Goal: Task Accomplishment & Management: Complete application form

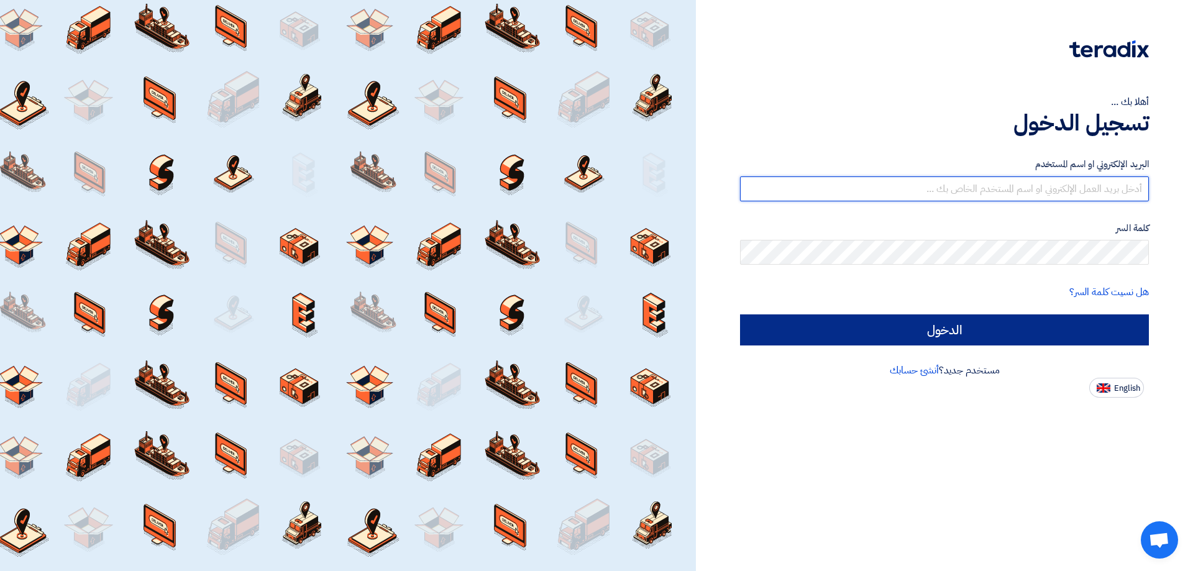
type input "[EMAIL_ADDRESS][DOMAIN_NAME]"
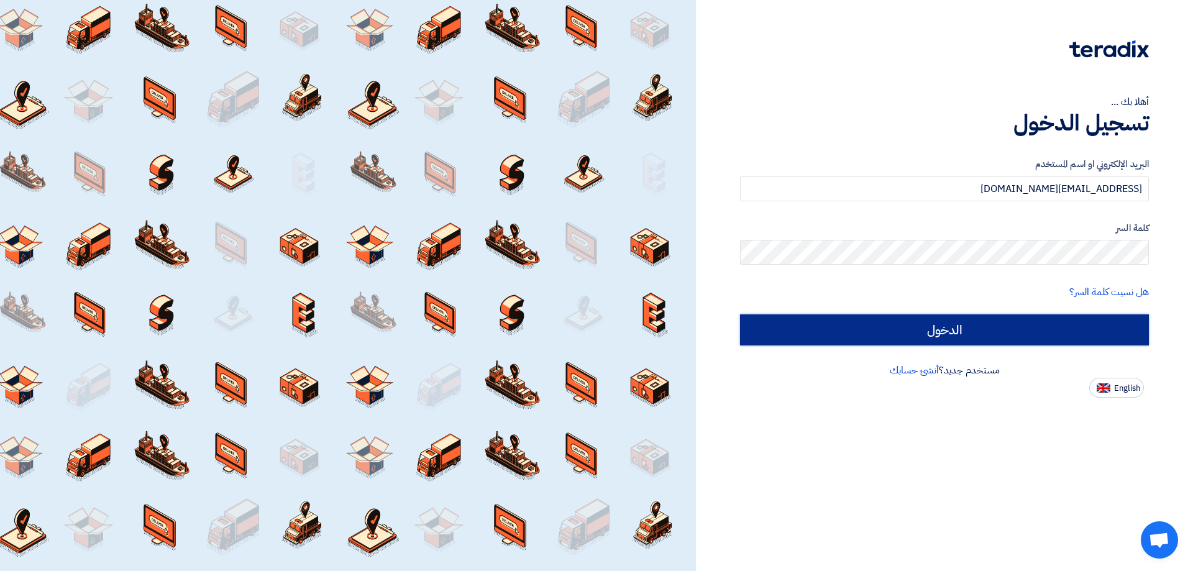
click at [983, 323] on input "الدخول" at bounding box center [944, 329] width 409 height 31
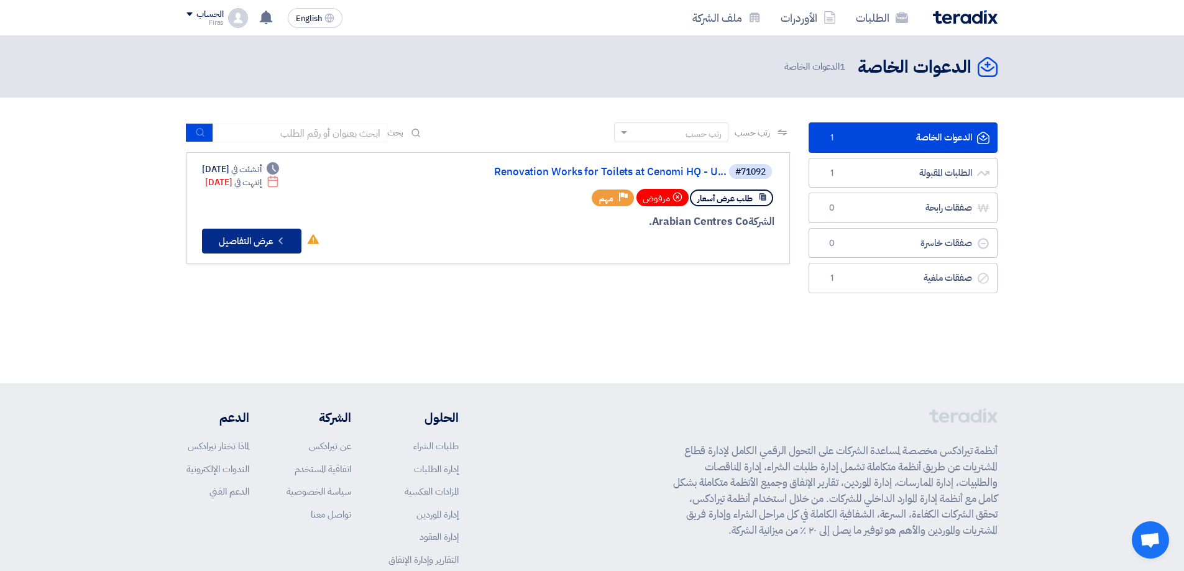
click at [273, 235] on button "Check details عرض التفاصيل" at bounding box center [251, 241] width 99 height 25
click at [919, 166] on link "الطلبات المقبولة الطلبات المقبولة 1" at bounding box center [903, 173] width 189 height 30
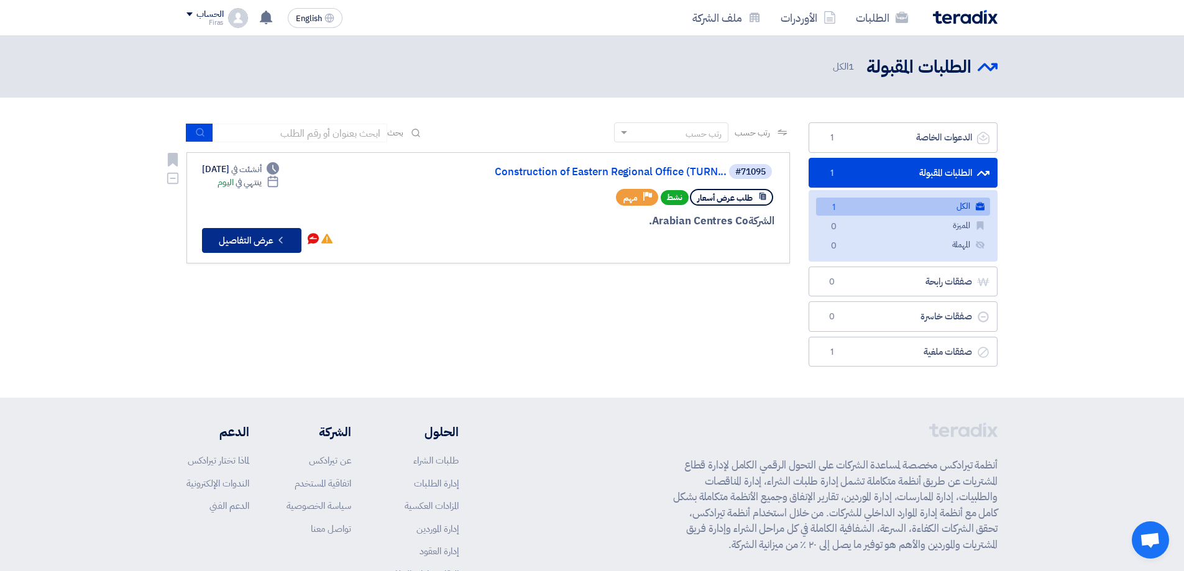
click at [222, 242] on button "Check details عرض التفاصيل" at bounding box center [251, 240] width 99 height 25
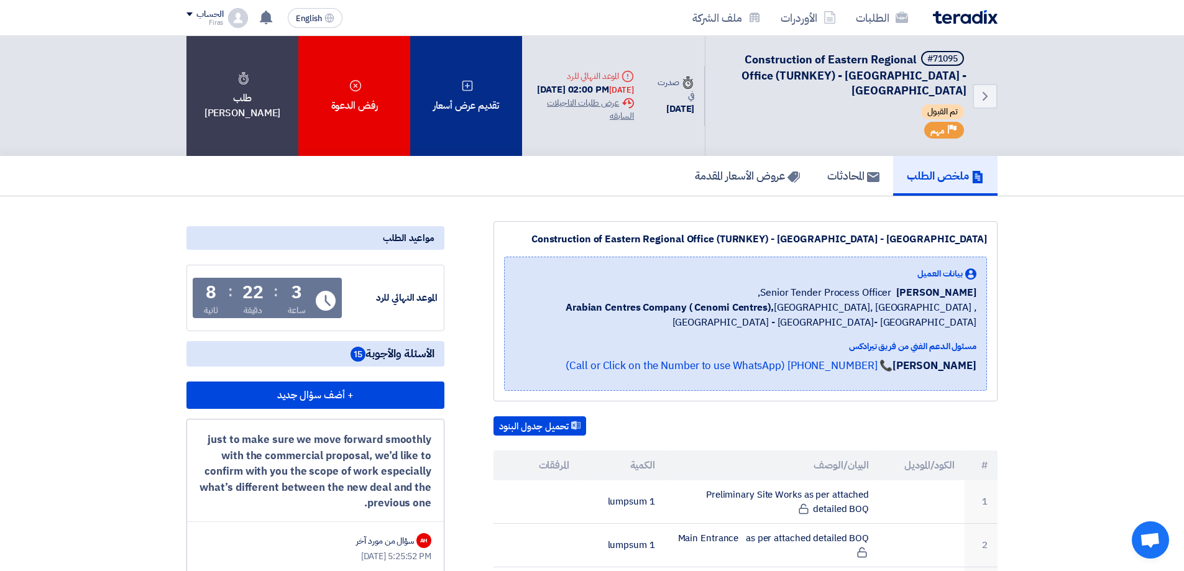
click at [490, 80] on div "تقديم عرض أسعار" at bounding box center [466, 96] width 112 height 120
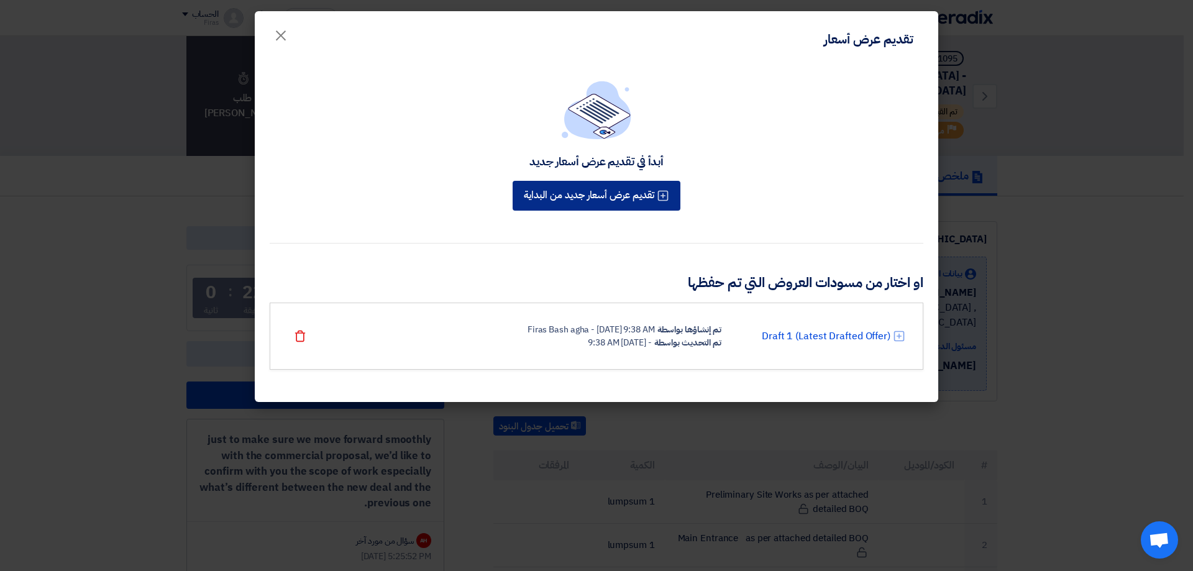
click at [546, 187] on button "تقديم عرض أسعار جديد من البداية" at bounding box center [597, 196] width 168 height 30
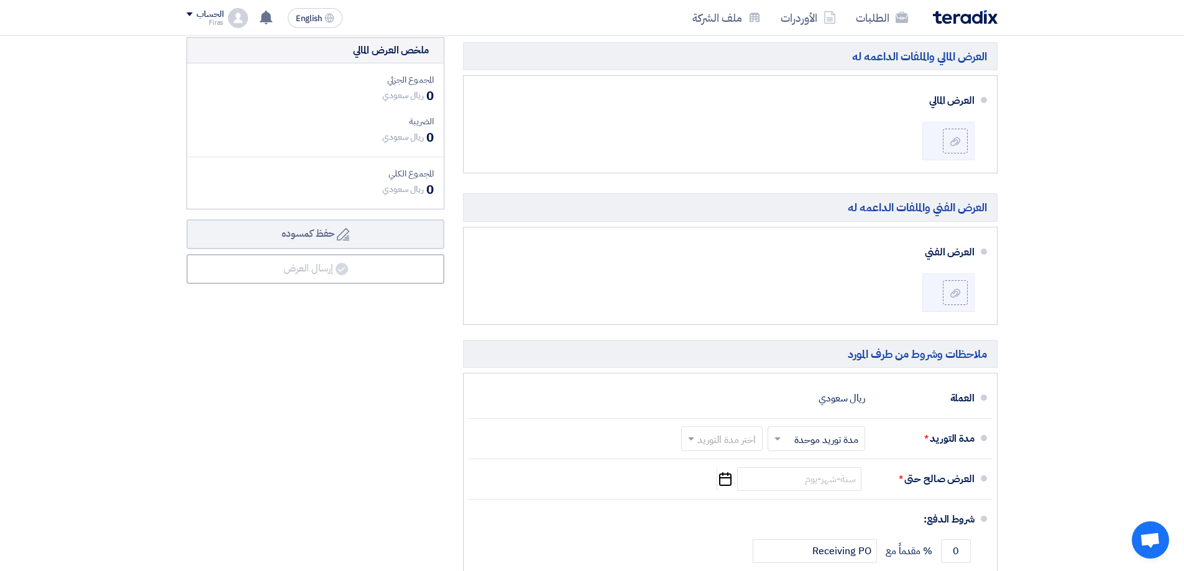
scroll to position [994, 0]
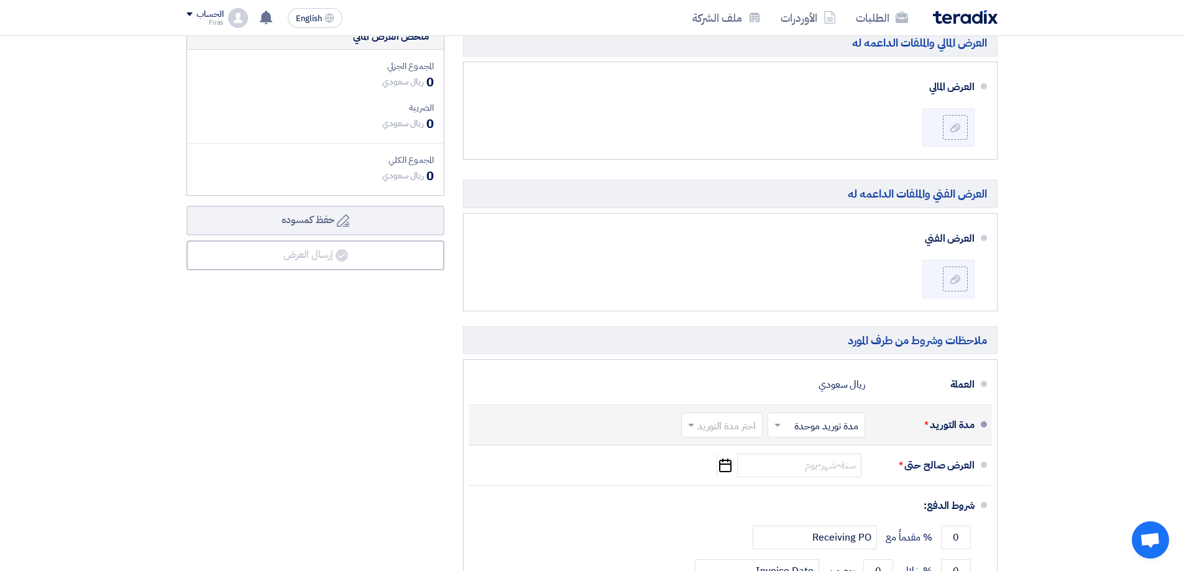
click at [823, 419] on input "text" at bounding box center [813, 426] width 91 height 18
click at [275, 421] on div "ملخص العرض المالي المجموع الجزئي ريال سعودي 0 الضريبة Draft" at bounding box center [315, 355] width 277 height 663
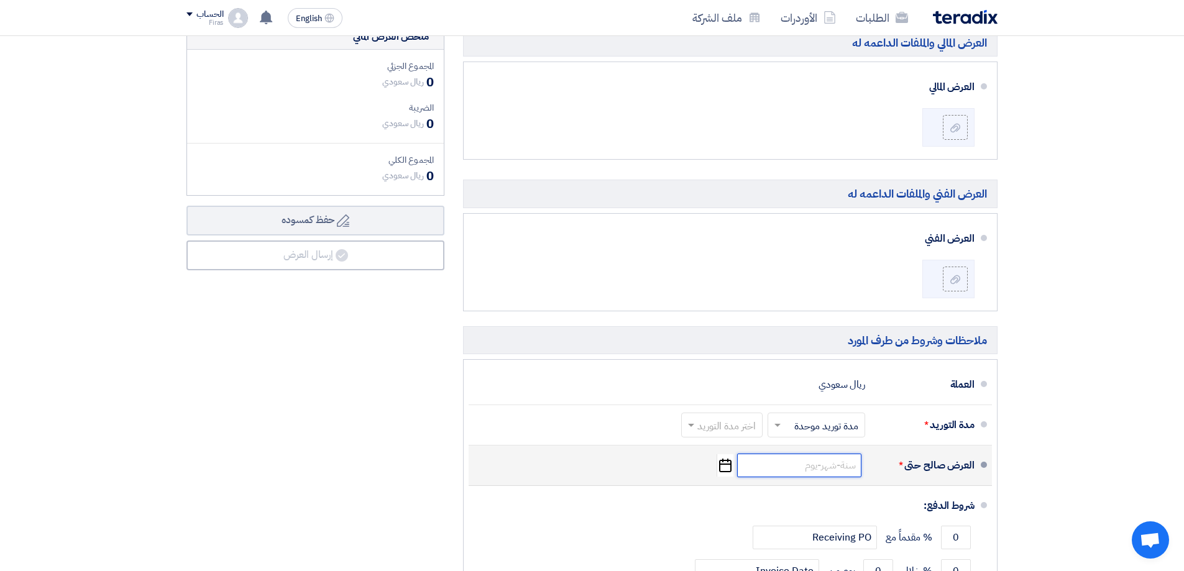
click at [777, 459] on input at bounding box center [799, 466] width 124 height 24
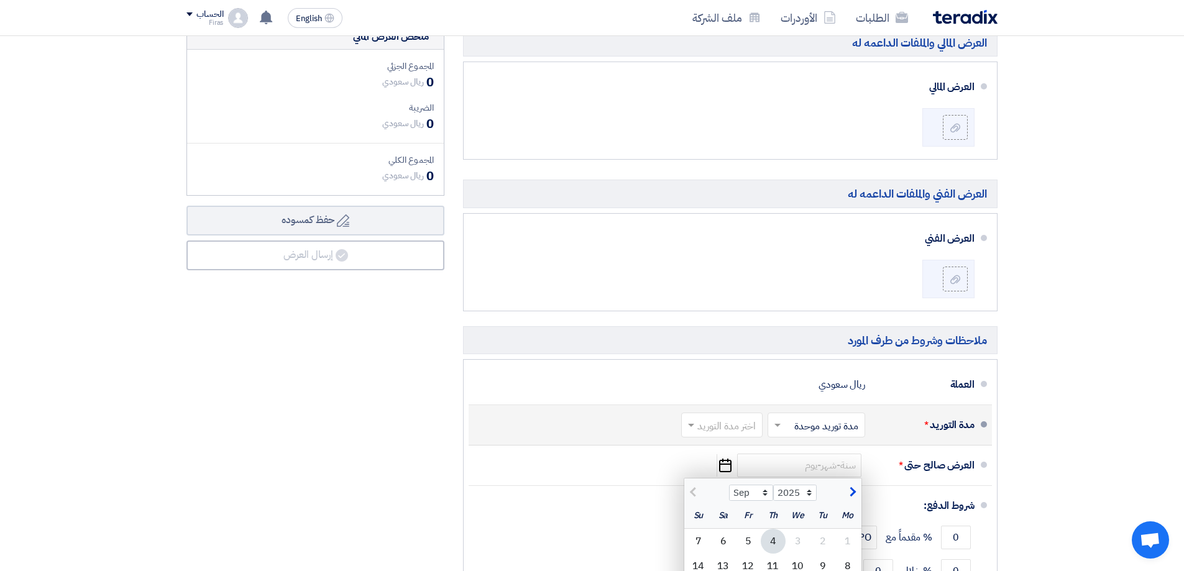
click at [705, 423] on input "text" at bounding box center [719, 426] width 75 height 18
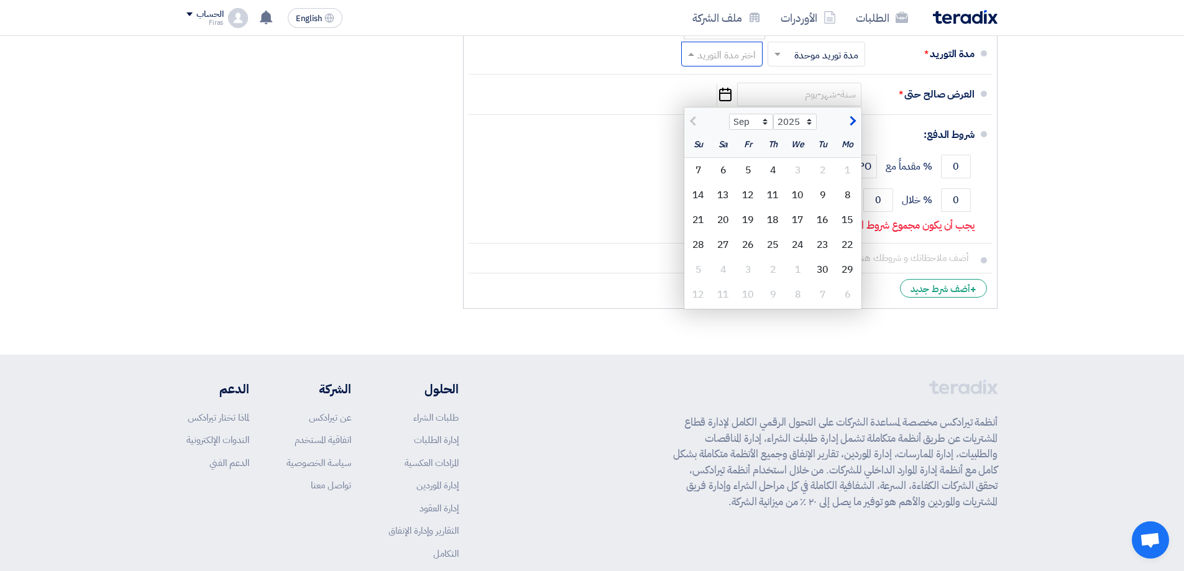
scroll to position [1367, 0]
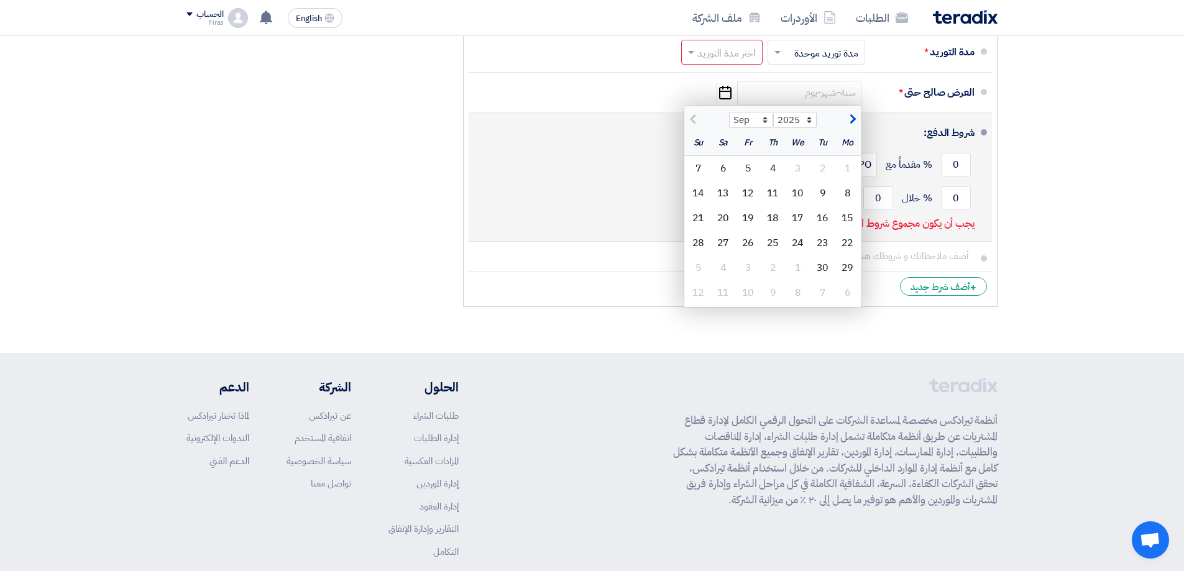
click at [567, 142] on div "شروط الدفع:" at bounding box center [732, 133] width 486 height 30
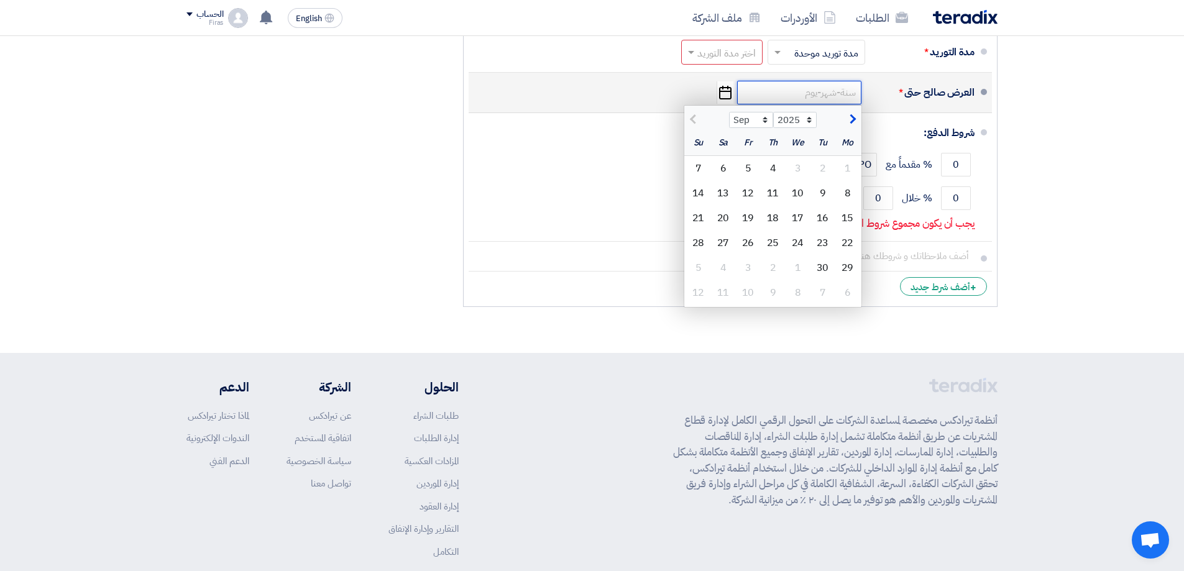
click at [770, 101] on input at bounding box center [799, 93] width 124 height 24
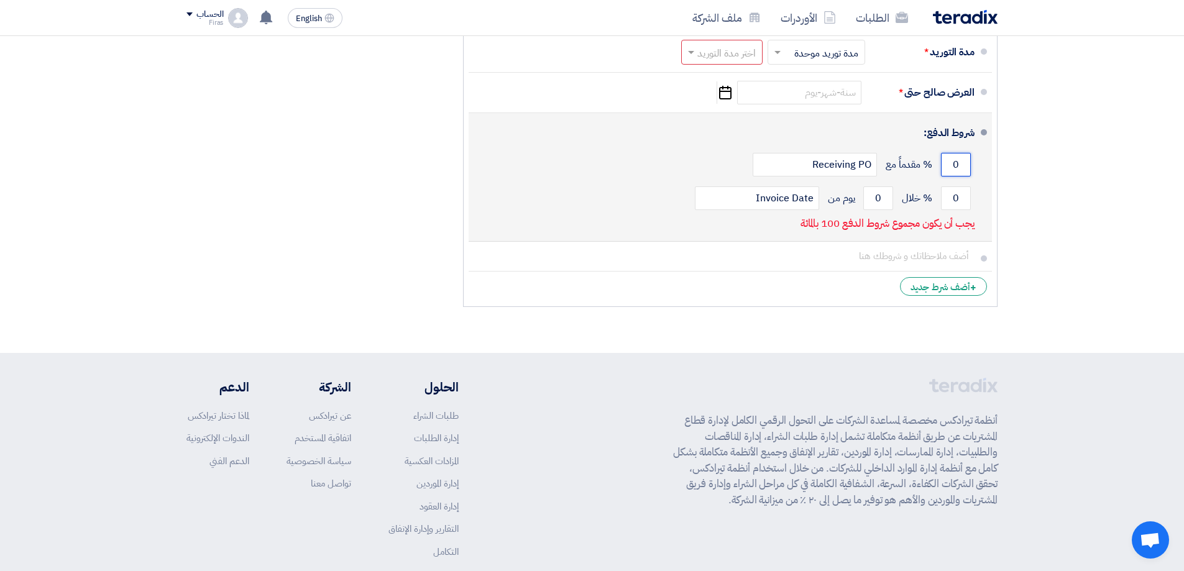
drag, startPoint x: 965, startPoint y: 160, endPoint x: 923, endPoint y: 164, distance: 42.5
click at [925, 165] on div "0 % مقدماً مع Receiving PO" at bounding box center [727, 165] width 496 height 34
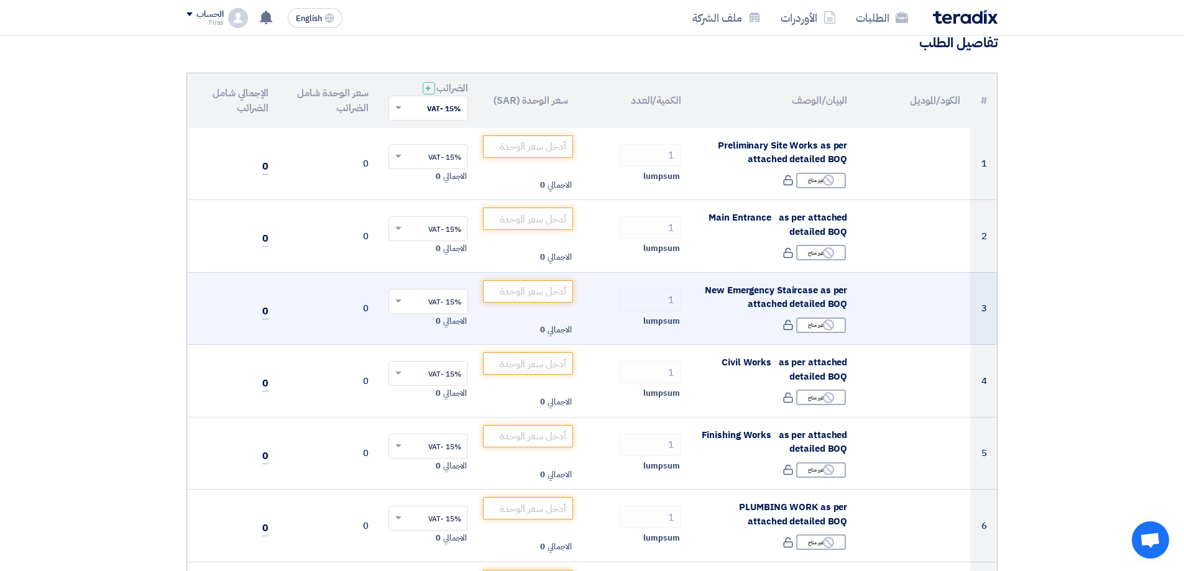
scroll to position [0, 0]
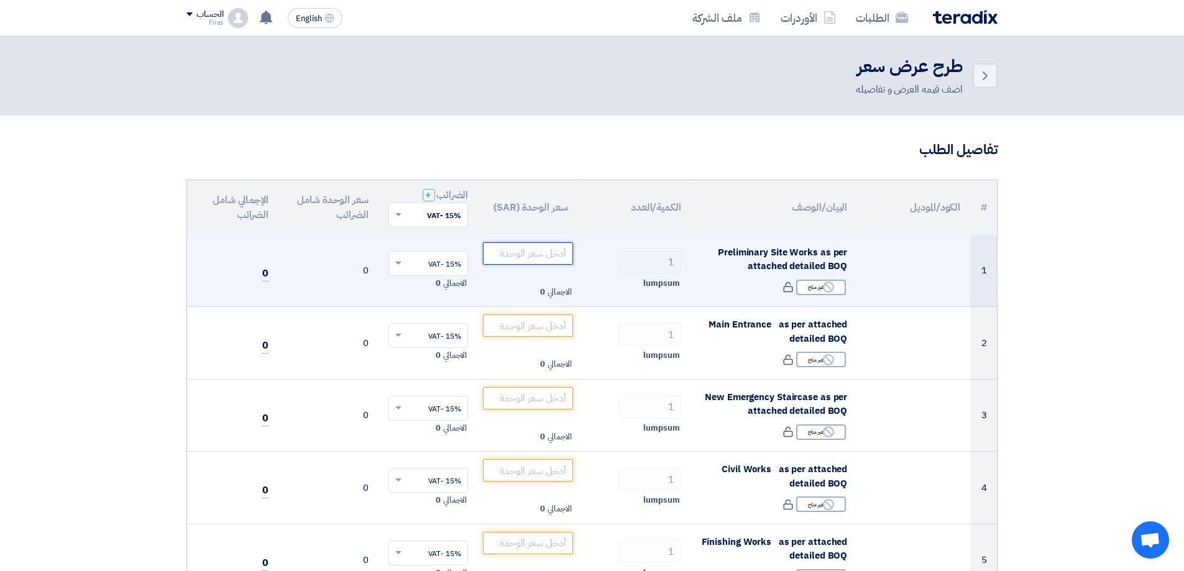
click at [541, 256] on input "number" at bounding box center [528, 253] width 90 height 22
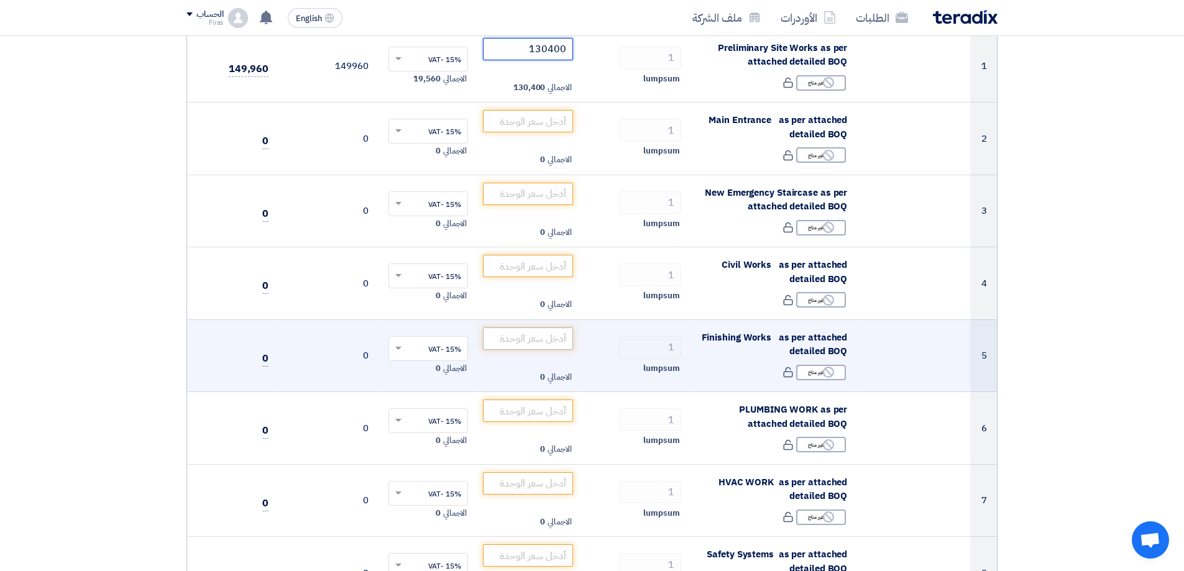
scroll to position [124, 0]
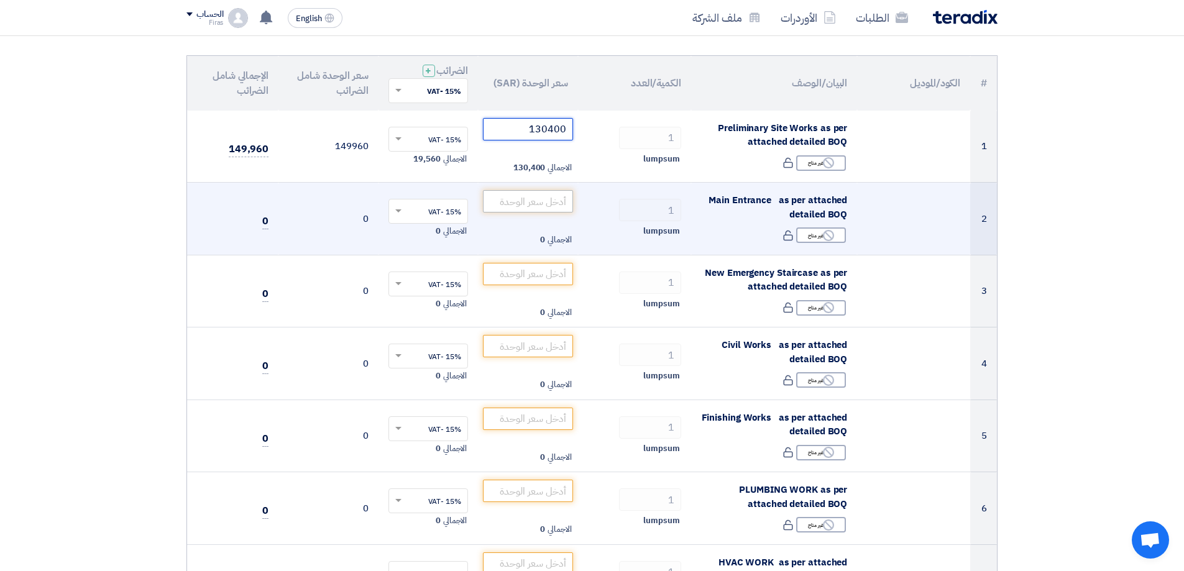
type input "130400"
click at [538, 199] on input "number" at bounding box center [528, 201] width 90 height 22
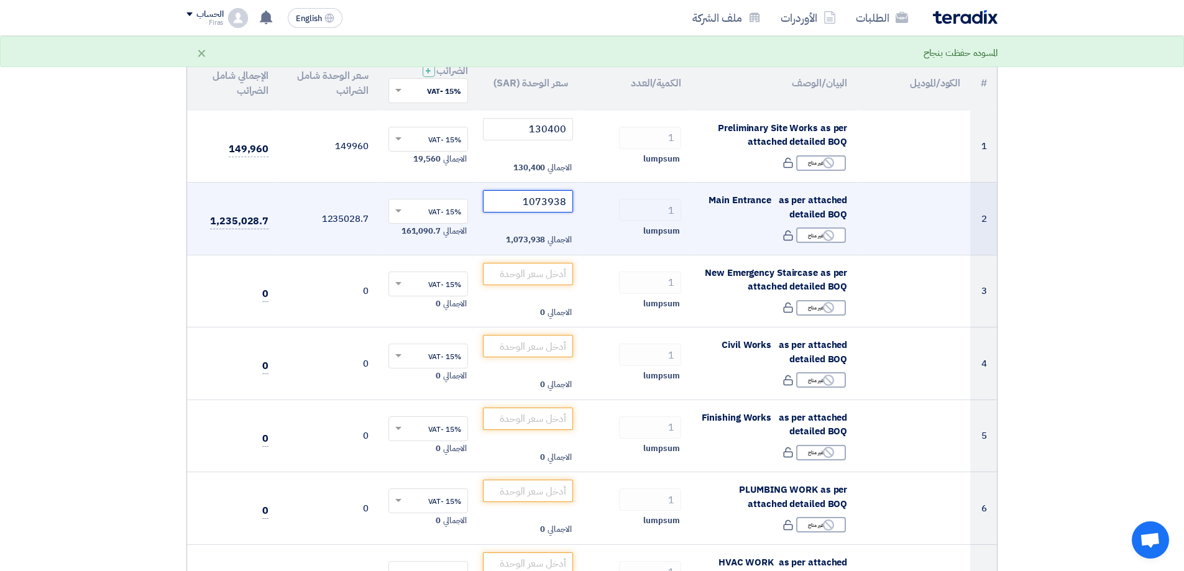
type input "1073938"
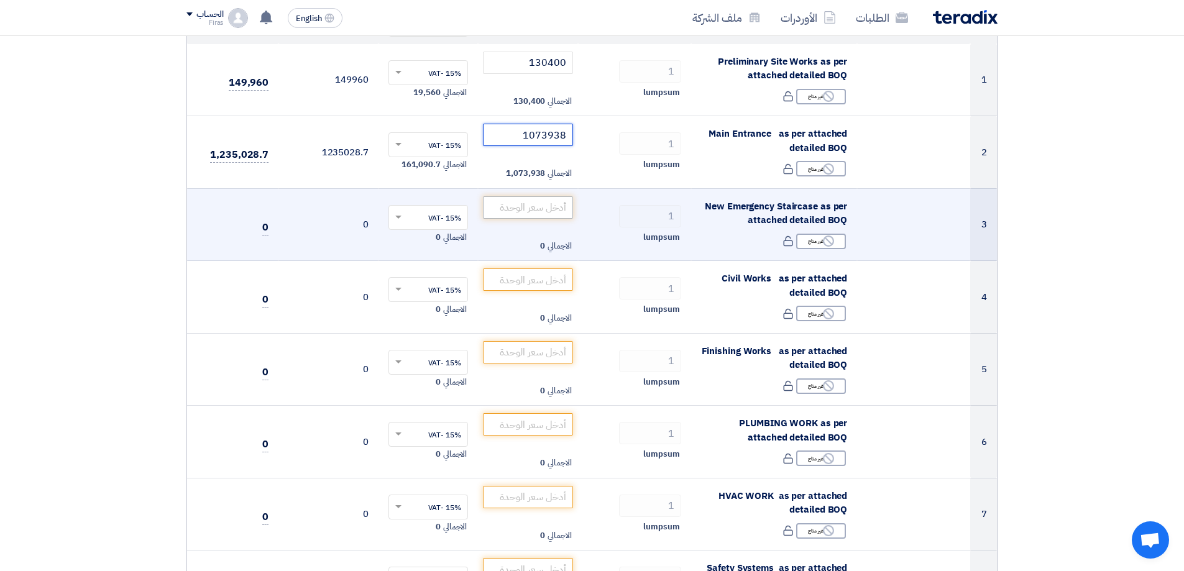
scroll to position [186, 0]
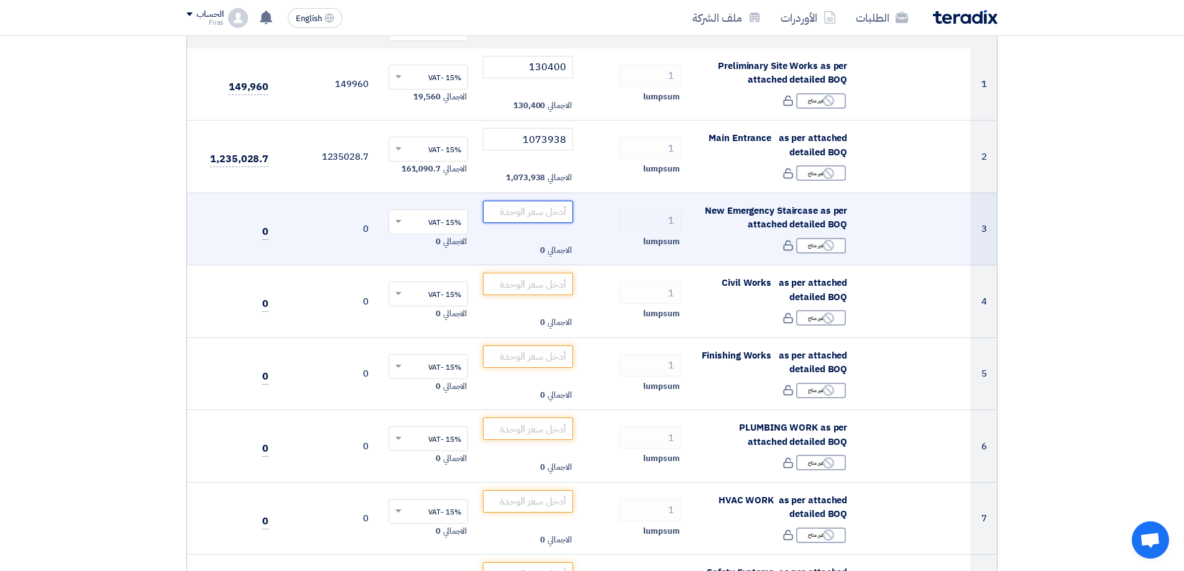
click at [530, 215] on input "number" at bounding box center [528, 212] width 90 height 22
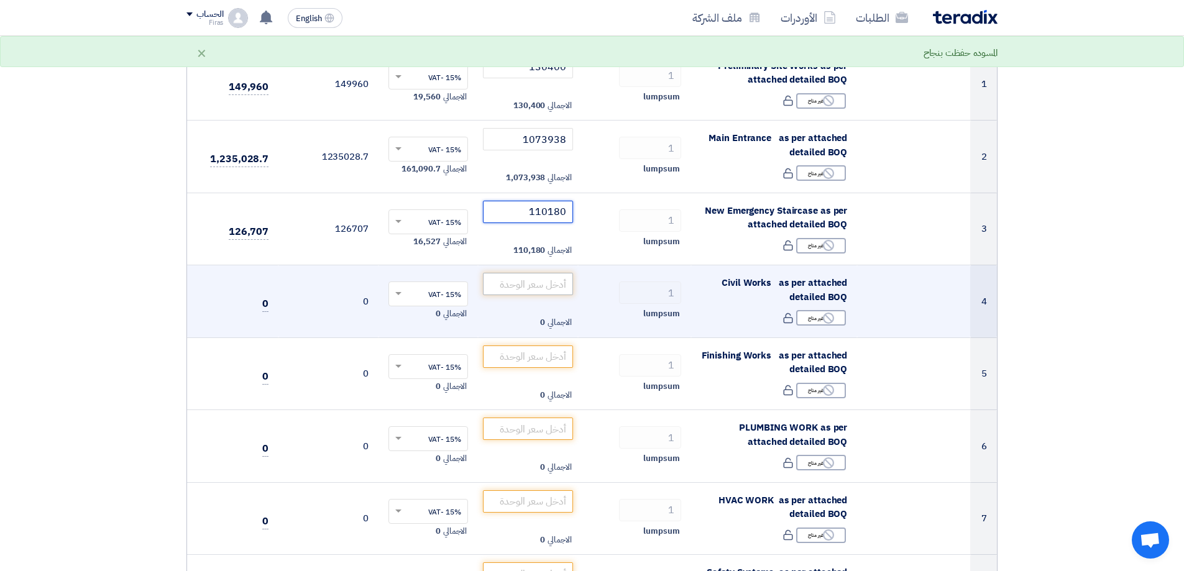
type input "110180"
click at [513, 281] on input "number" at bounding box center [528, 284] width 90 height 22
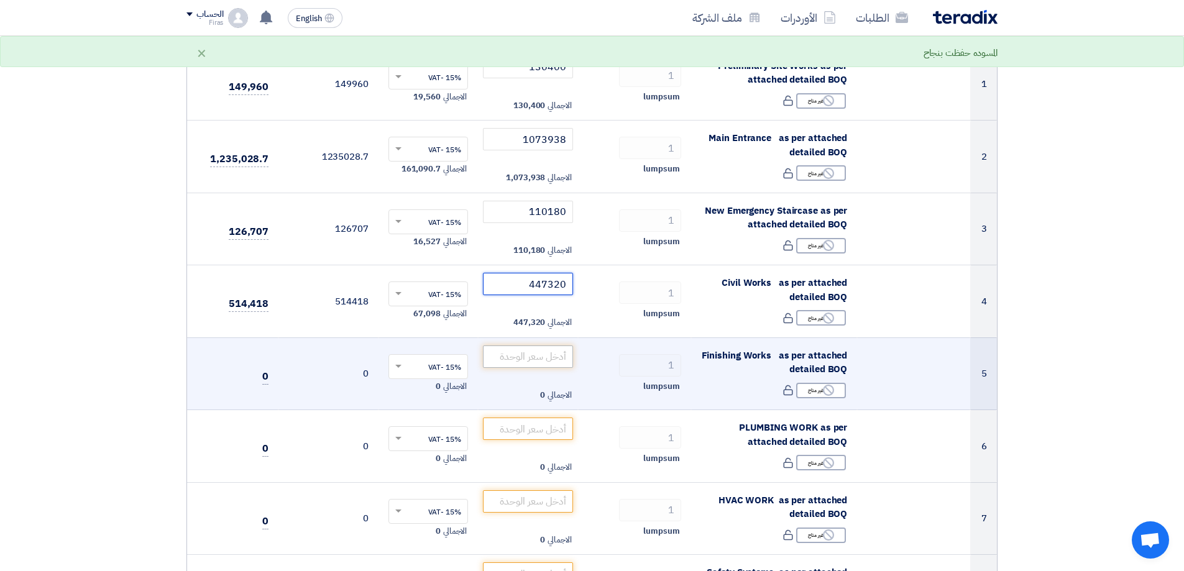
type input "447320"
click at [512, 346] on input "number" at bounding box center [528, 357] width 90 height 22
type input "1921280"
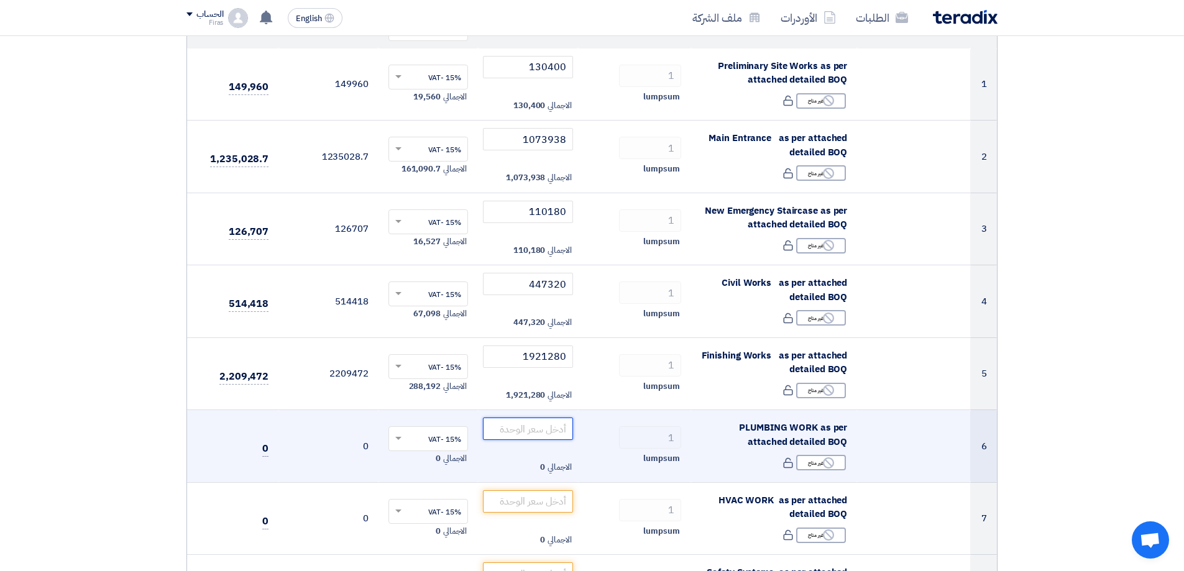
click at [535, 424] on input "number" at bounding box center [528, 429] width 90 height 22
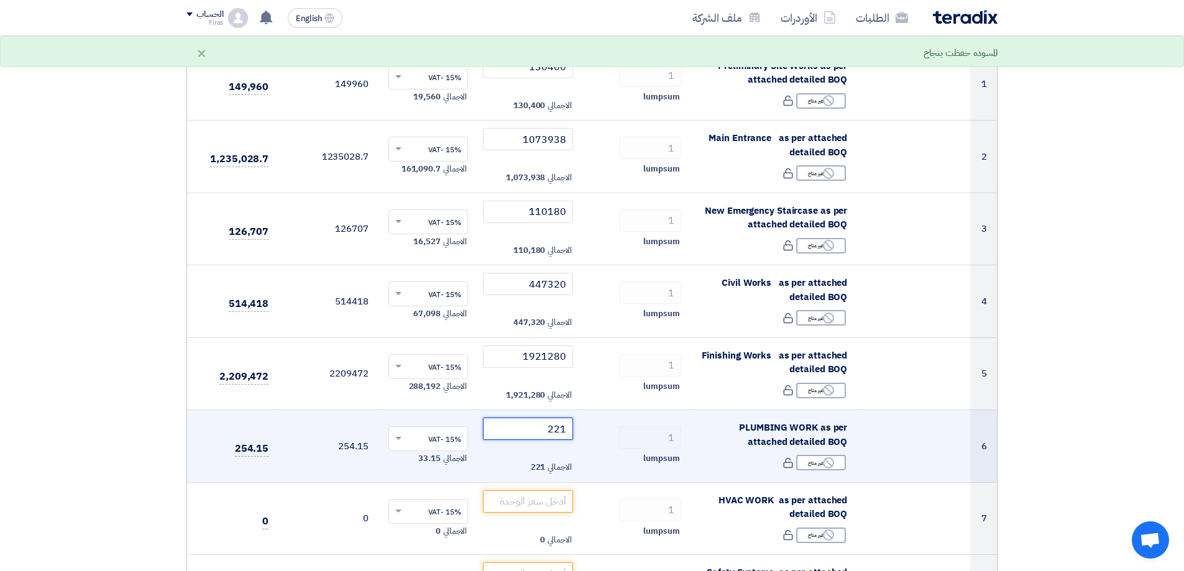
click at [566, 431] on input "221" at bounding box center [528, 429] width 90 height 22
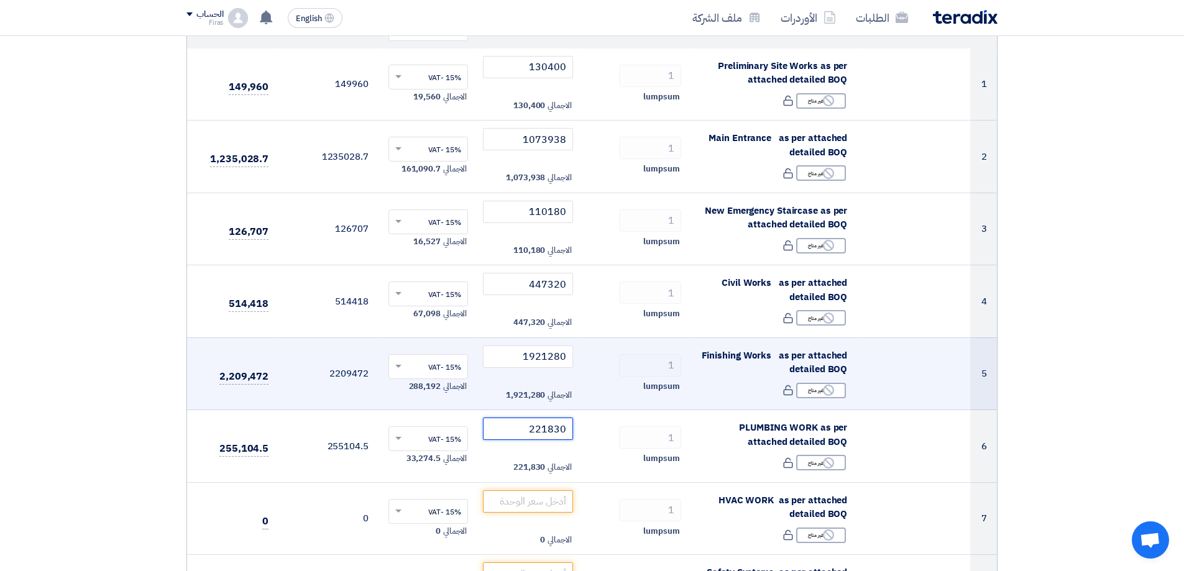
type input "221830"
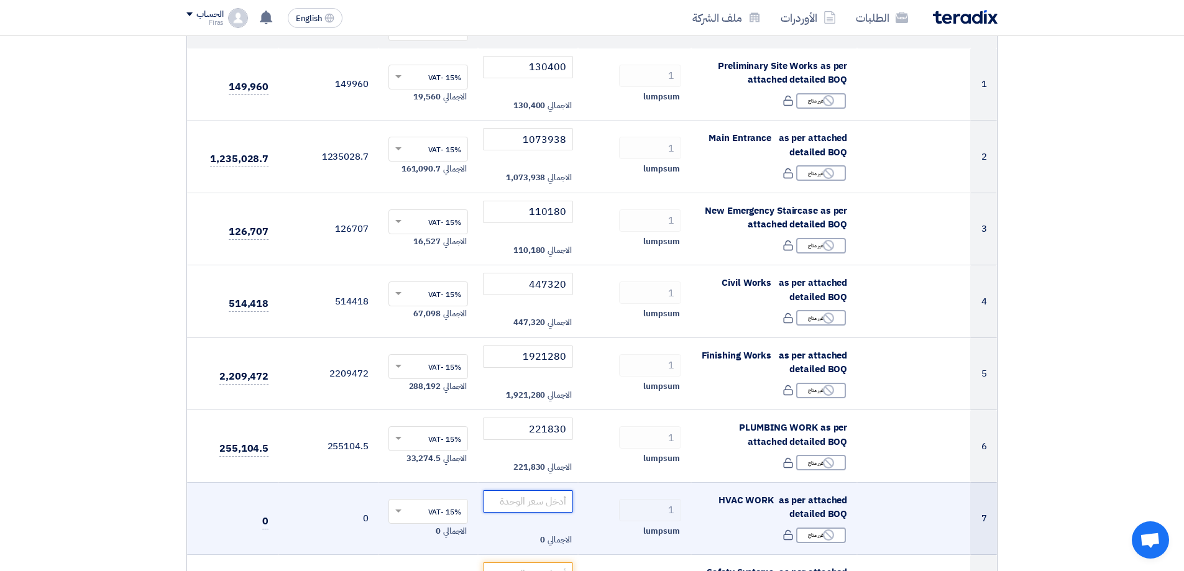
click at [525, 506] on input "number" at bounding box center [528, 501] width 90 height 22
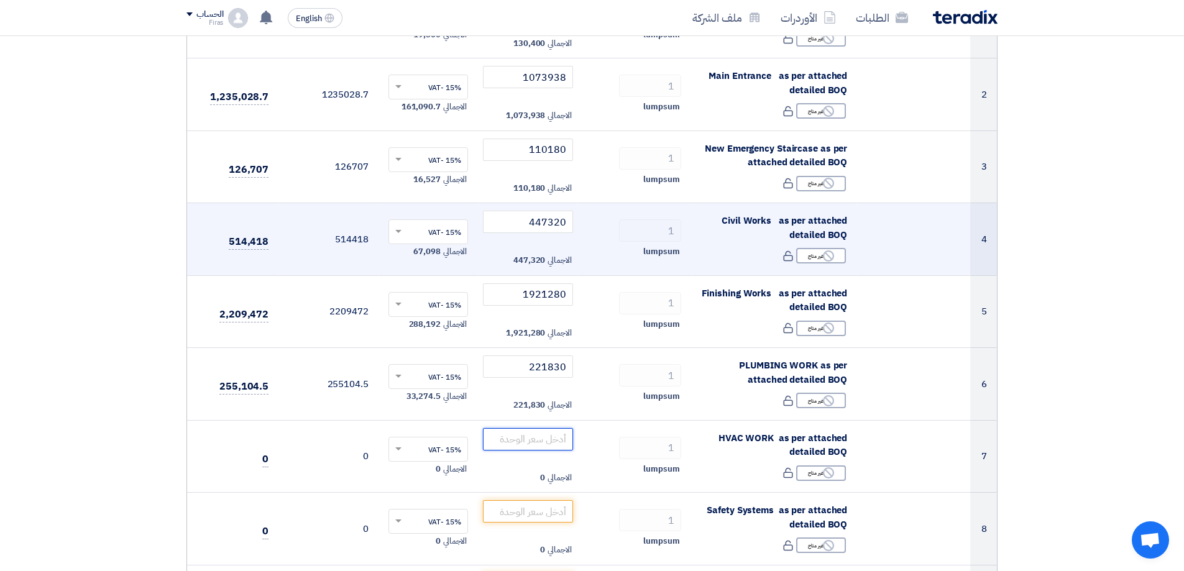
scroll to position [311, 0]
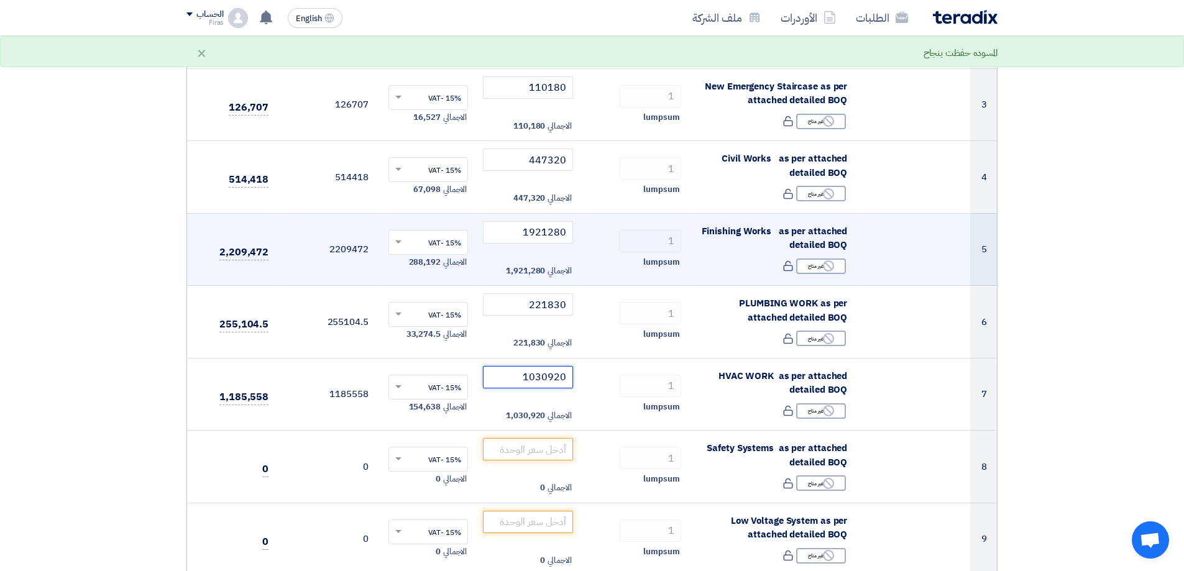
type input "1030920"
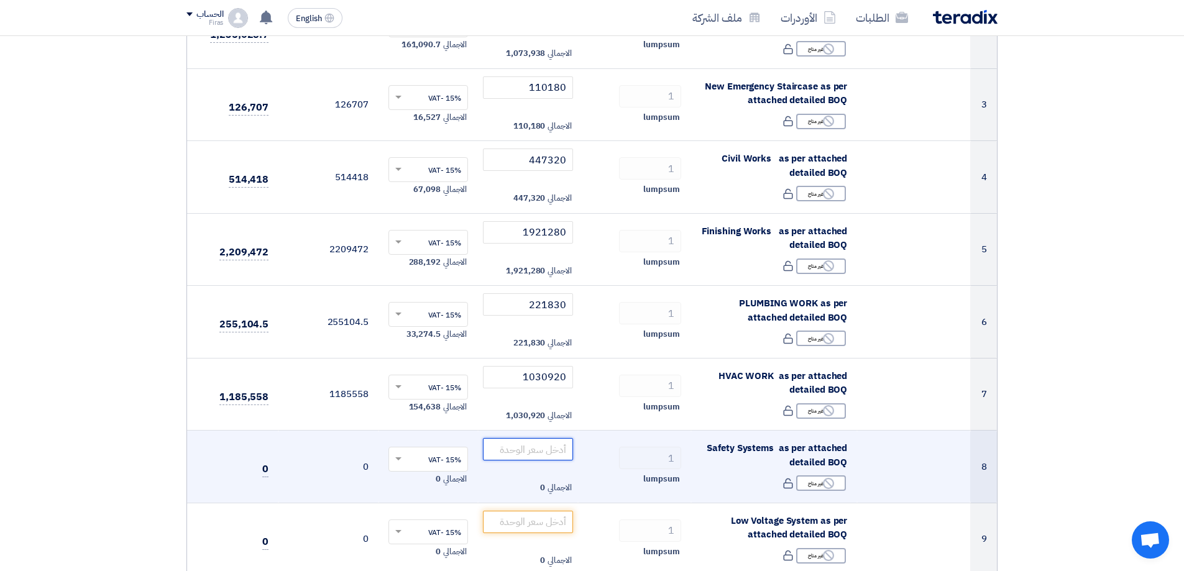
click at [539, 443] on input "number" at bounding box center [528, 449] width 90 height 22
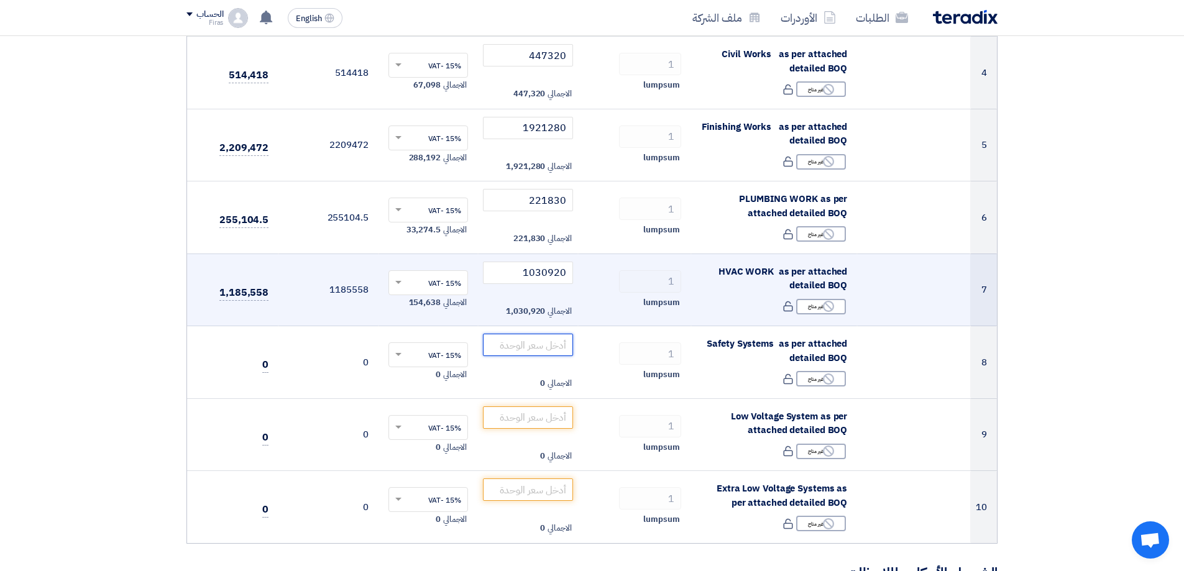
scroll to position [497, 0]
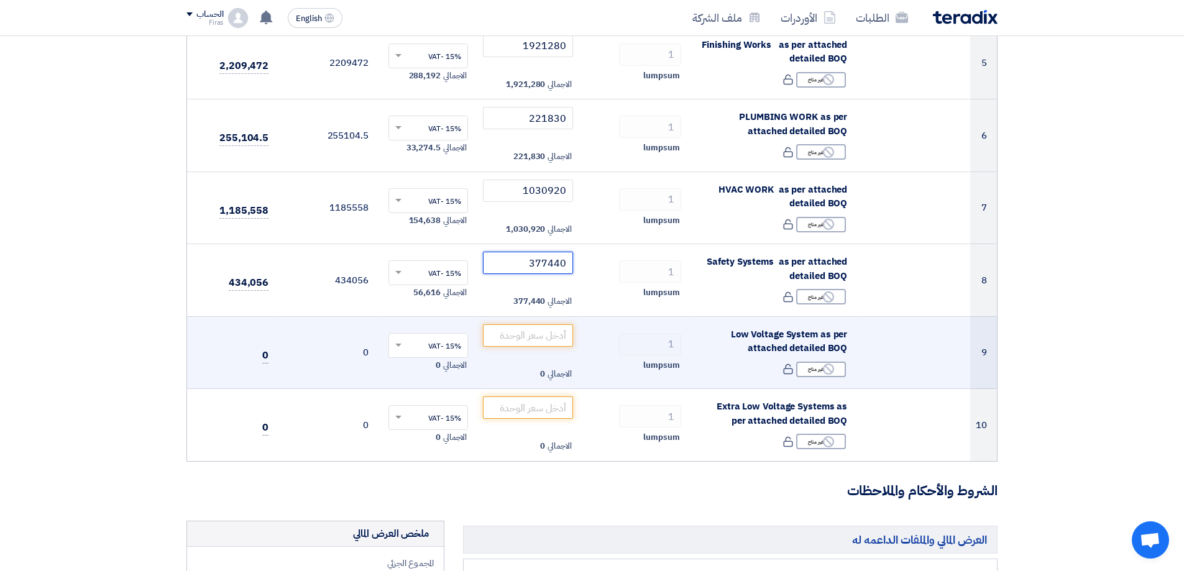
type input "377440"
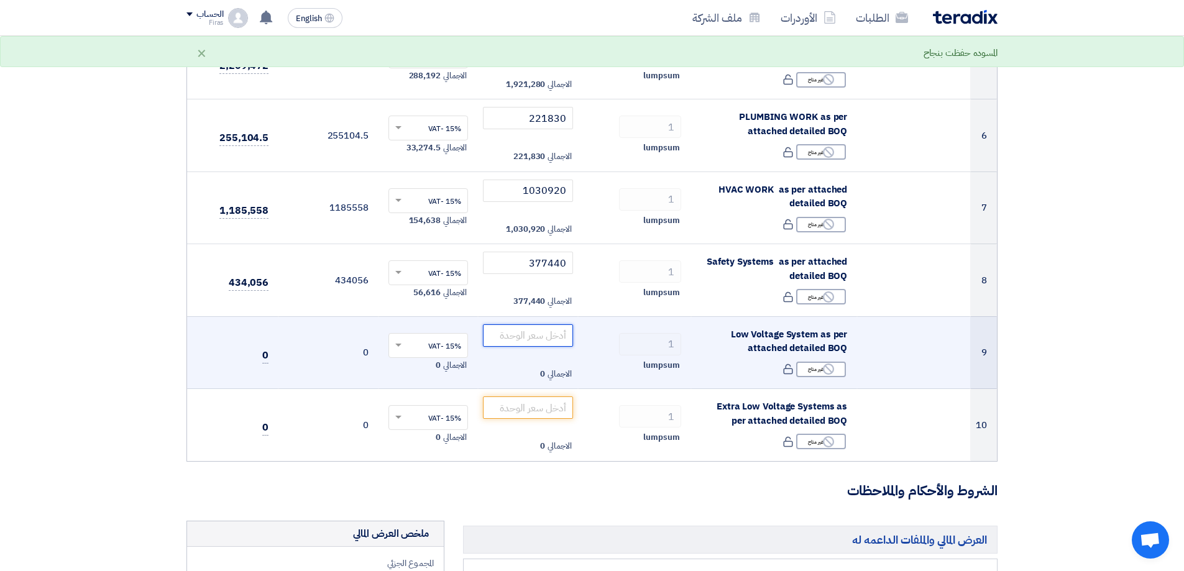
click at [531, 341] on input "number" at bounding box center [528, 335] width 90 height 22
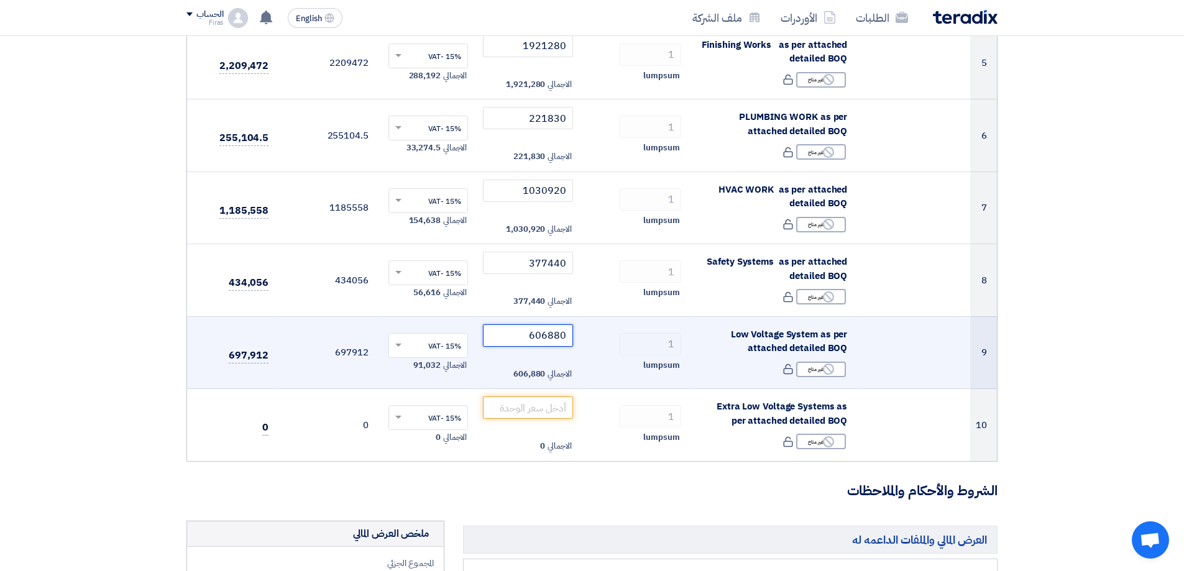
type input "606880"
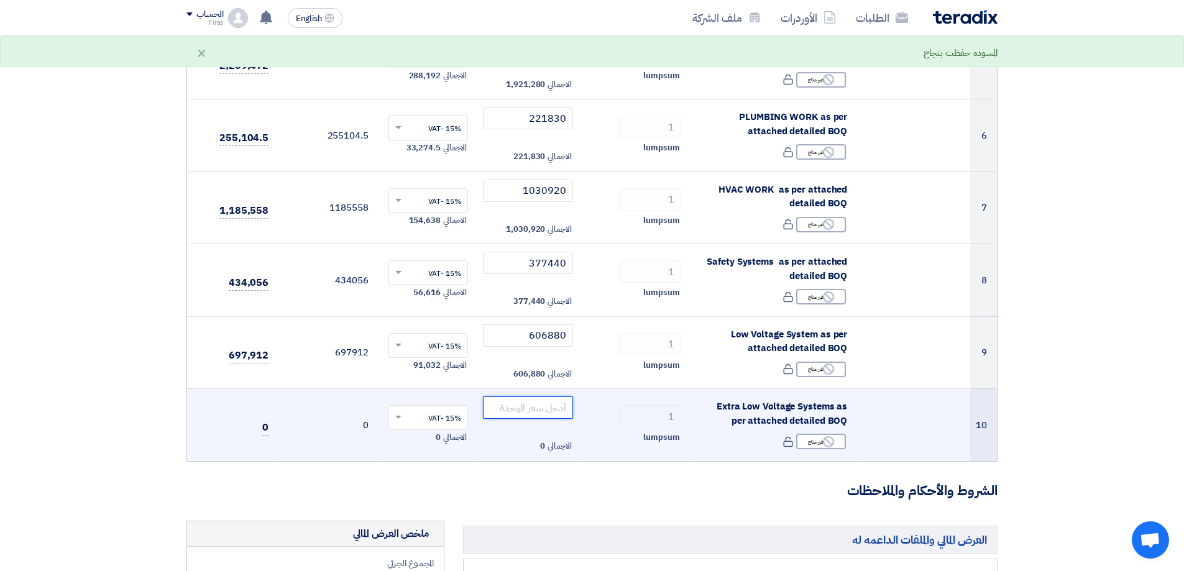
click at [528, 404] on input "number" at bounding box center [528, 408] width 90 height 22
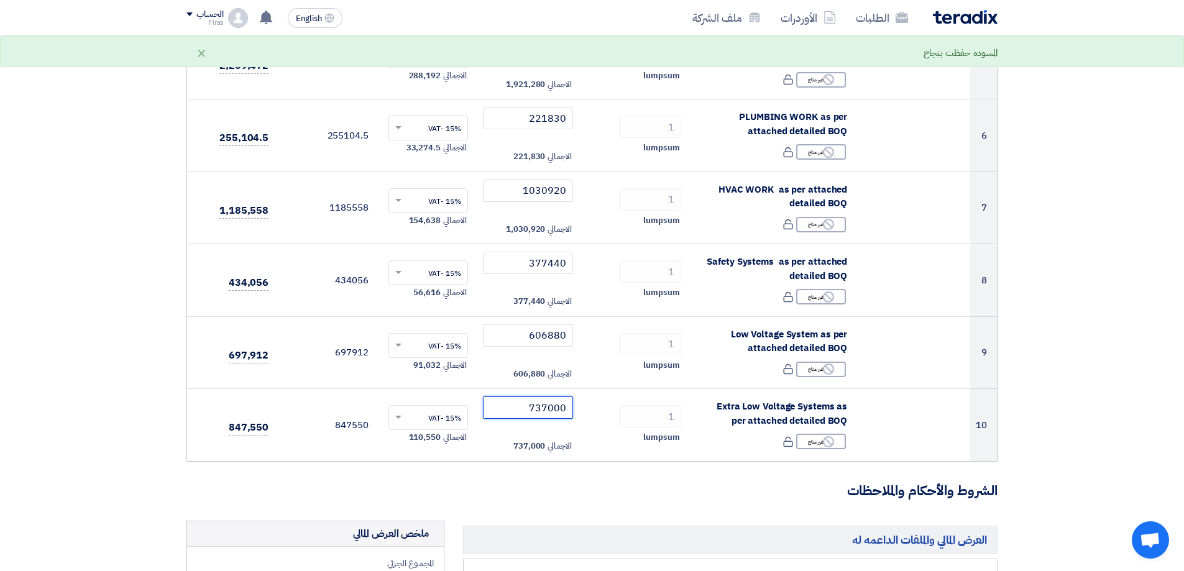
type input "737000"
click at [635, 479] on form "تفاصيل الطلب # الكود/الموديل البيان/الوصف الكمية/العدد سعر الوحدة (SAR) الضرائب…" at bounding box center [591, 413] width 811 height 1540
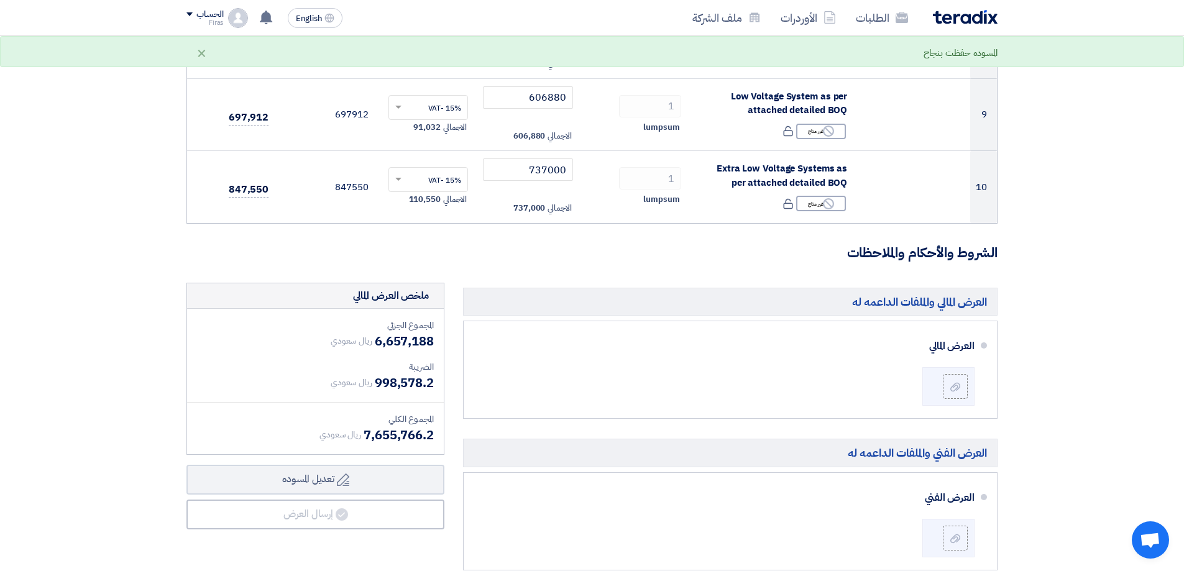
scroll to position [746, 0]
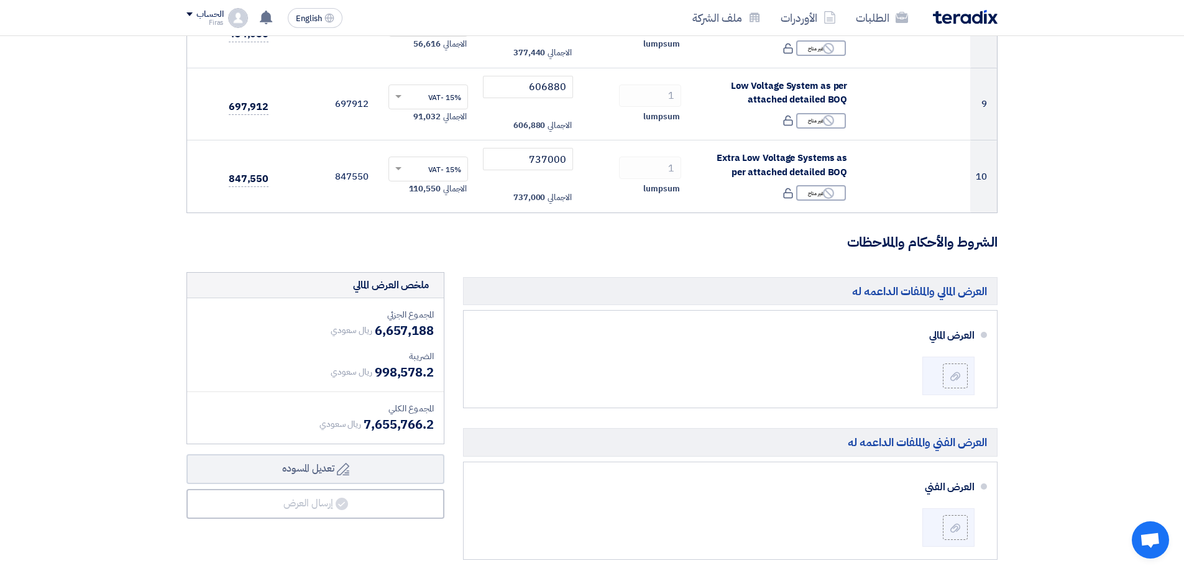
drag, startPoint x: 375, startPoint y: 331, endPoint x: 445, endPoint y: 331, distance: 70.2
click at [439, 241] on h3 "الشروط والأحكام والملاحظات" at bounding box center [591, 242] width 811 height 19
click at [779, 234] on h3 "الشروط والأحكام والملاحظات" at bounding box center [591, 242] width 811 height 19
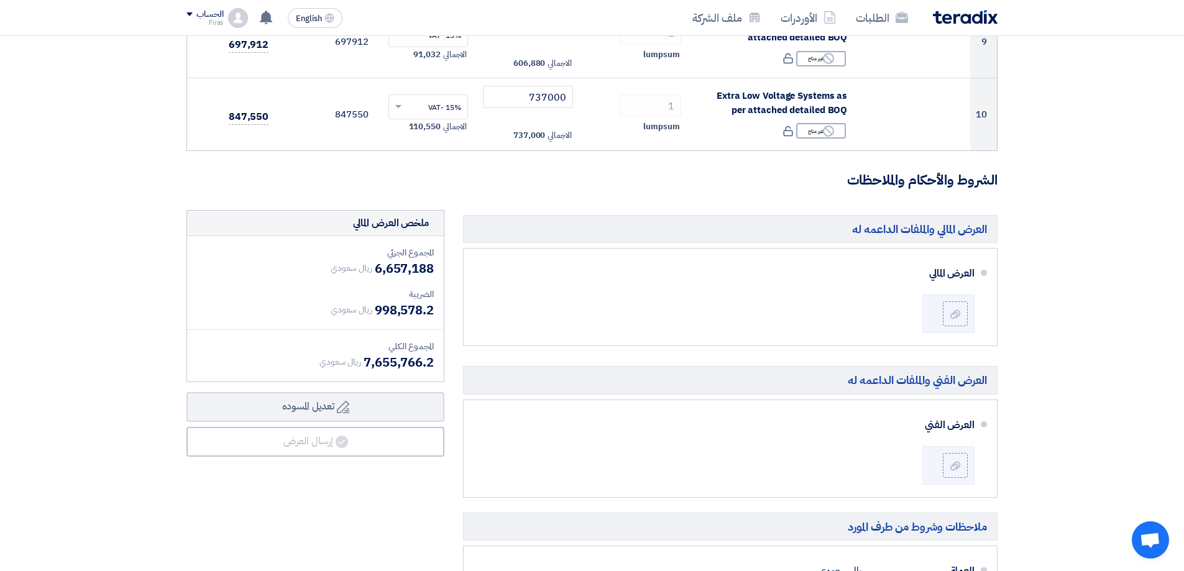
scroll to position [870, 0]
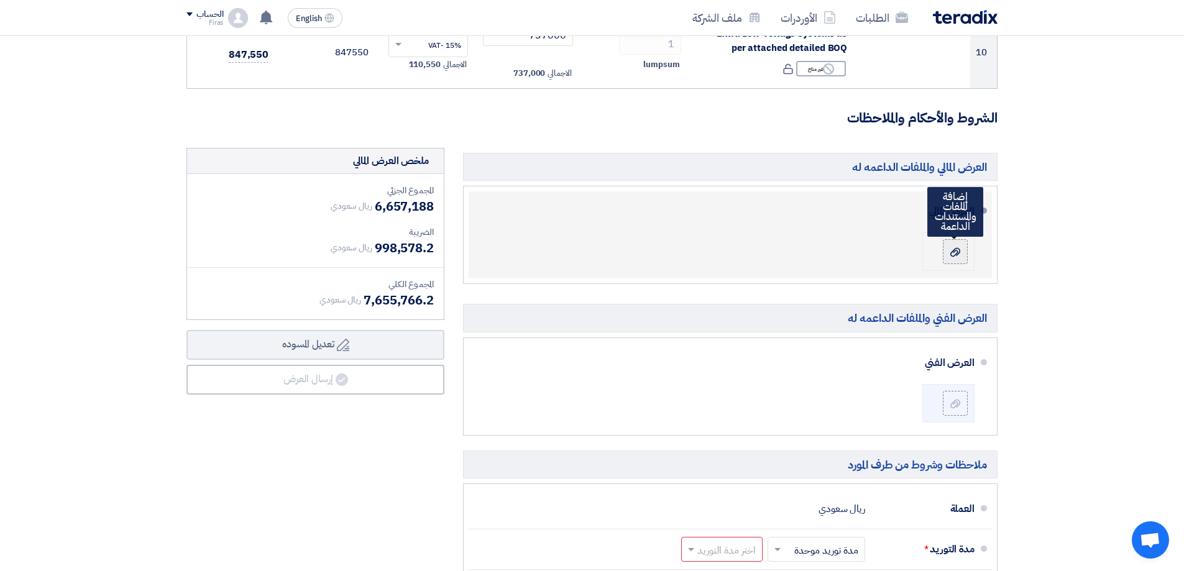
click at [950, 255] on icon at bounding box center [955, 252] width 10 height 10
click at [0, 0] on input "file" at bounding box center [0, 0] width 0 height 0
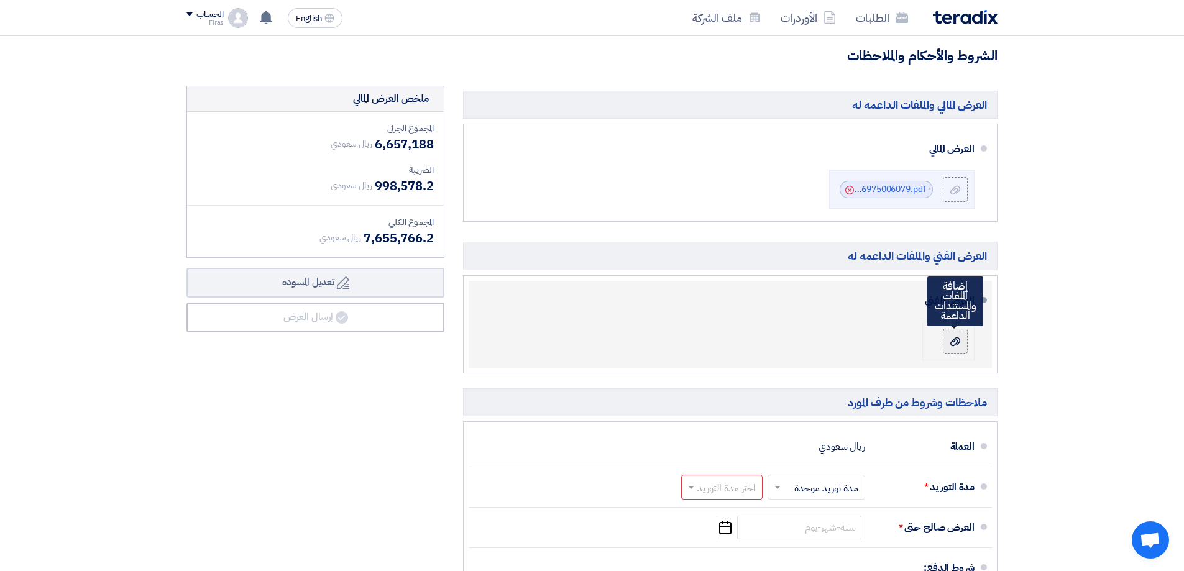
scroll to position [994, 0]
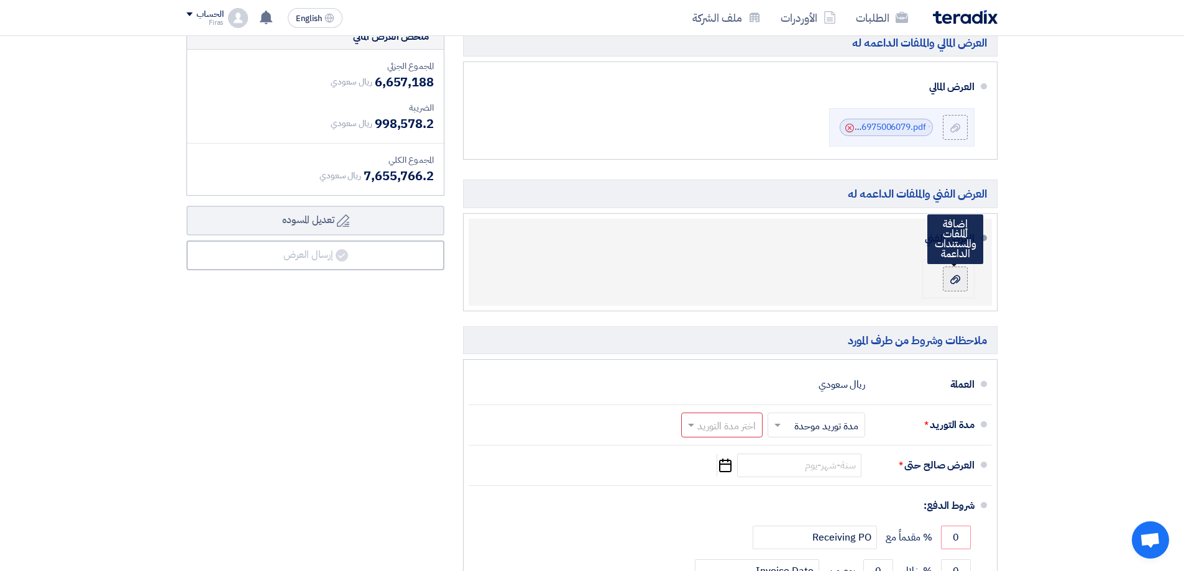
click at [952, 283] on use at bounding box center [955, 279] width 10 height 9
click at [0, 0] on input "file" at bounding box center [0, 0] width 0 height 0
click at [951, 280] on div at bounding box center [955, 279] width 15 height 12
click at [0, 0] on input "file" at bounding box center [0, 0] width 0 height 0
click at [960, 278] on div at bounding box center [955, 279] width 15 height 12
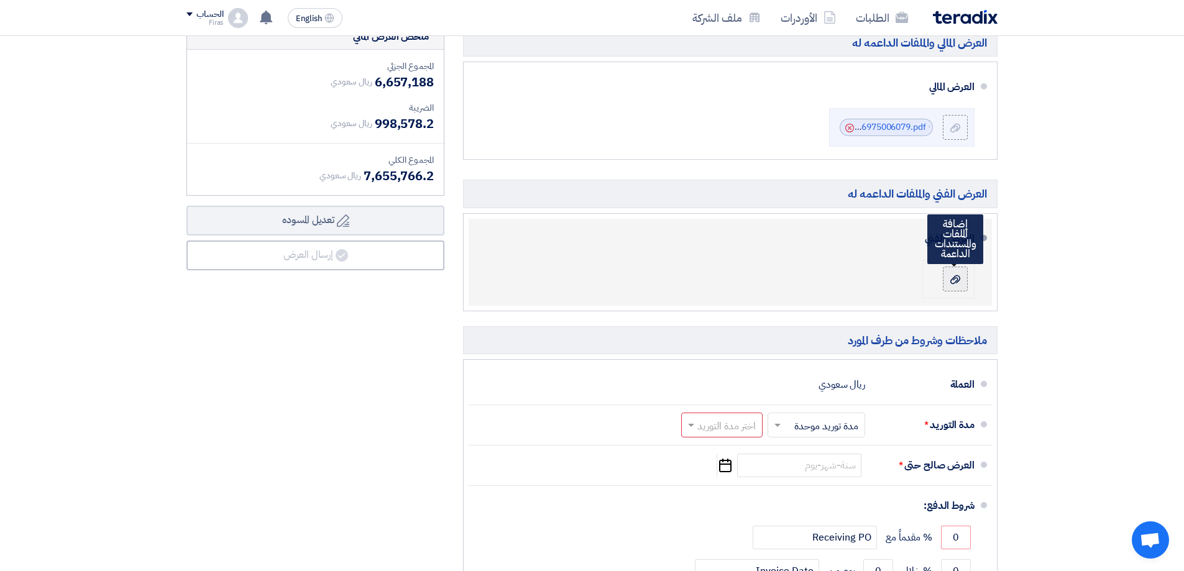
click at [0, 0] on input "file" at bounding box center [0, 0] width 0 height 0
click at [951, 280] on use at bounding box center [955, 279] width 10 height 9
click at [0, 0] on input "file" at bounding box center [0, 0] width 0 height 0
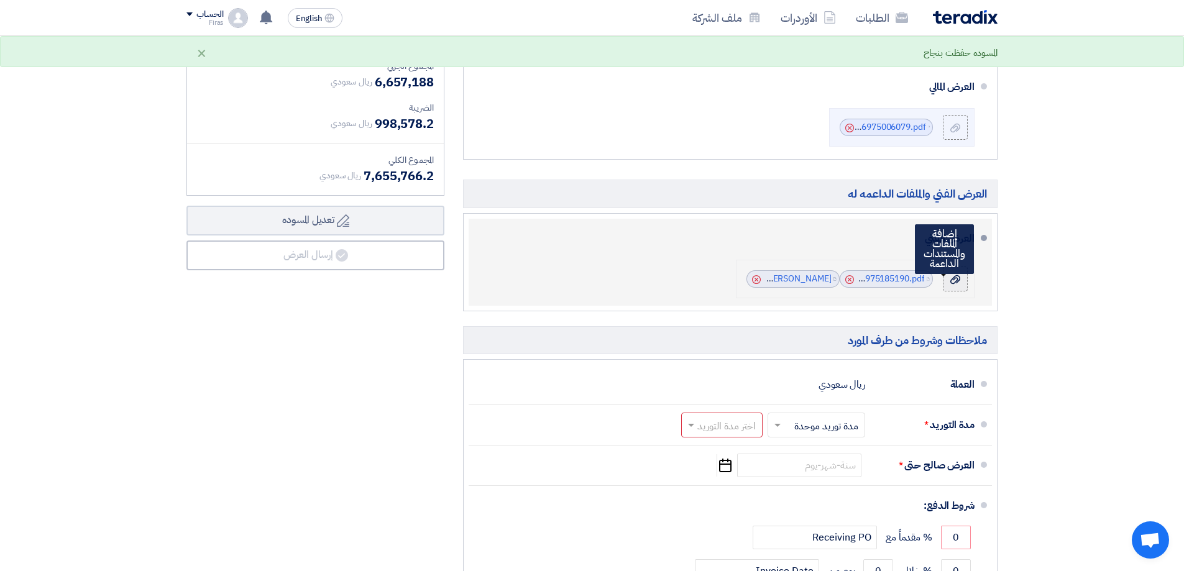
click at [955, 279] on icon at bounding box center [955, 280] width 10 height 10
click at [0, 0] on input "file" at bounding box center [0, 0] width 0 height 0
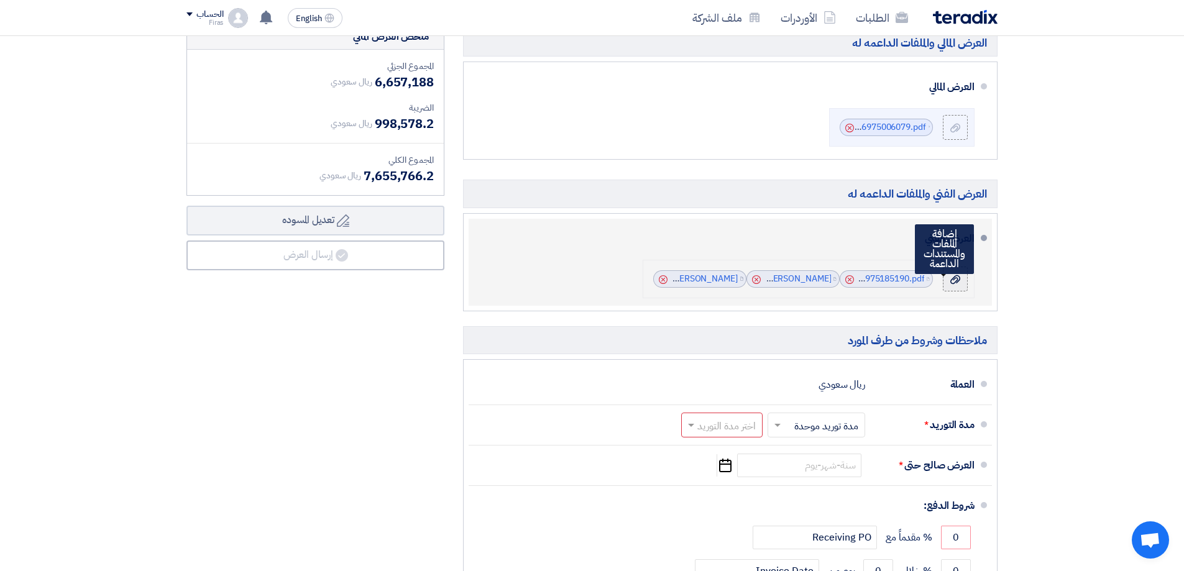
click at [947, 279] on label at bounding box center [955, 279] width 25 height 25
click at [0, 0] on input "file" at bounding box center [0, 0] width 0 height 0
click at [954, 286] on label at bounding box center [955, 279] width 25 height 25
click at [0, 0] on input "file" at bounding box center [0, 0] width 0 height 0
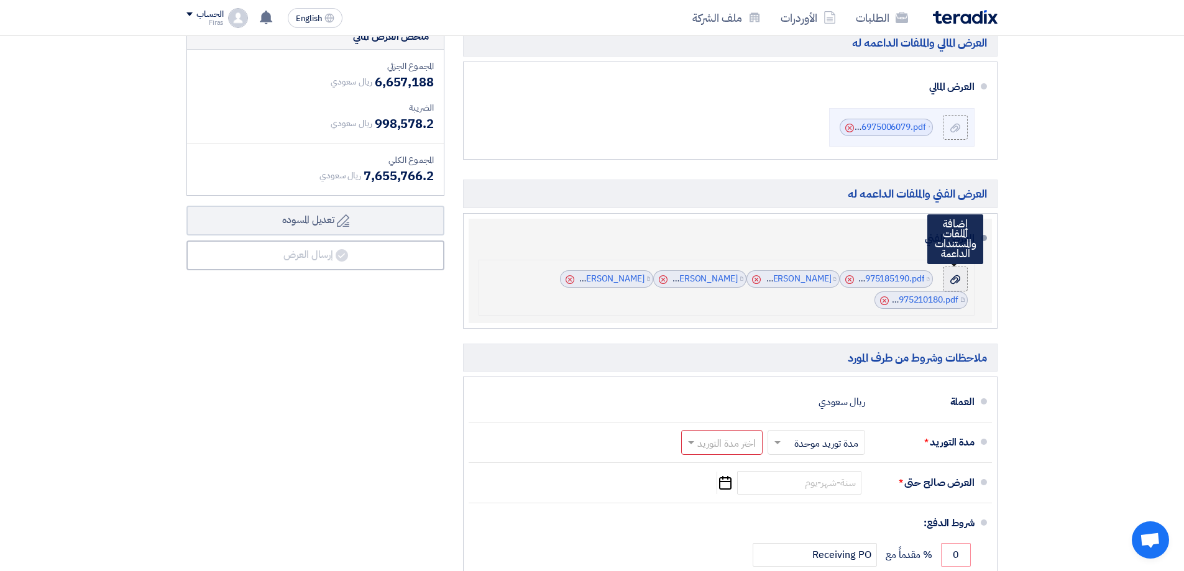
click at [958, 283] on icon at bounding box center [955, 280] width 10 height 10
click at [0, 0] on input "file" at bounding box center [0, 0] width 0 height 0
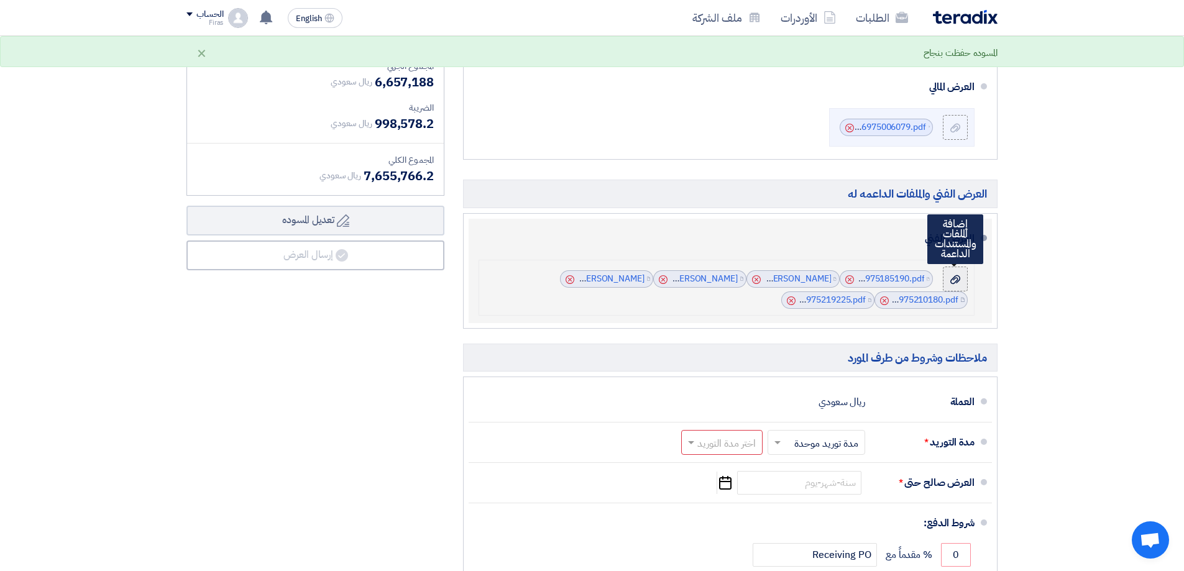
click at [950, 277] on div at bounding box center [955, 279] width 15 height 12
click at [0, 0] on input "file" at bounding box center [0, 0] width 0 height 0
click at [953, 278] on use at bounding box center [955, 279] width 10 height 9
click at [0, 0] on input "file" at bounding box center [0, 0] width 0 height 0
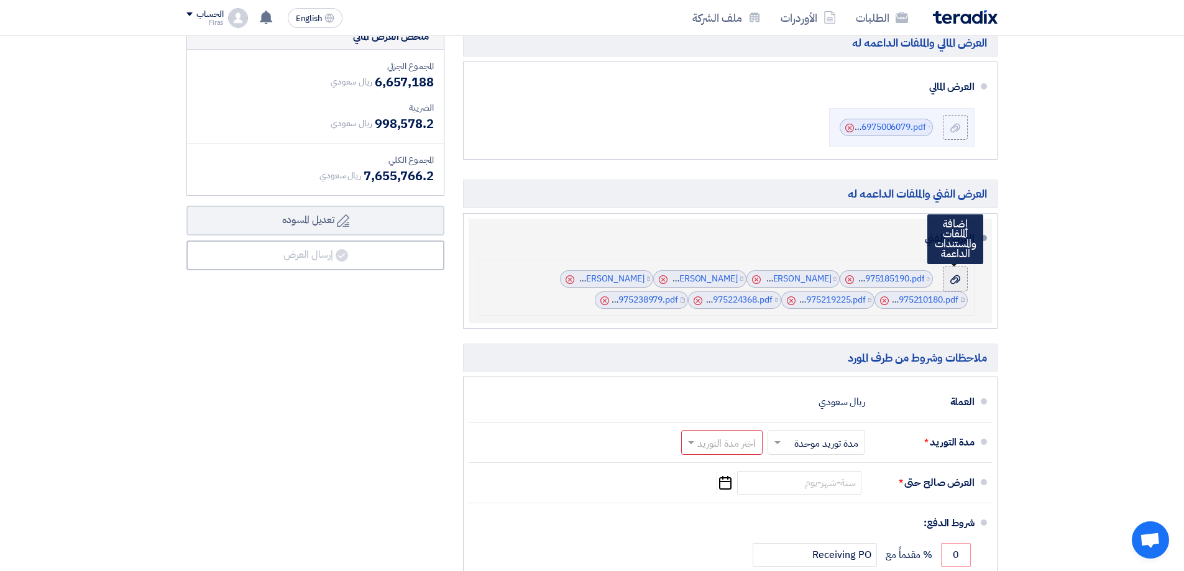
click at [951, 278] on icon at bounding box center [955, 280] width 10 height 10
click at [0, 0] on input "file" at bounding box center [0, 0] width 0 height 0
click at [952, 277] on icon at bounding box center [955, 280] width 10 height 10
click at [0, 0] on input "file" at bounding box center [0, 0] width 0 height 0
click at [950, 285] on div at bounding box center [955, 279] width 15 height 12
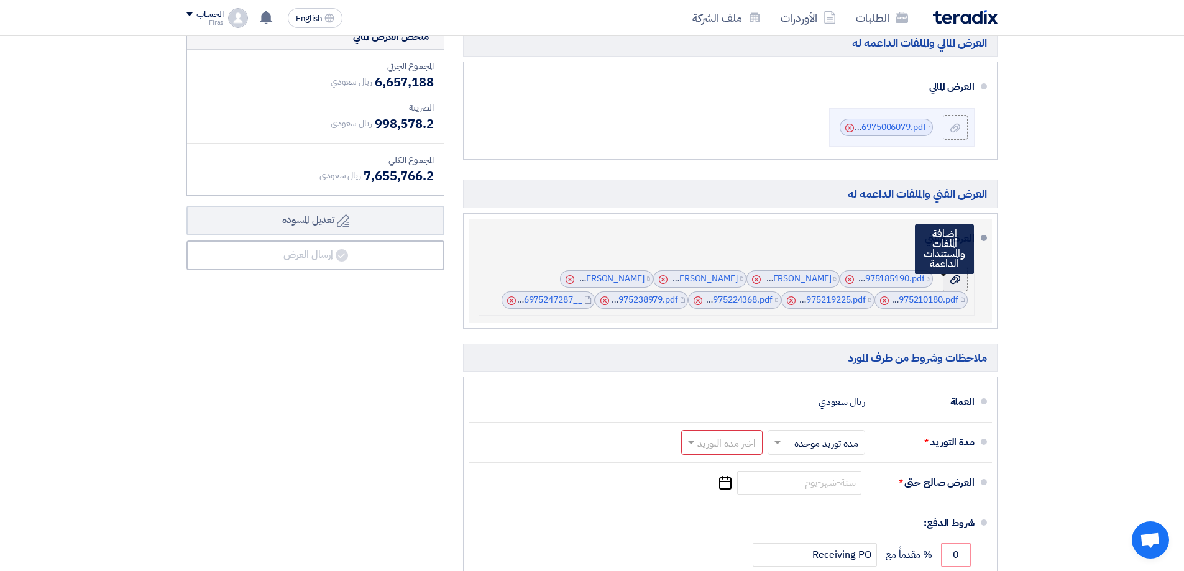
click at [0, 0] on input "file" at bounding box center [0, 0] width 0 height 0
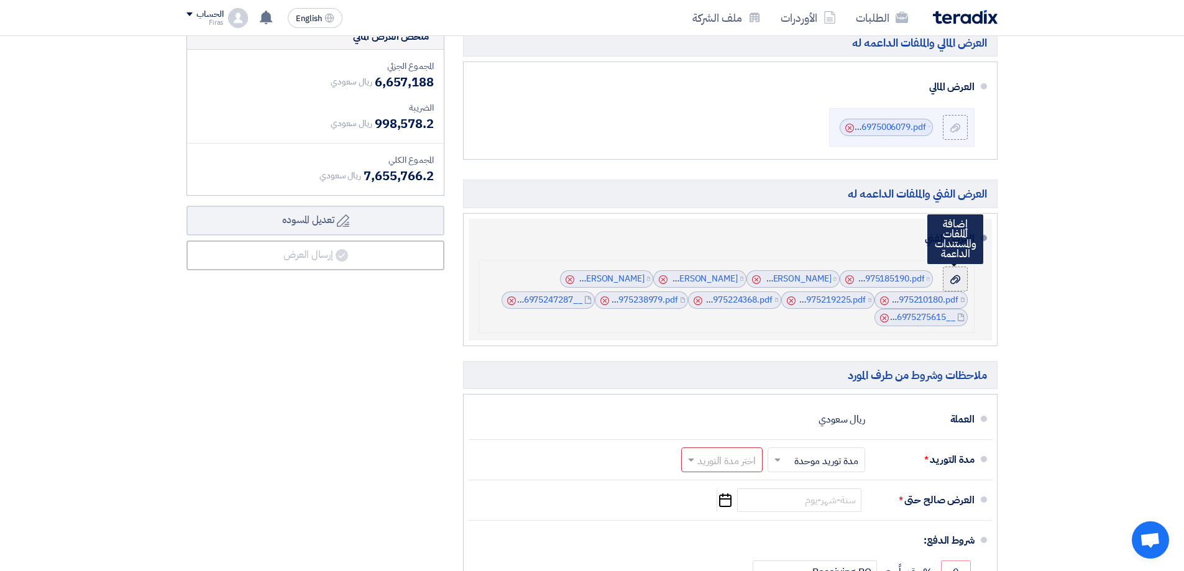
click at [957, 281] on use at bounding box center [955, 279] width 10 height 9
click at [0, 0] on input "file" at bounding box center [0, 0] width 0 height 0
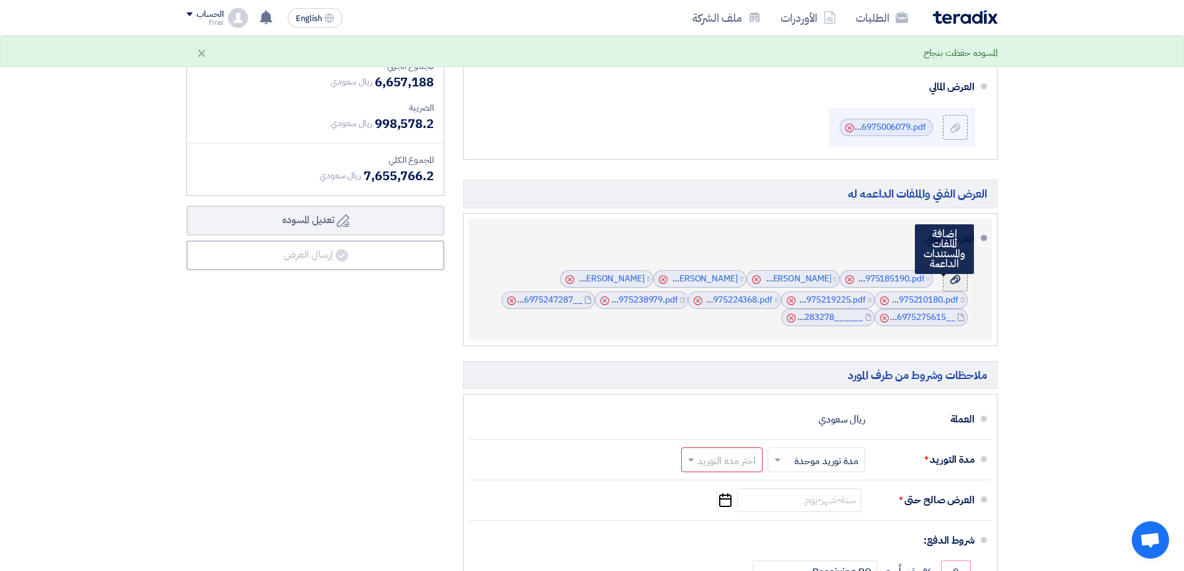
click at [955, 280] on icon at bounding box center [955, 280] width 10 height 10
click at [0, 0] on input "file" at bounding box center [0, 0] width 0 height 0
click at [961, 282] on div at bounding box center [955, 279] width 15 height 12
click at [0, 0] on input "file" at bounding box center [0, 0] width 0 height 0
click at [954, 282] on icon at bounding box center [955, 280] width 10 height 10
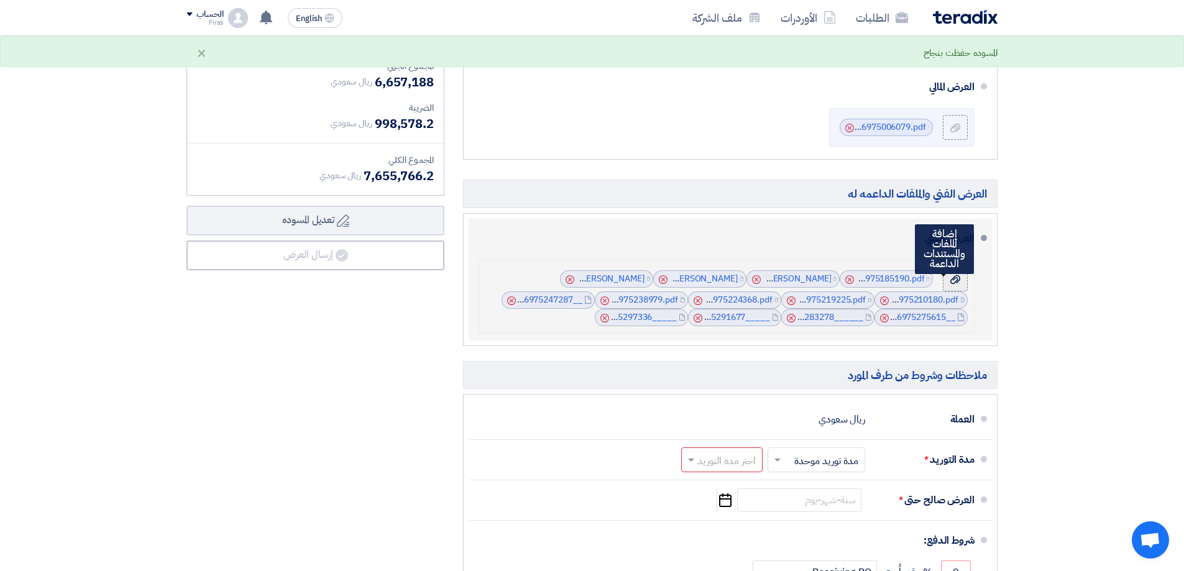
click at [0, 0] on input "file" at bounding box center [0, 0] width 0 height 0
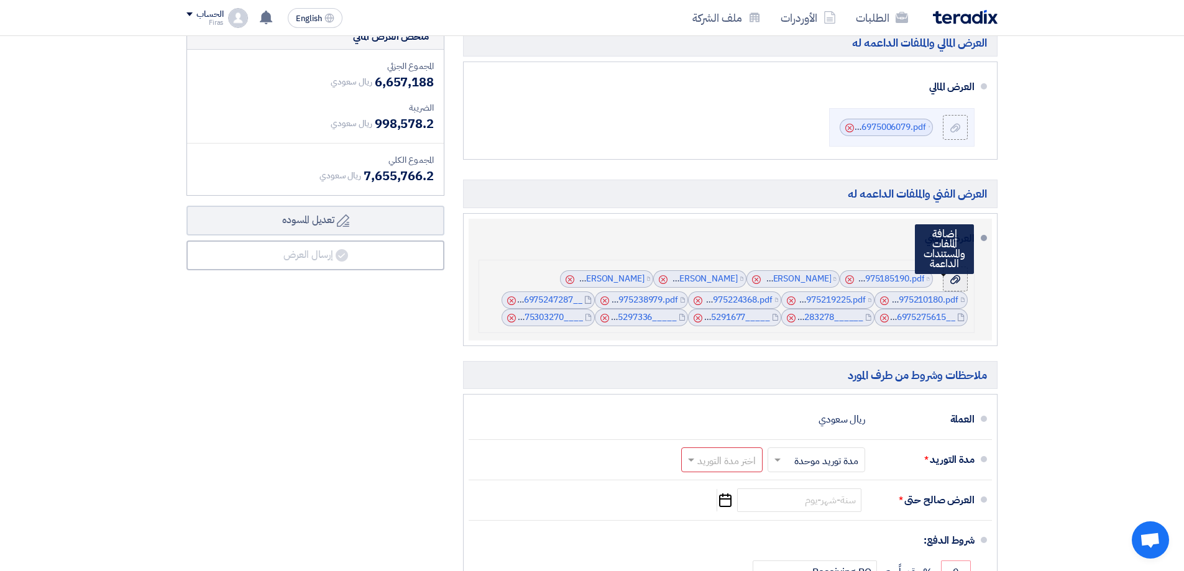
click at [951, 280] on use at bounding box center [955, 279] width 10 height 9
click at [0, 0] on input "file" at bounding box center [0, 0] width 0 height 0
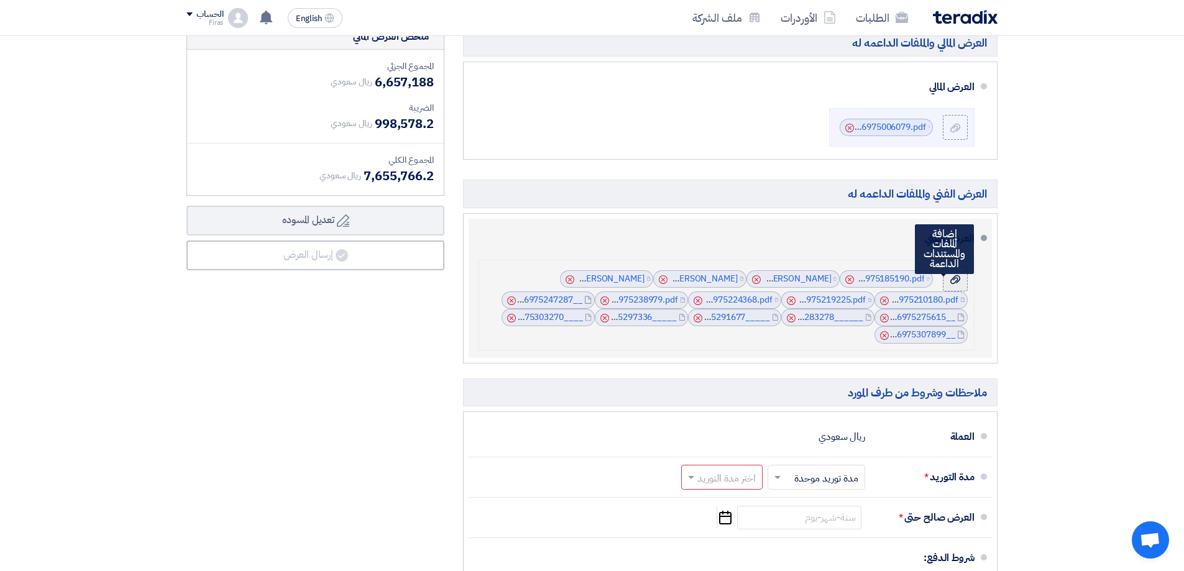
click at [953, 281] on icon at bounding box center [955, 280] width 10 height 10
click at [0, 0] on input "file" at bounding box center [0, 0] width 0 height 0
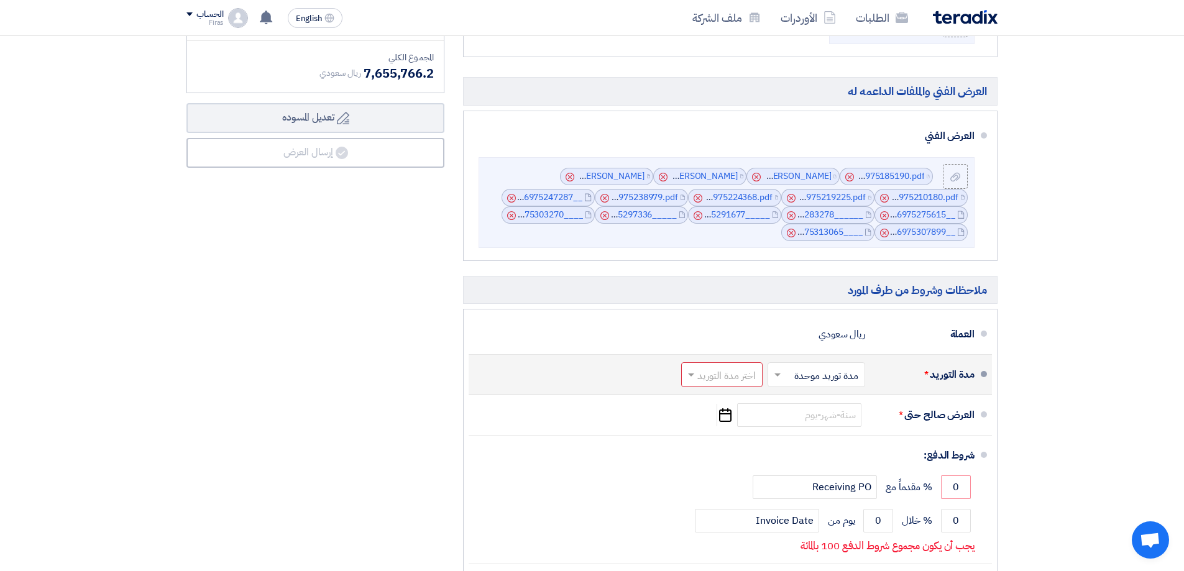
scroll to position [1119, 0]
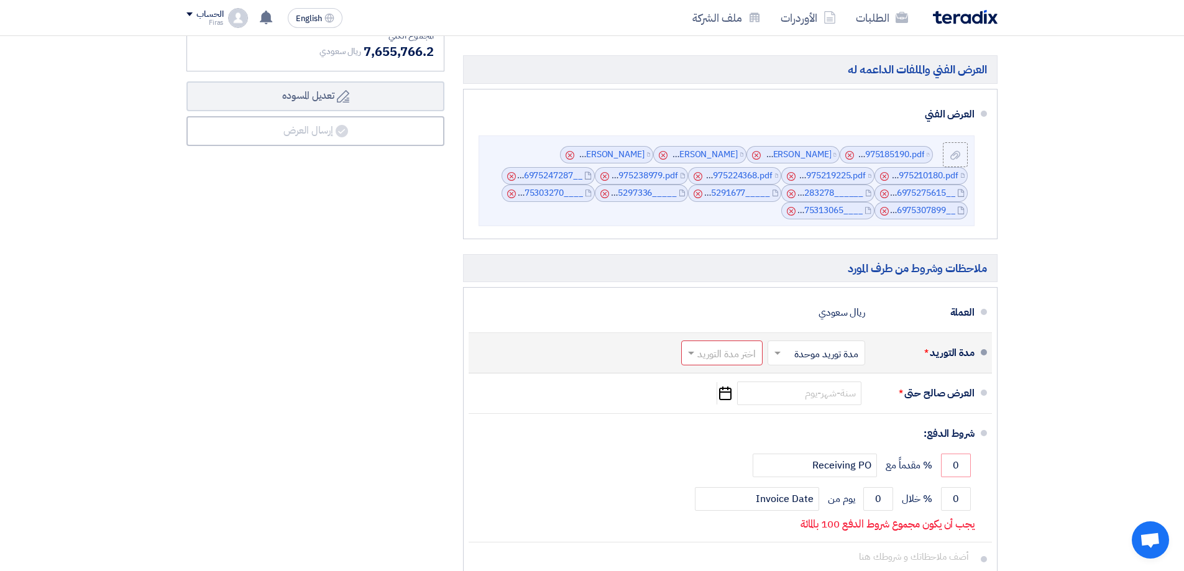
click at [824, 355] on input "text" at bounding box center [813, 354] width 91 height 18
click at [830, 387] on div "مدد توريد متعددة" at bounding box center [819, 380] width 96 height 23
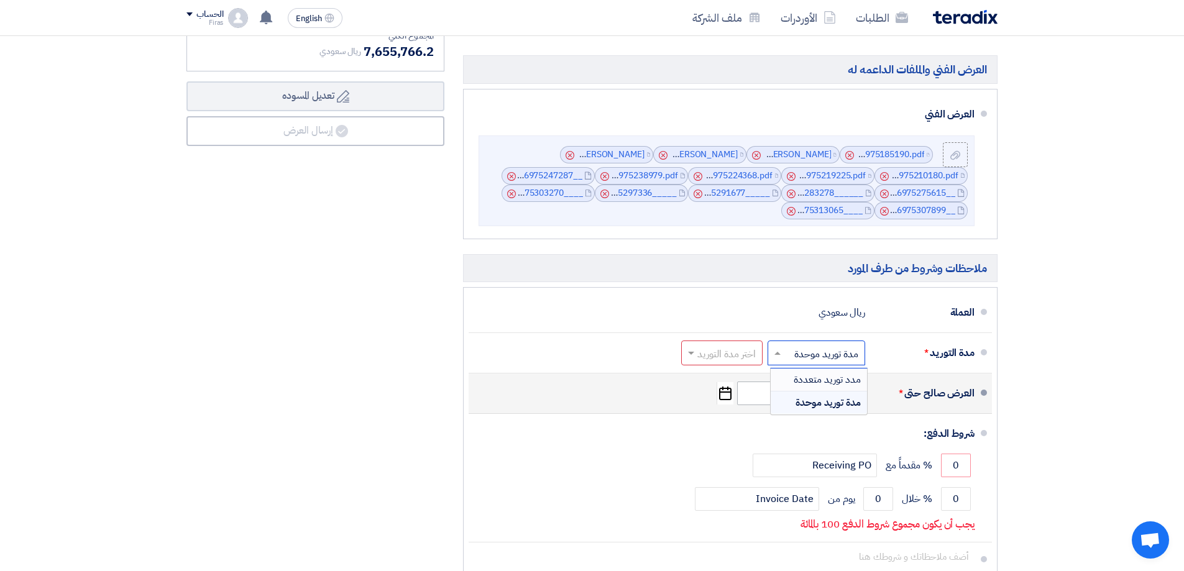
scroll to position [1127, 0]
click at [840, 402] on input at bounding box center [799, 394] width 124 height 24
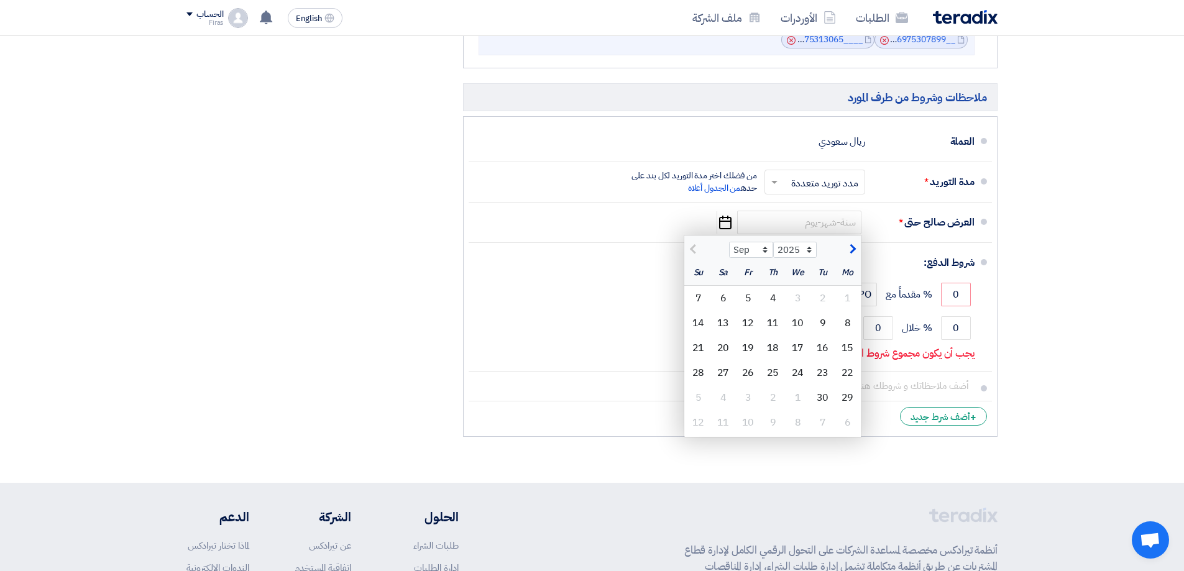
scroll to position [1313, 0]
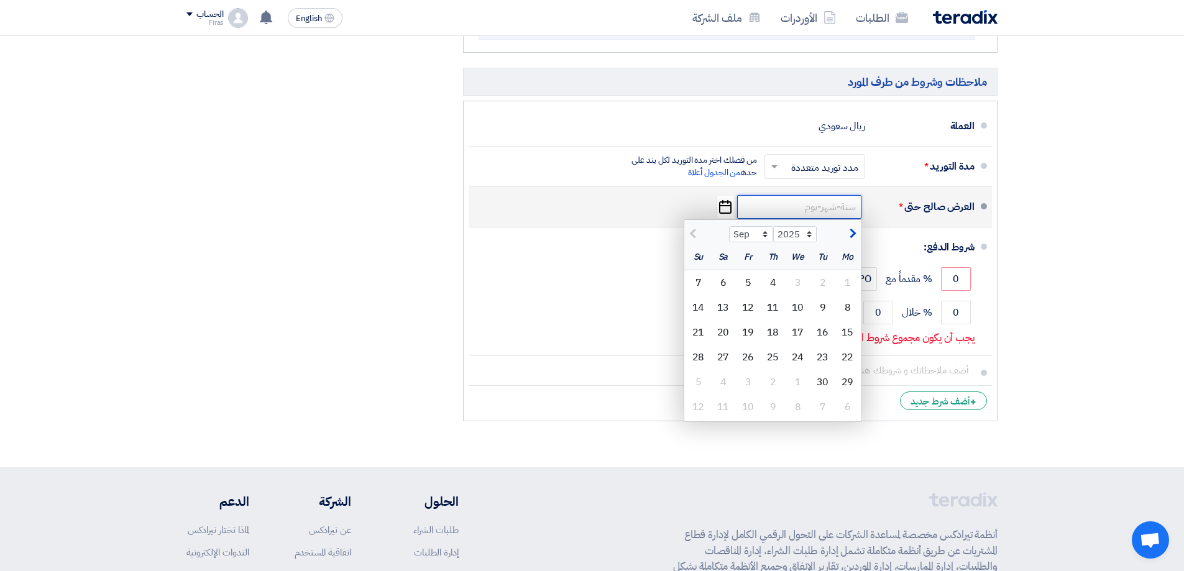
click at [837, 205] on input at bounding box center [799, 207] width 124 height 24
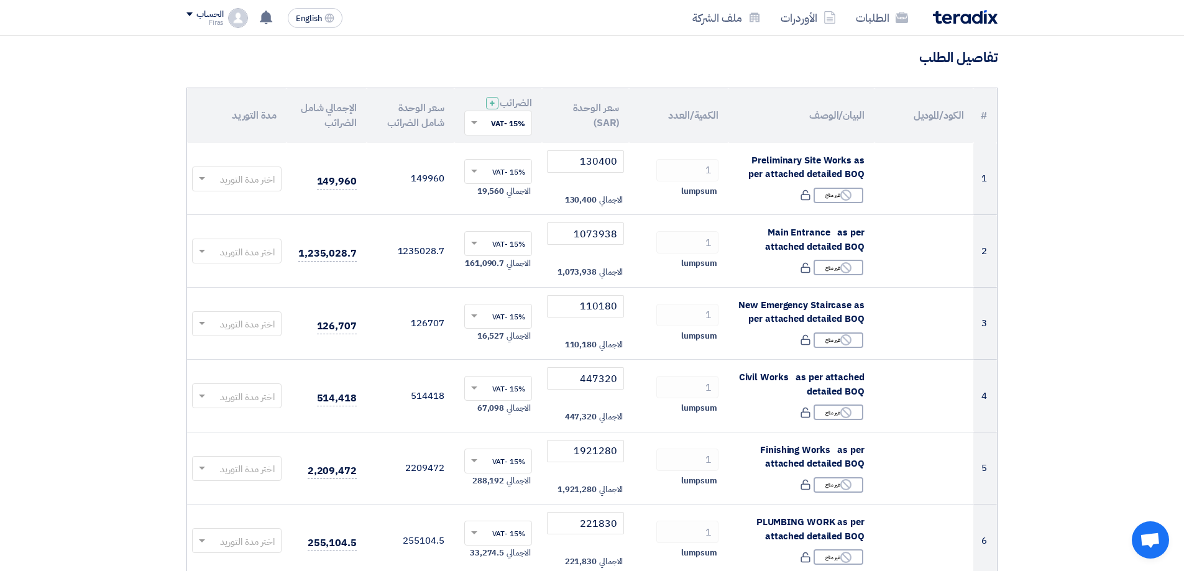
scroll to position [70, 0]
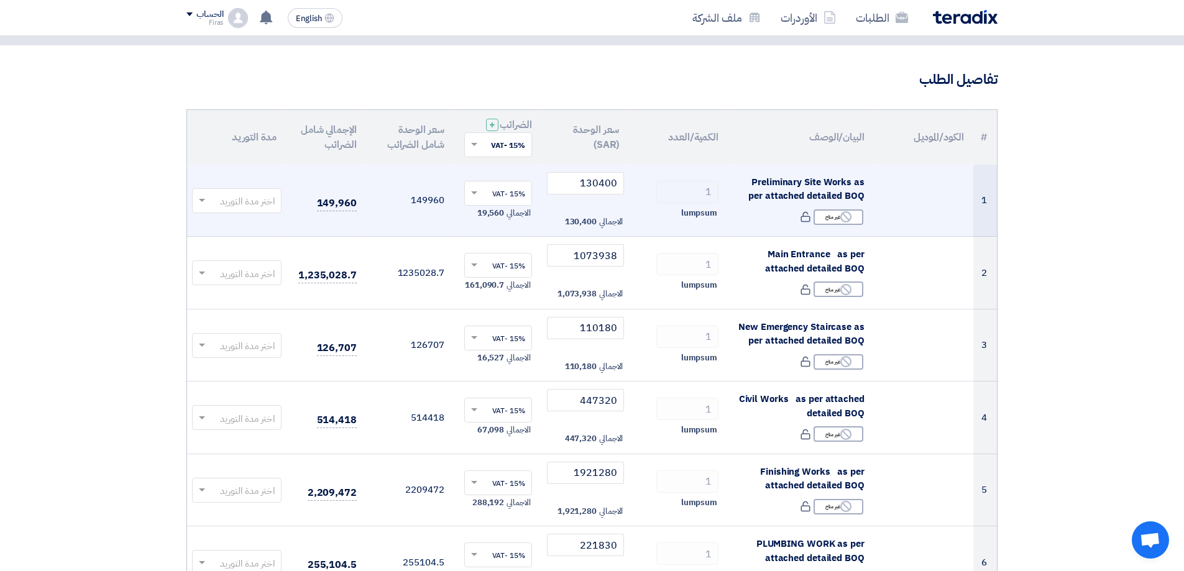
click at [214, 204] on input "text" at bounding box center [243, 201] width 65 height 21
click at [216, 200] on input "text" at bounding box center [243, 201] width 65 height 21
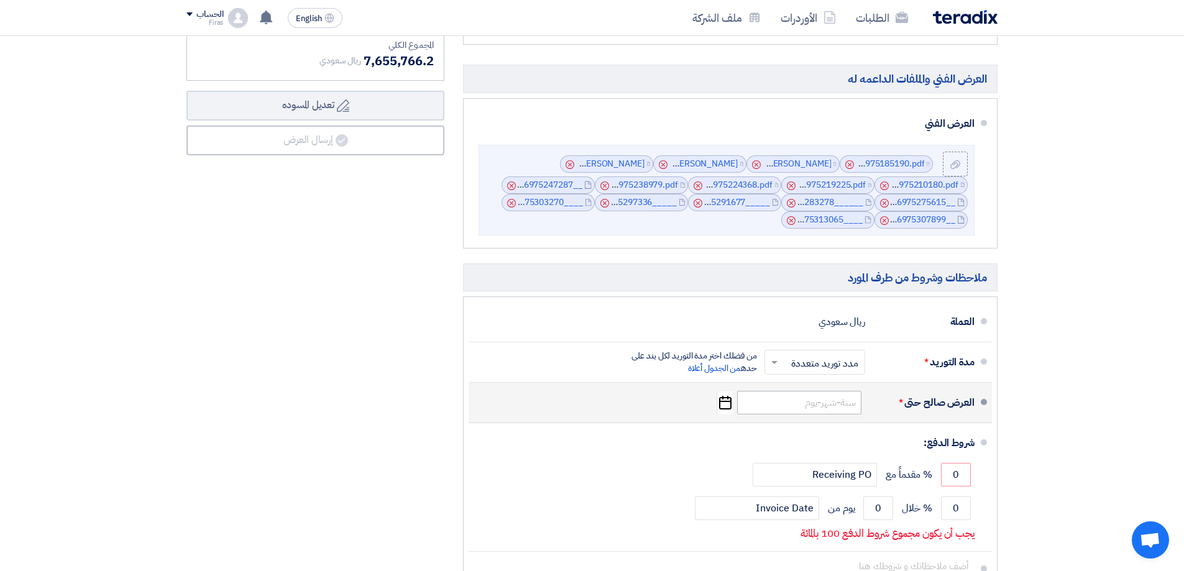
scroll to position [1127, 0]
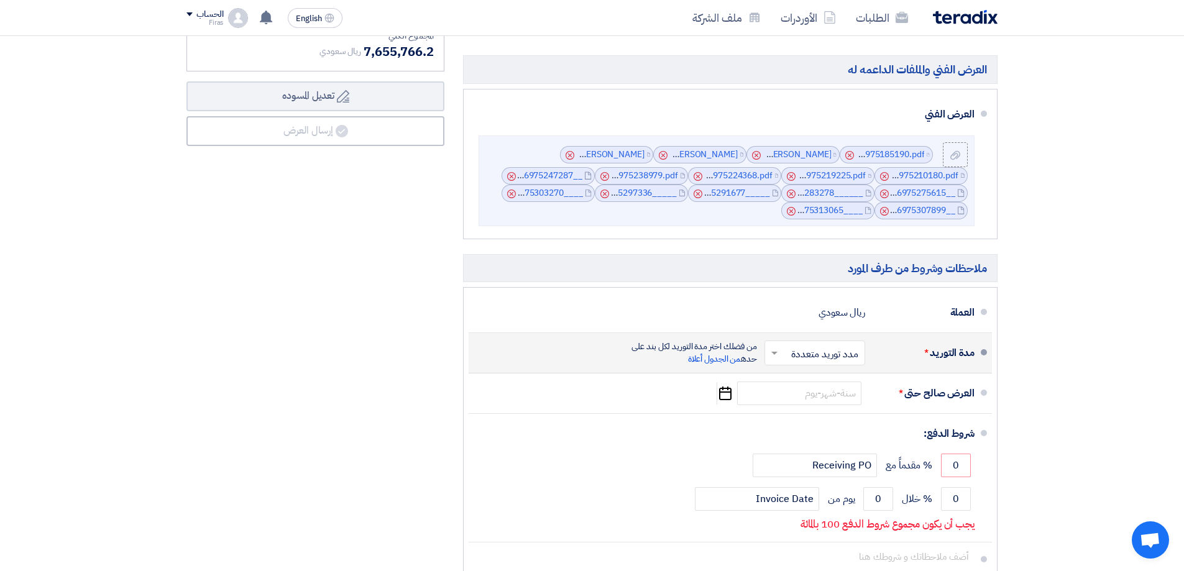
click at [793, 353] on input "text" at bounding box center [812, 354] width 94 height 18
click at [812, 398] on span "مدة توريد موحدة" at bounding box center [829, 402] width 64 height 15
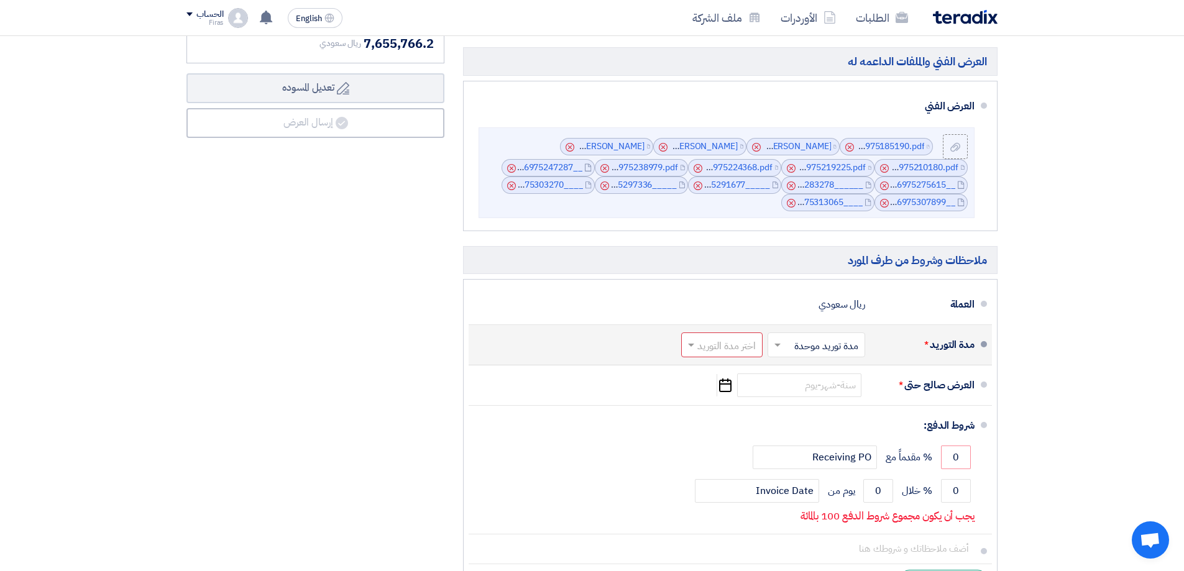
scroll to position [1119, 0]
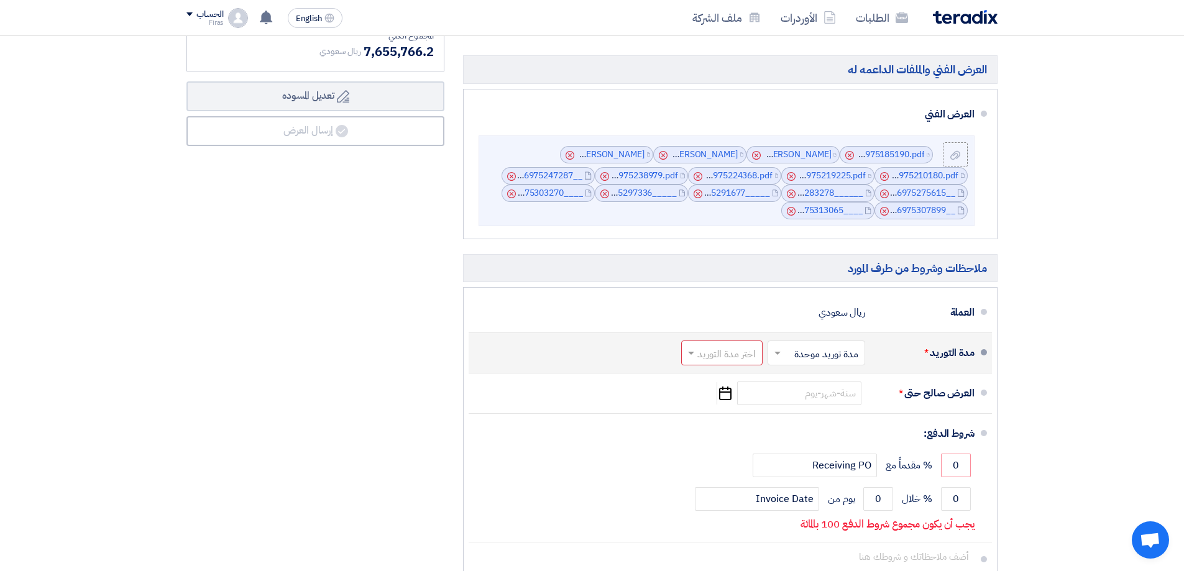
click at [710, 345] on div at bounding box center [722, 353] width 80 height 18
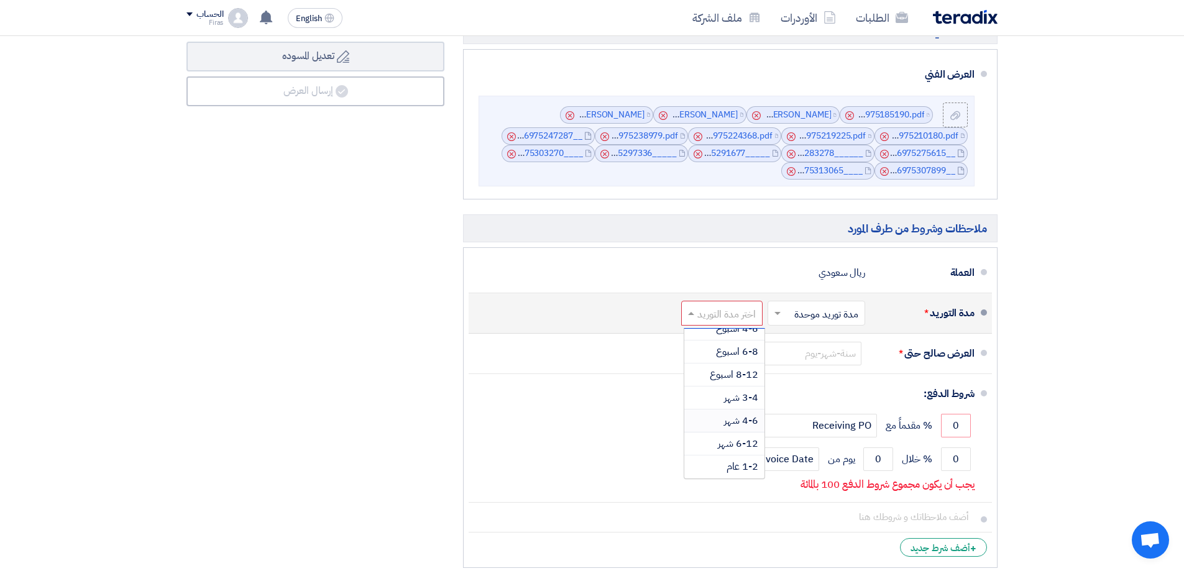
scroll to position [1181, 0]
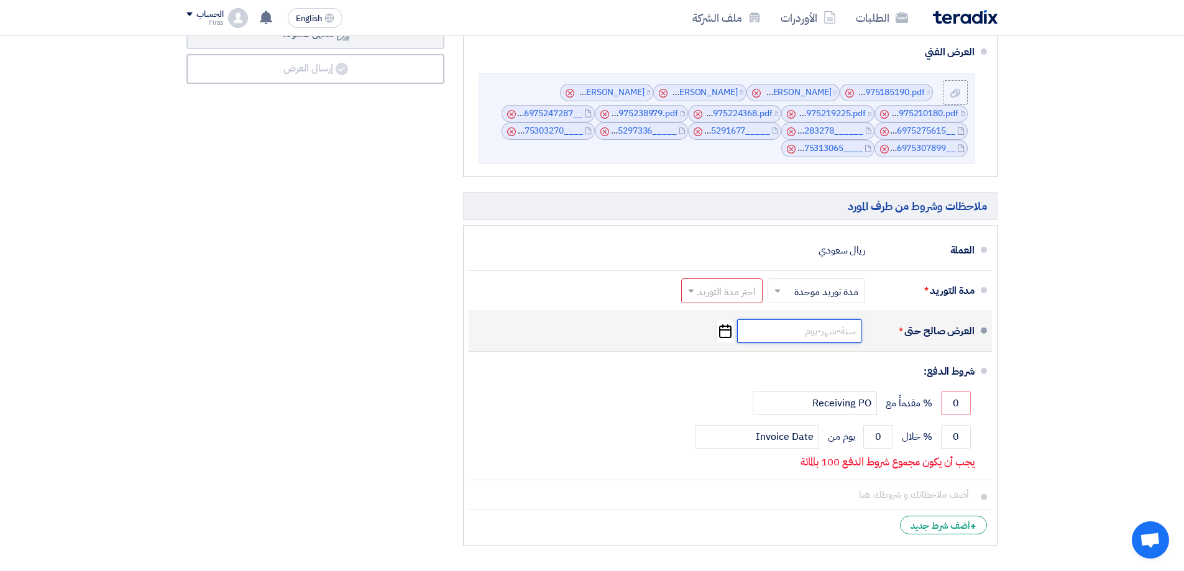
click at [825, 327] on input at bounding box center [799, 331] width 124 height 24
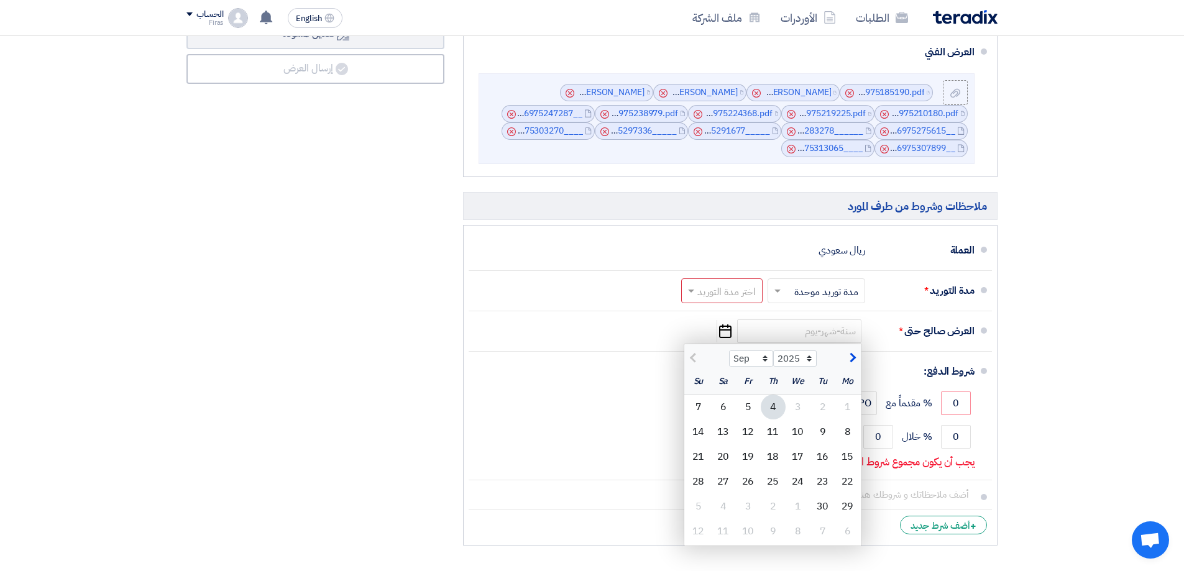
drag, startPoint x: 952, startPoint y: 402, endPoint x: 1045, endPoint y: 412, distance: 93.8
drag, startPoint x: 1094, startPoint y: 349, endPoint x: 1066, endPoint y: 365, distance: 32.3
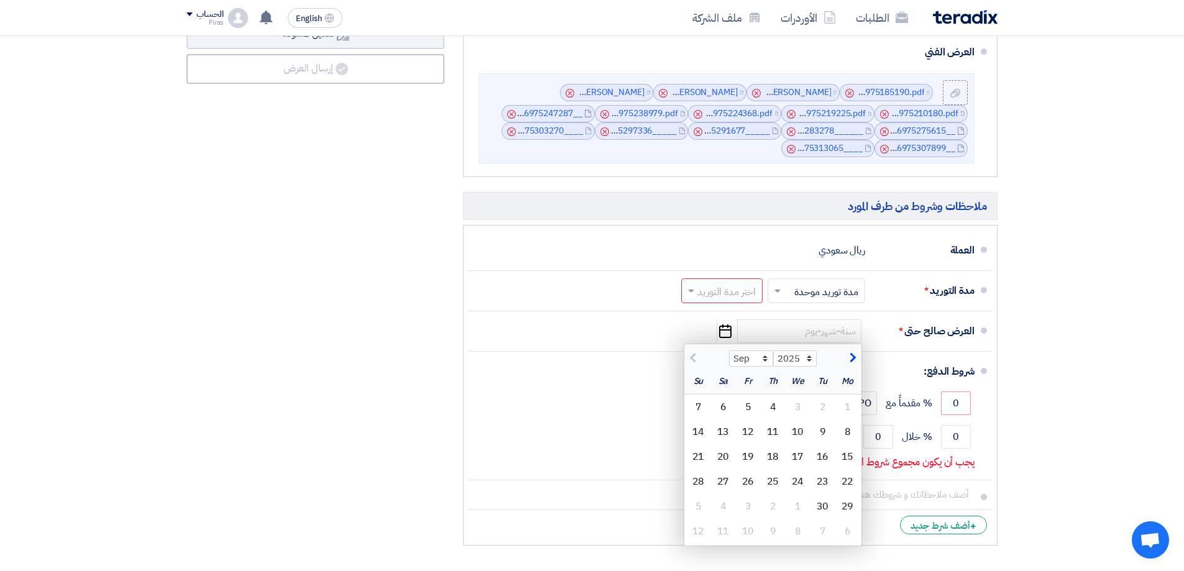
drag, startPoint x: 947, startPoint y: 400, endPoint x: 1014, endPoint y: 411, distance: 67.4
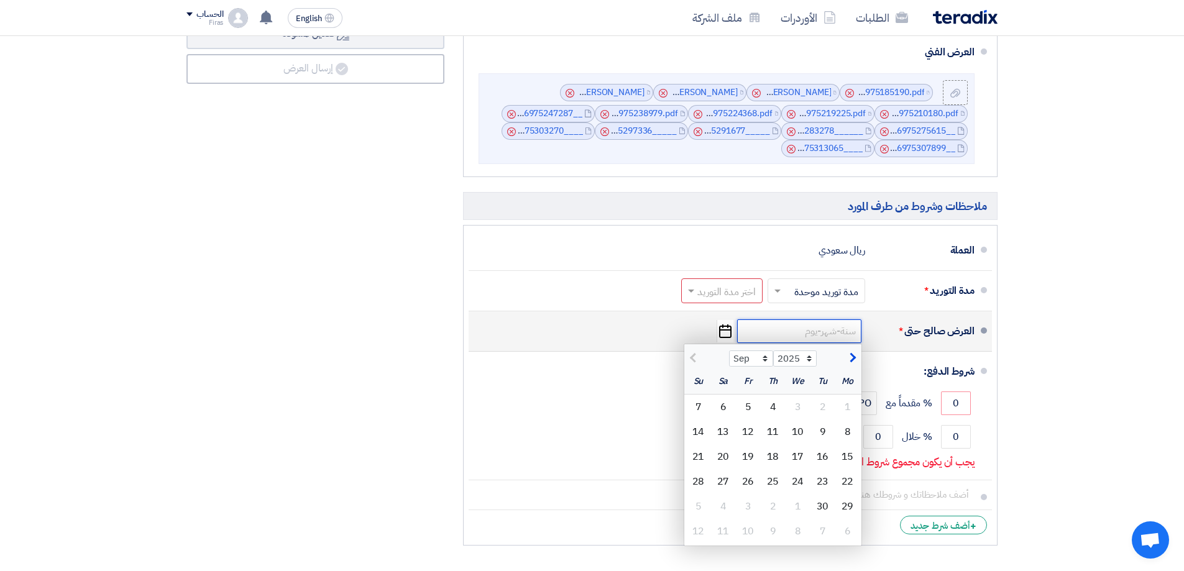
click at [764, 329] on input at bounding box center [799, 331] width 124 height 24
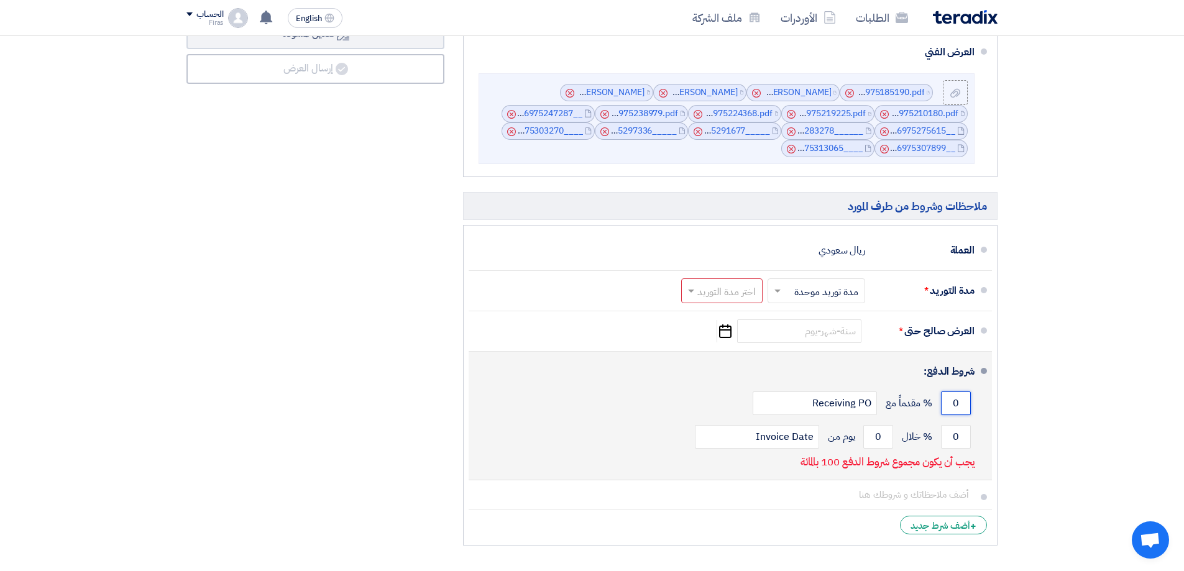
click at [949, 401] on input "0" at bounding box center [956, 404] width 30 height 24
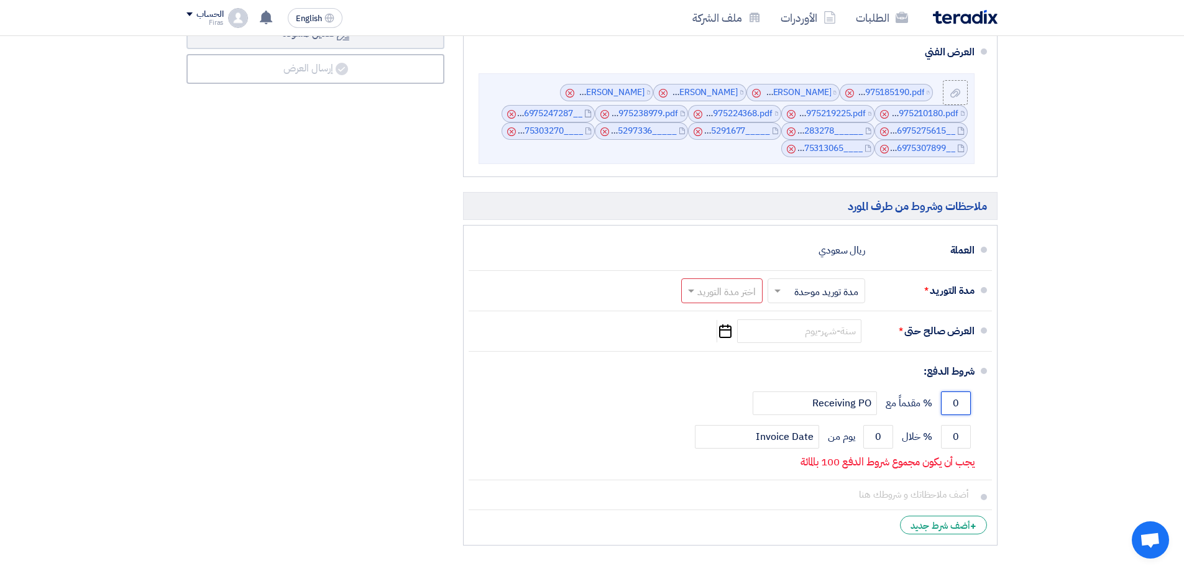
drag, startPoint x: 941, startPoint y: 405, endPoint x: 995, endPoint y: 401, distance: 54.2
click at [995, 401] on ul "العملة ريال سعودي مدة التوريد * اختر مدة التوريد × مدة توريد موحدة ×" at bounding box center [730, 385] width 535 height 321
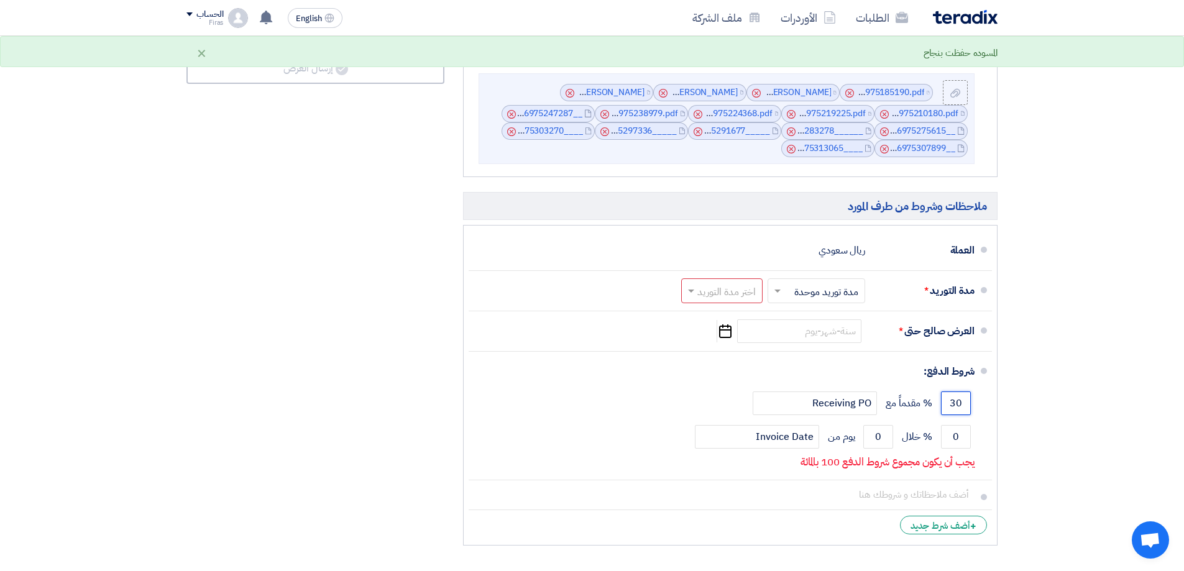
type input "30"
drag, startPoint x: 1075, startPoint y: 396, endPoint x: 1062, endPoint y: 386, distance: 16.4
drag, startPoint x: 952, startPoint y: 437, endPoint x: 998, endPoint y: 443, distance: 46.9
click at [996, 443] on ul "العملة ريال سعودي مدة التوريد * اختر مدة التوريد × مدة توريد موحدة ×" at bounding box center [730, 385] width 535 height 321
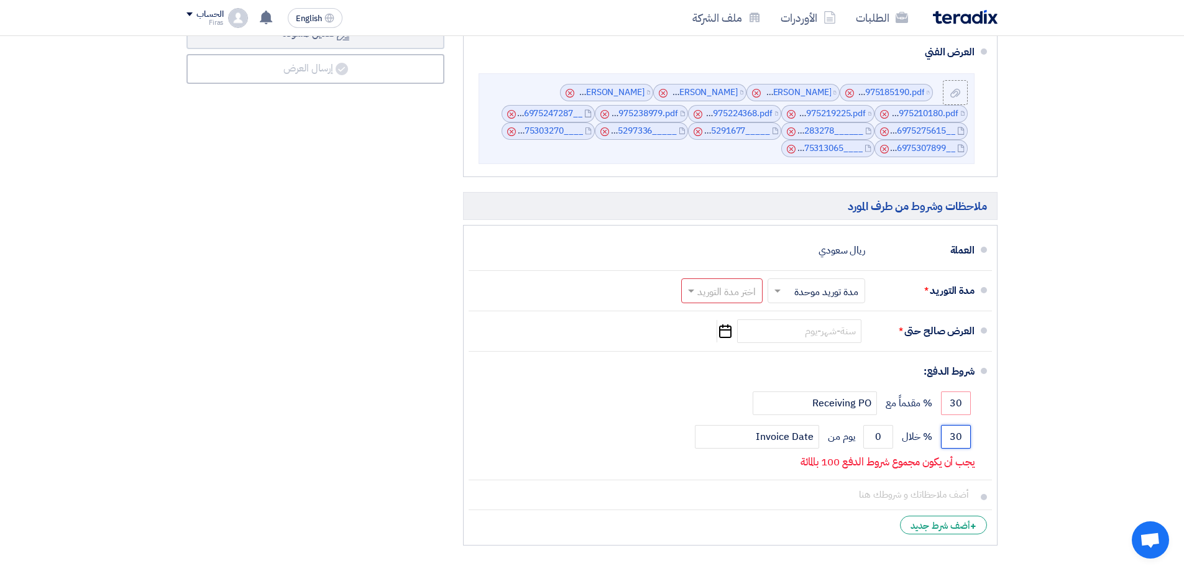
drag, startPoint x: 943, startPoint y: 435, endPoint x: 1044, endPoint y: 462, distance: 104.9
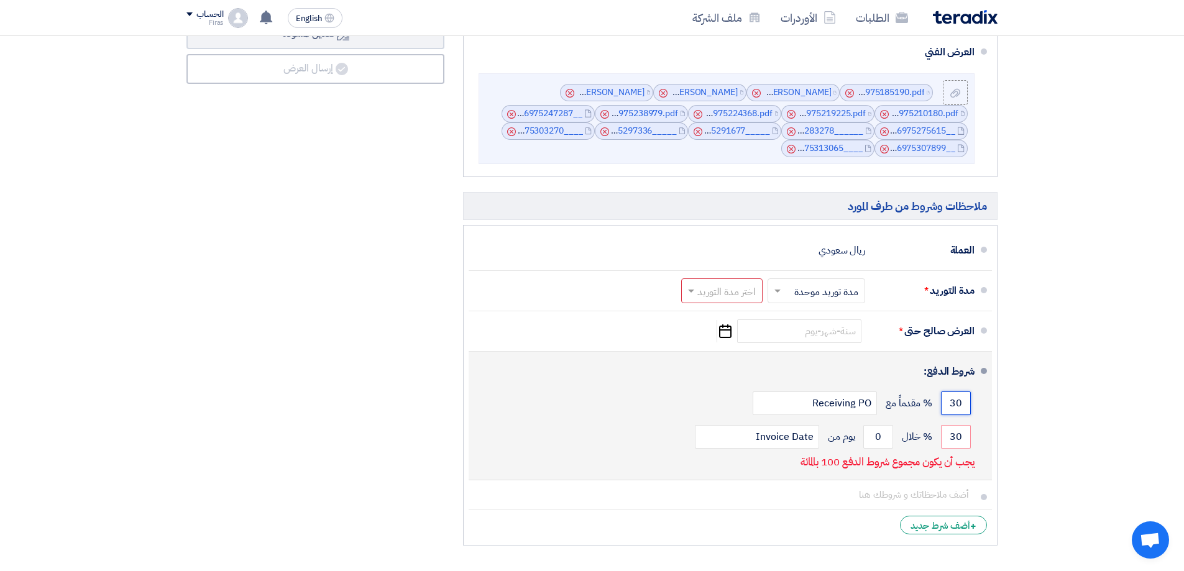
drag, startPoint x: 960, startPoint y: 399, endPoint x: 919, endPoint y: 420, distance: 46.4
click at [914, 406] on div "30 % مقدماً مع Receiving PO" at bounding box center [727, 404] width 496 height 34
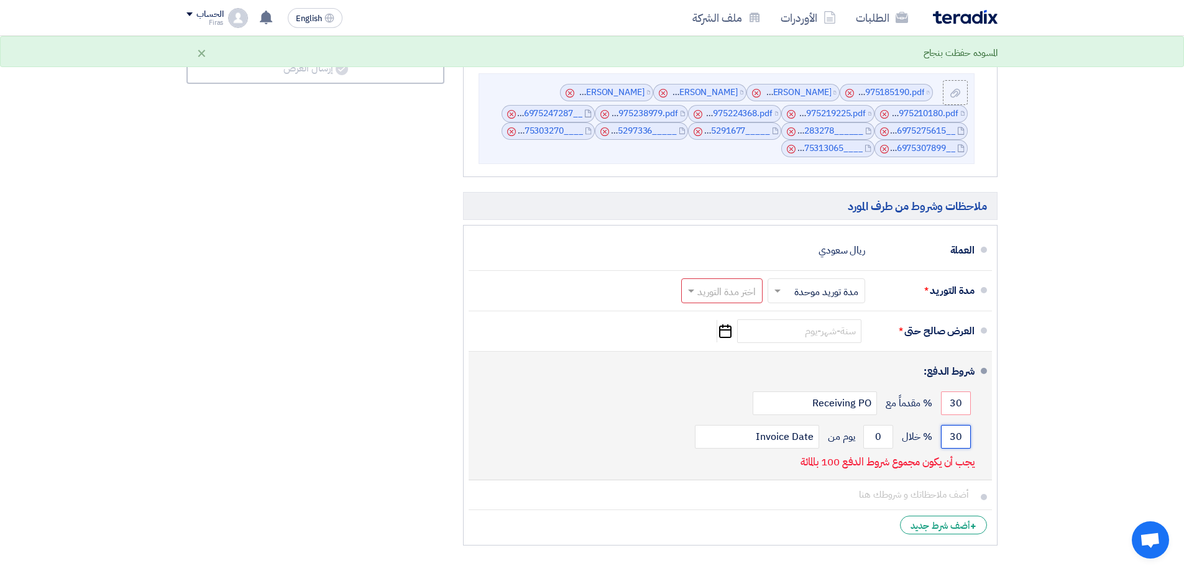
drag, startPoint x: 963, startPoint y: 439, endPoint x: 845, endPoint y: 447, distance: 118.4
click at [845, 447] on div "30 % خلال 0 يوم من Invoice Date" at bounding box center [727, 437] width 496 height 34
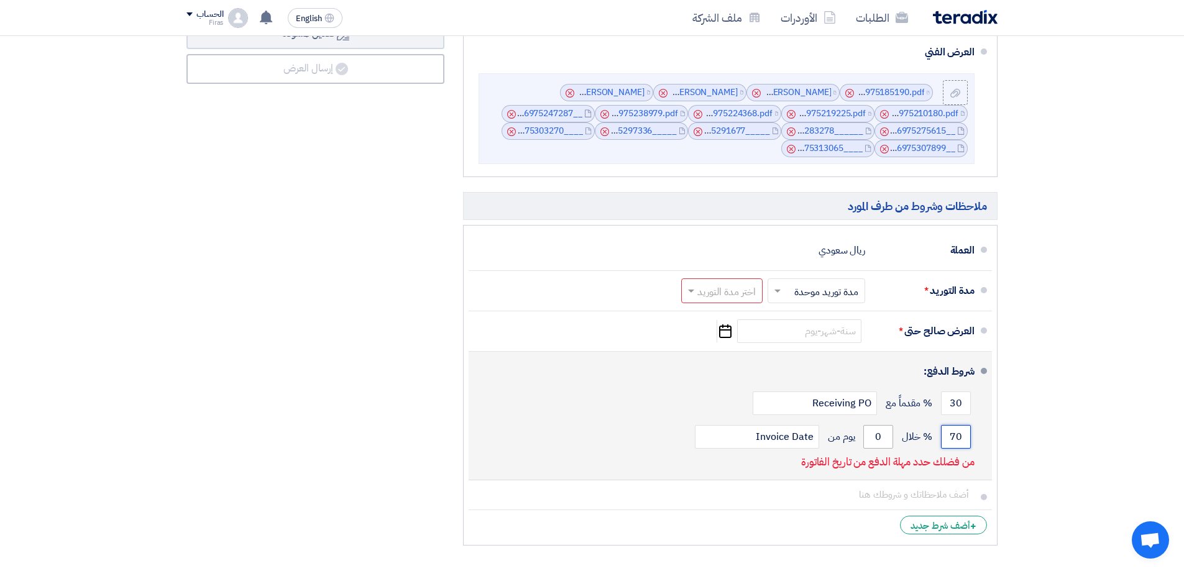
type input "70"
drag, startPoint x: 871, startPoint y: 438, endPoint x: 919, endPoint y: 434, distance: 48.0
click at [916, 436] on div "70 % خلال 0 يوم من Invoice Date" at bounding box center [727, 437] width 496 height 34
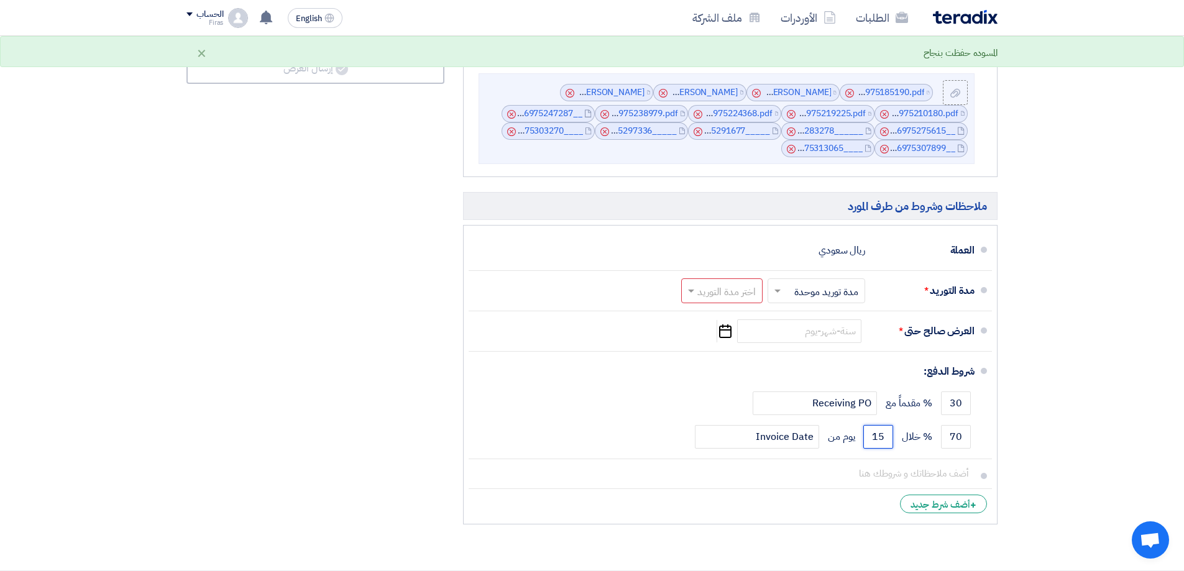
type input "15"
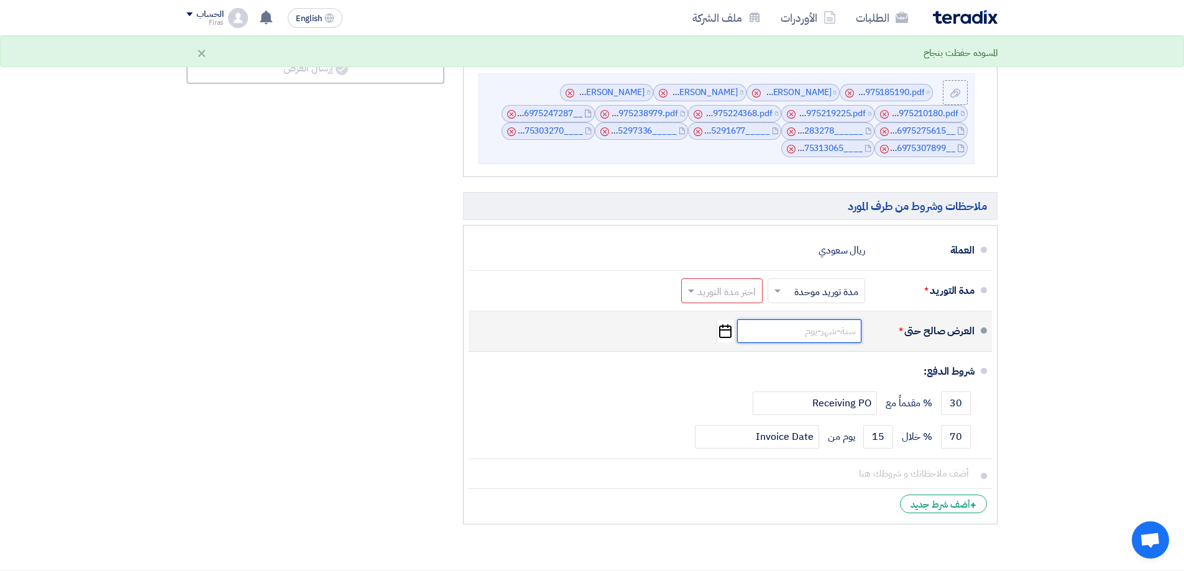
click at [844, 336] on input at bounding box center [799, 331] width 124 height 24
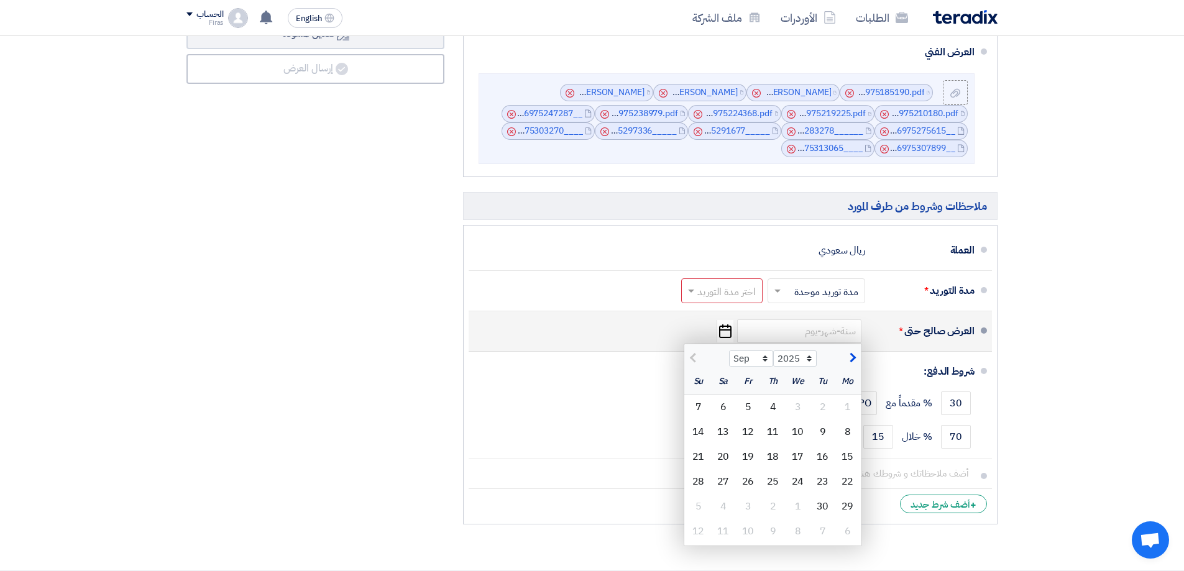
click at [849, 355] on span "button" at bounding box center [851, 358] width 7 height 14
select select "10"
click at [723, 409] on div "4" at bounding box center [723, 407] width 25 height 25
type input "[DATE]"
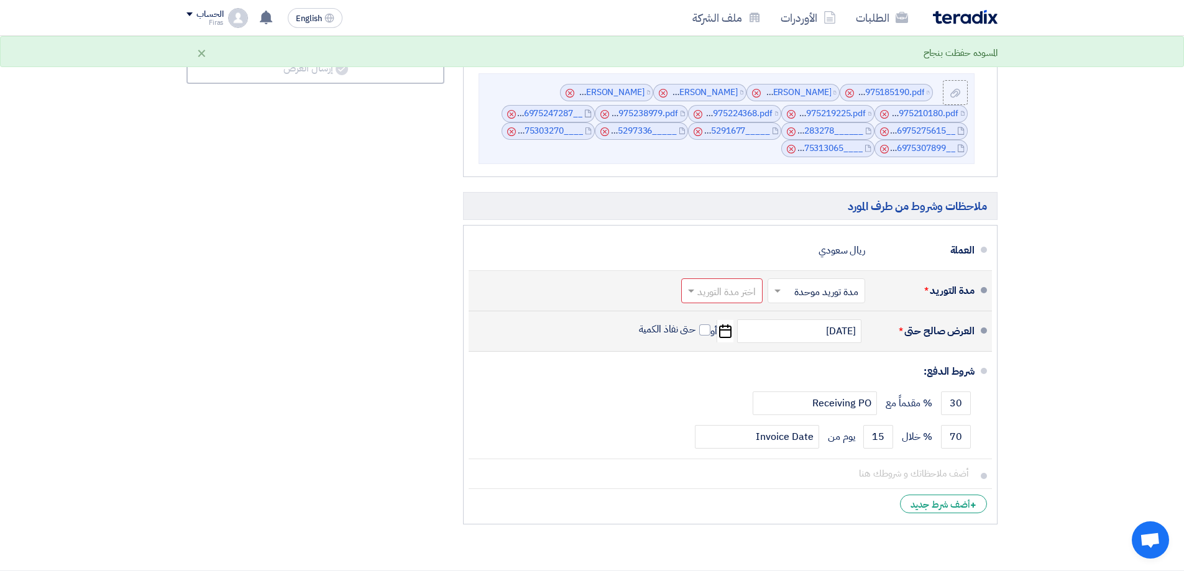
click at [735, 288] on input "text" at bounding box center [719, 292] width 75 height 18
click at [746, 389] on div "4-6 شهر" at bounding box center [724, 398] width 80 height 23
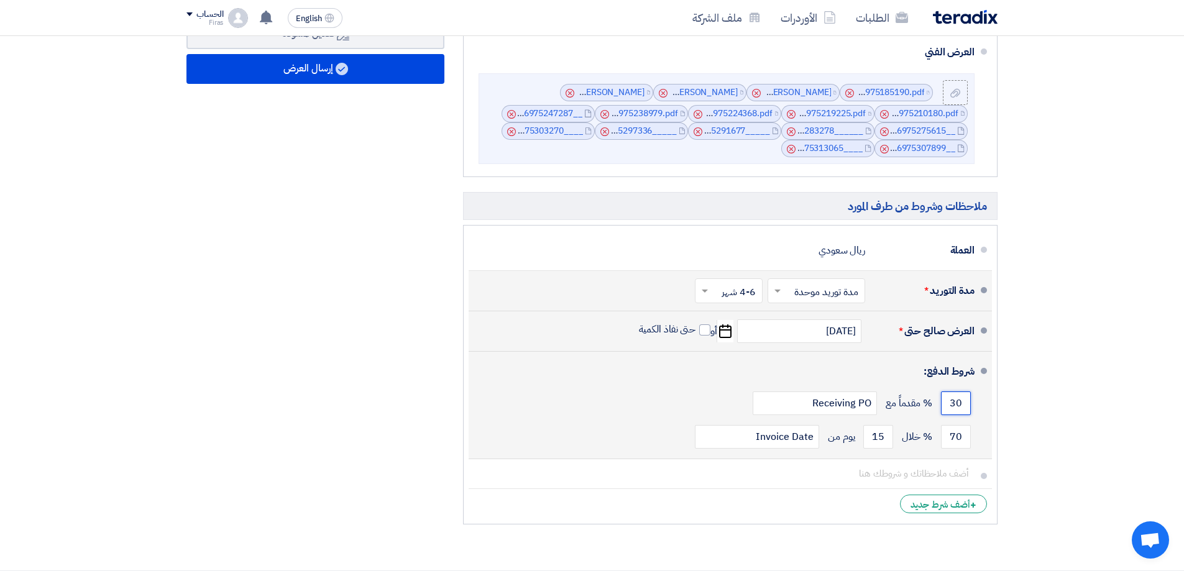
drag, startPoint x: 950, startPoint y: 398, endPoint x: 991, endPoint y: 423, distance: 47.4
click at [991, 423] on li "شروط الدفع: 30 % مقدماً مع Receiving PO 70 % خلال 15 Invoice Date" at bounding box center [730, 406] width 523 height 108
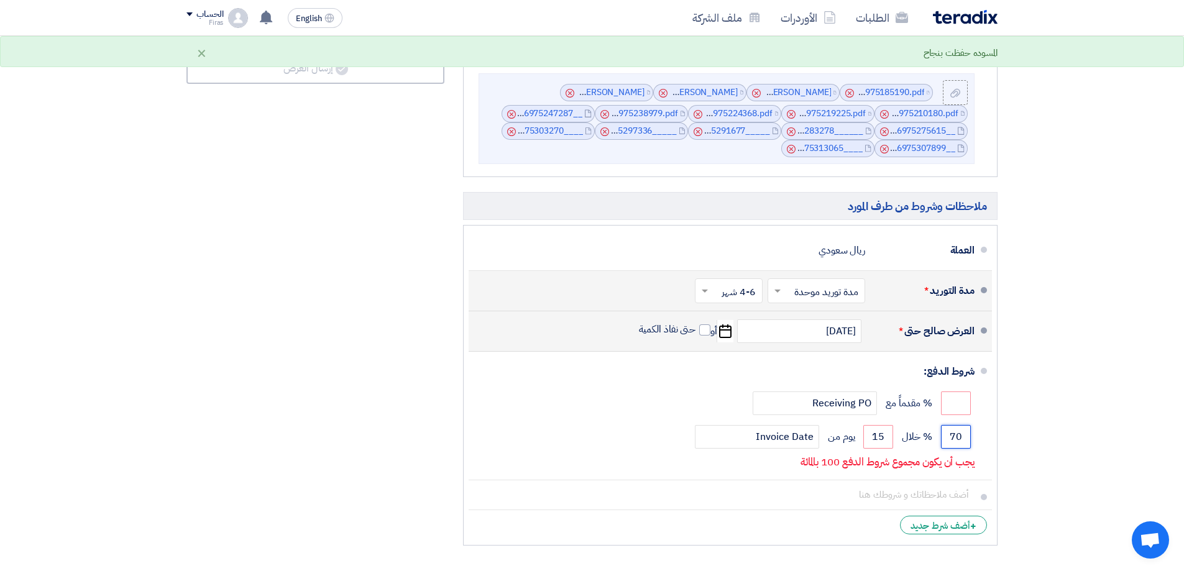
drag, startPoint x: 945, startPoint y: 438, endPoint x: 1027, endPoint y: 434, distance: 82.1
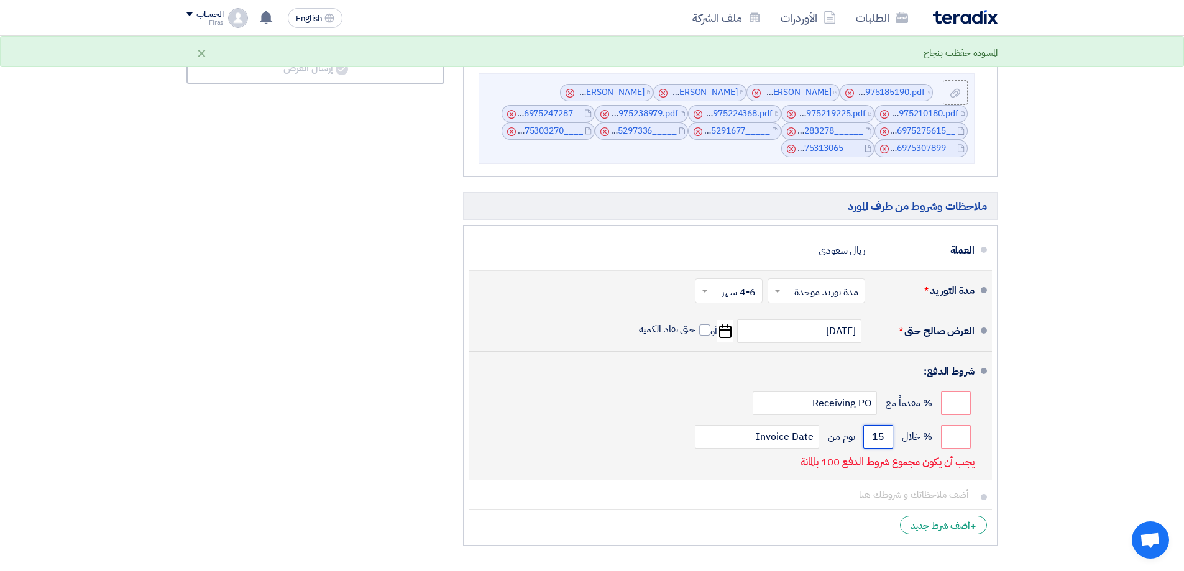
drag, startPoint x: 871, startPoint y: 437, endPoint x: 958, endPoint y: 450, distance: 87.4
click at [965, 440] on div "% خلال 15 يوم من Invoice Date" at bounding box center [727, 437] width 496 height 34
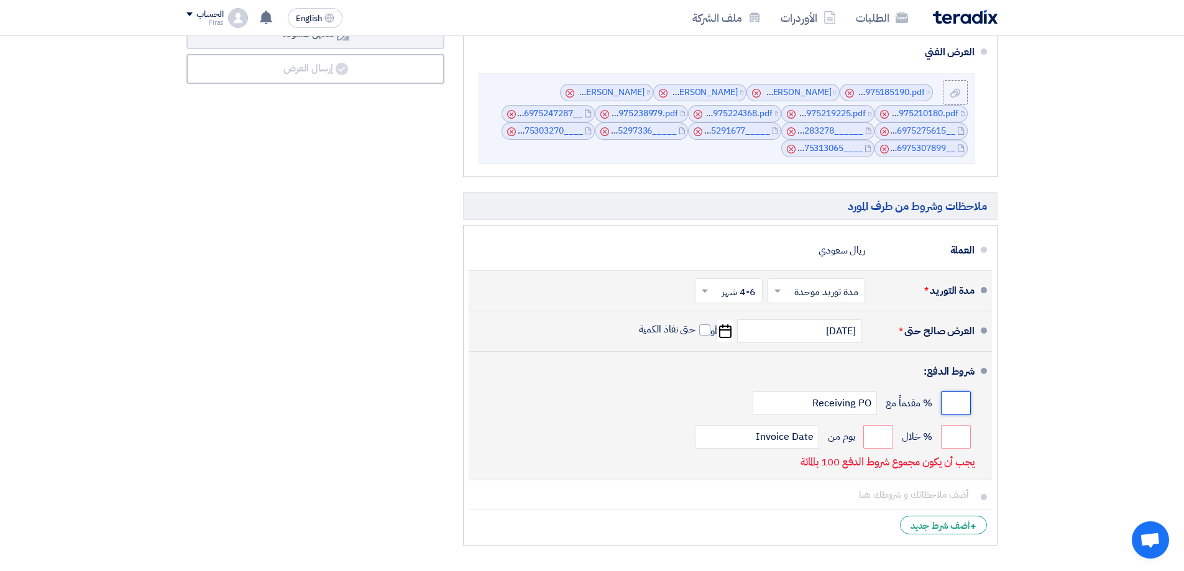
click at [946, 401] on input "number" at bounding box center [956, 404] width 30 height 24
type input "40"
click at [953, 442] on input "number" at bounding box center [956, 437] width 30 height 24
type input "60"
click at [874, 434] on input "number" at bounding box center [878, 437] width 30 height 24
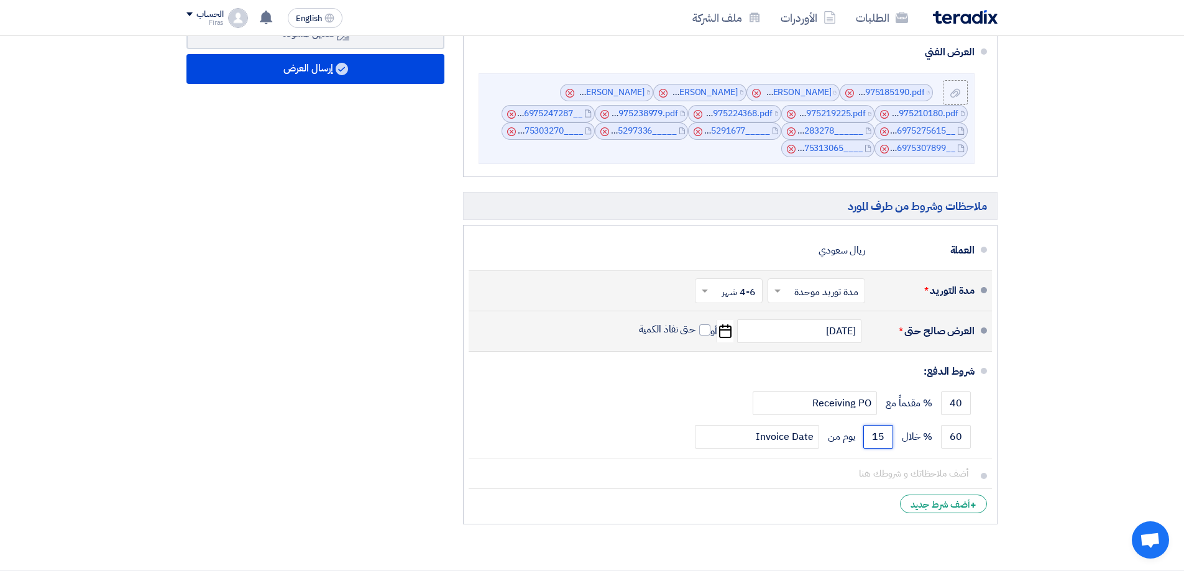
type input "15"
click at [710, 295] on span at bounding box center [703, 291] width 16 height 12
click at [732, 413] on span "3-4 شهر" at bounding box center [741, 414] width 34 height 15
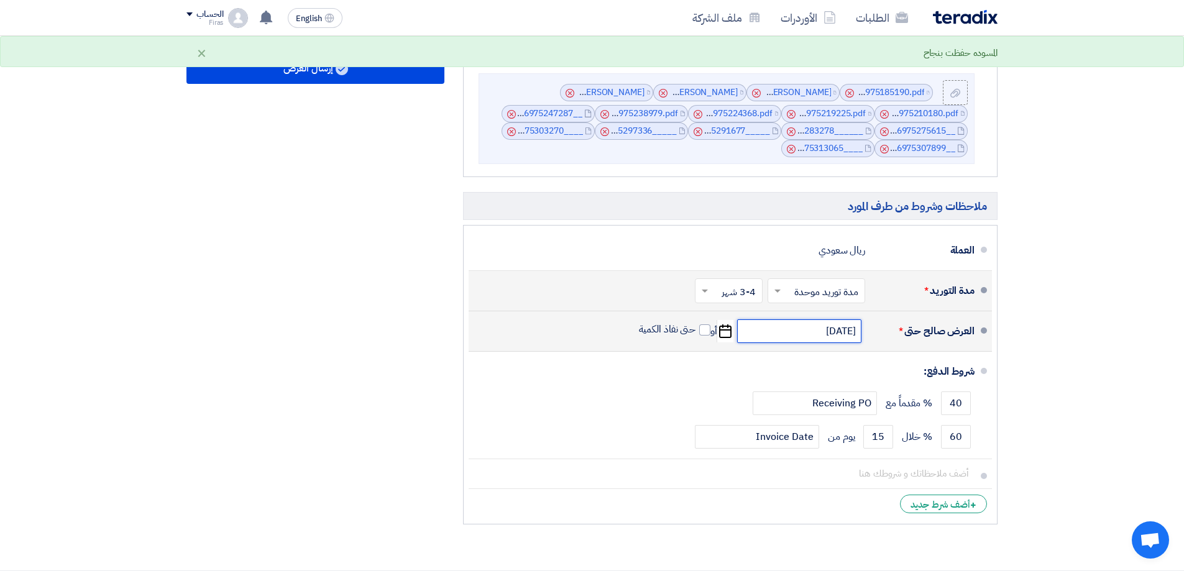
click at [769, 321] on input "[DATE]" at bounding box center [799, 331] width 124 height 24
select select "10"
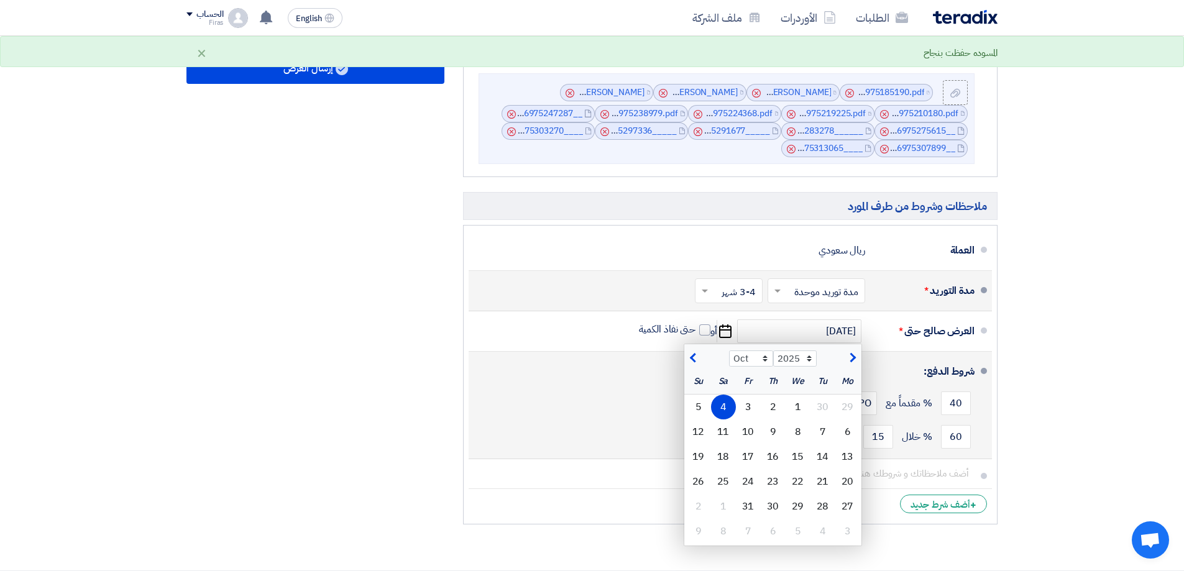
click at [564, 418] on div "40 % مقدماً مع Receiving PO" at bounding box center [727, 404] width 496 height 34
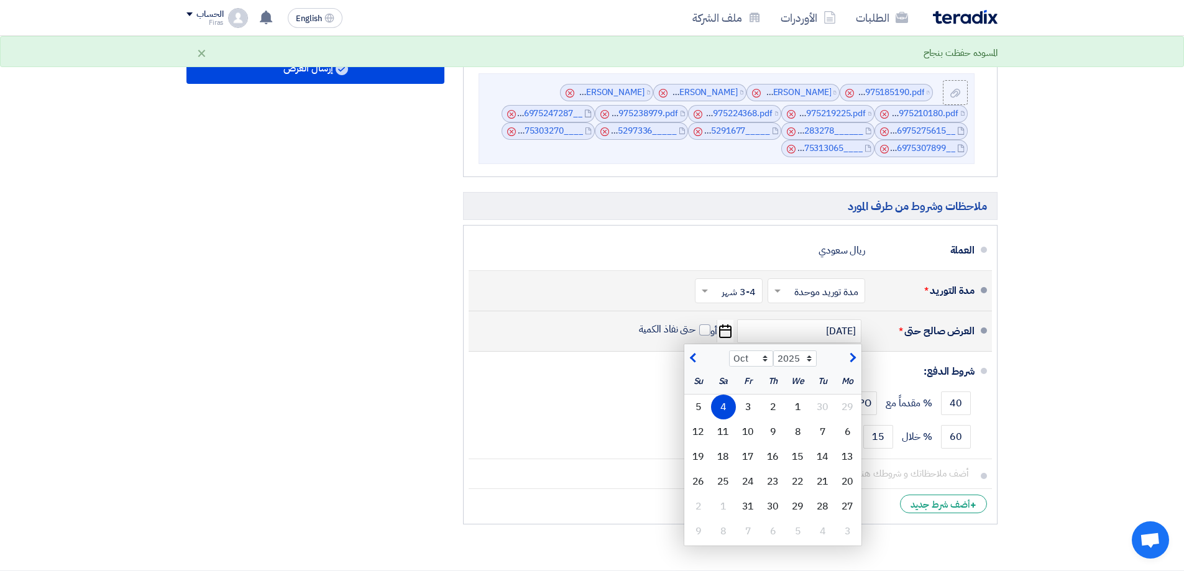
click at [722, 406] on div "4" at bounding box center [723, 407] width 25 height 25
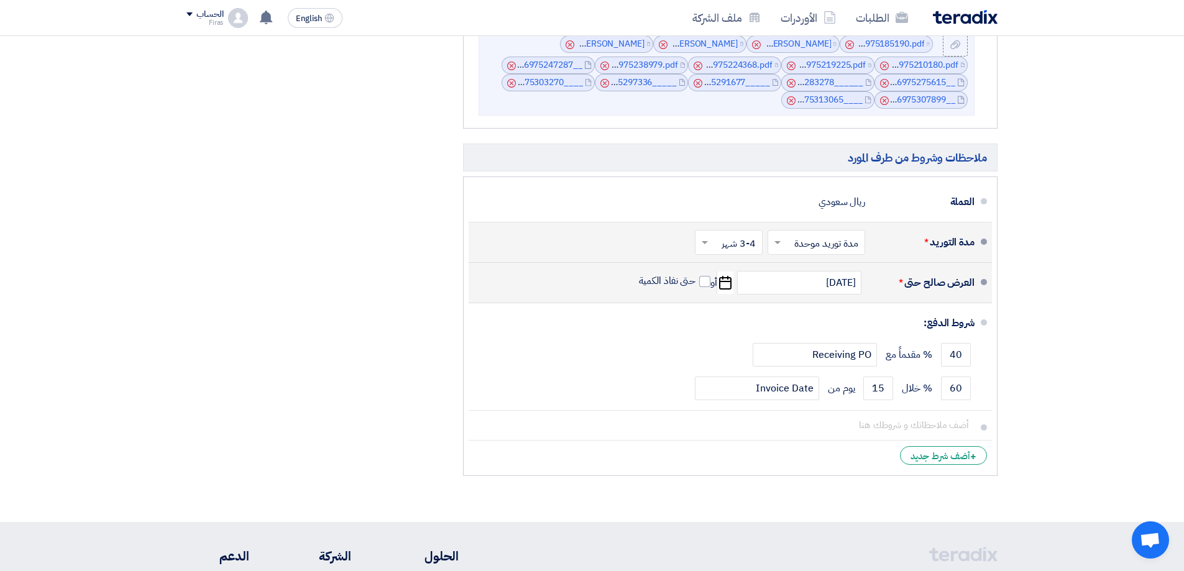
scroll to position [1216, 0]
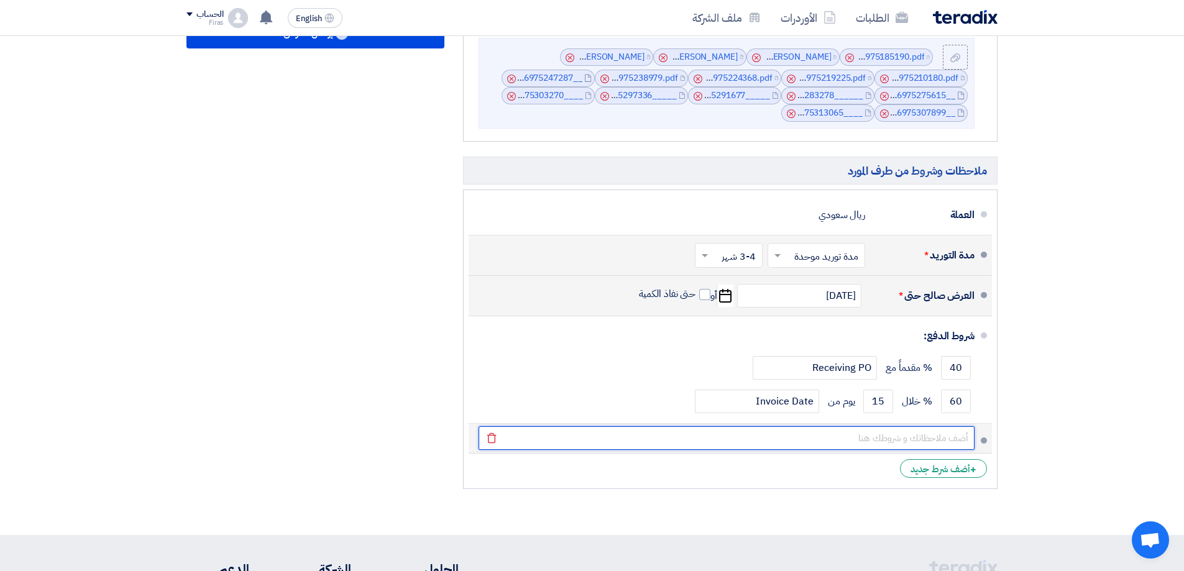
click at [881, 441] on input "text" at bounding box center [727, 438] width 496 height 24
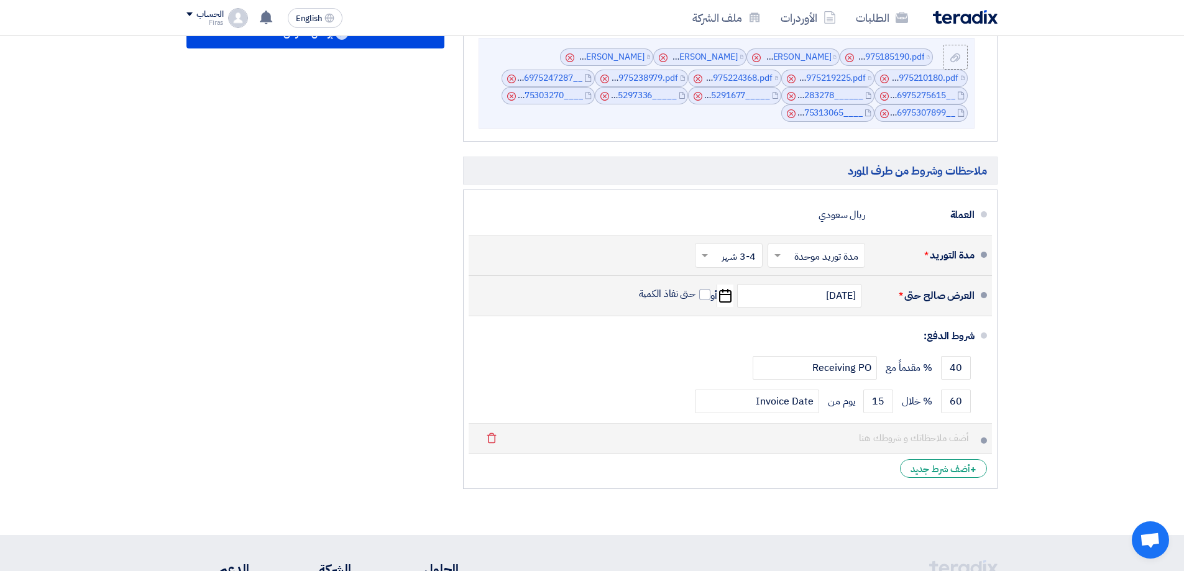
click at [984, 438] on span at bounding box center [984, 441] width 6 height 6
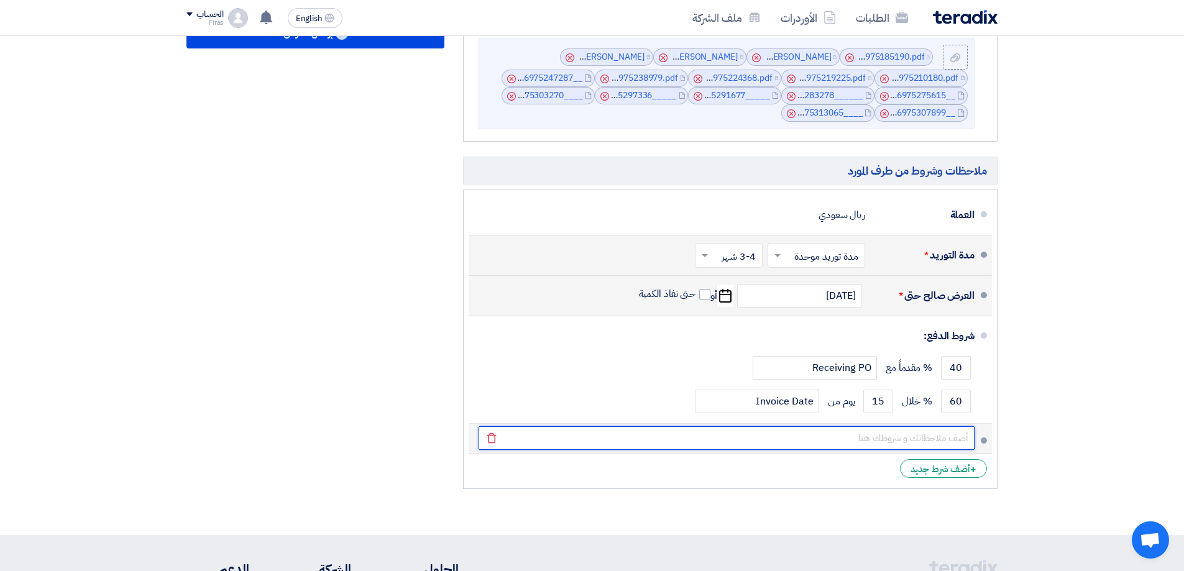
click at [963, 439] on input "text" at bounding box center [727, 438] width 496 height 24
click at [961, 440] on input "text" at bounding box center [727, 438] width 496 height 24
click at [714, 444] on input "text" at bounding box center [727, 438] width 496 height 24
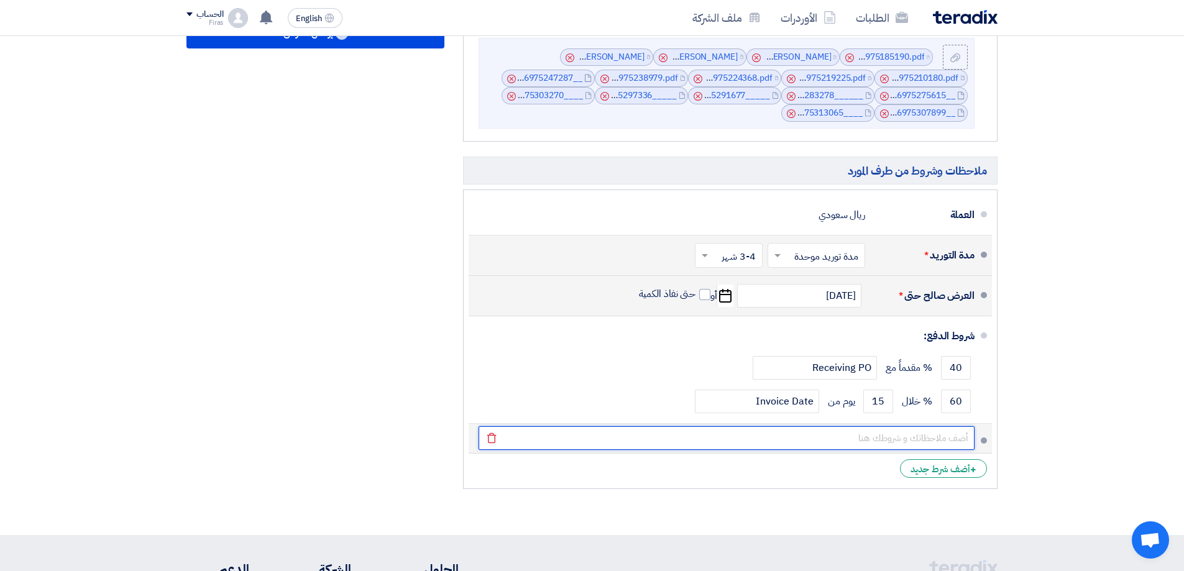
click at [714, 444] on input "text" at bounding box center [727, 438] width 496 height 24
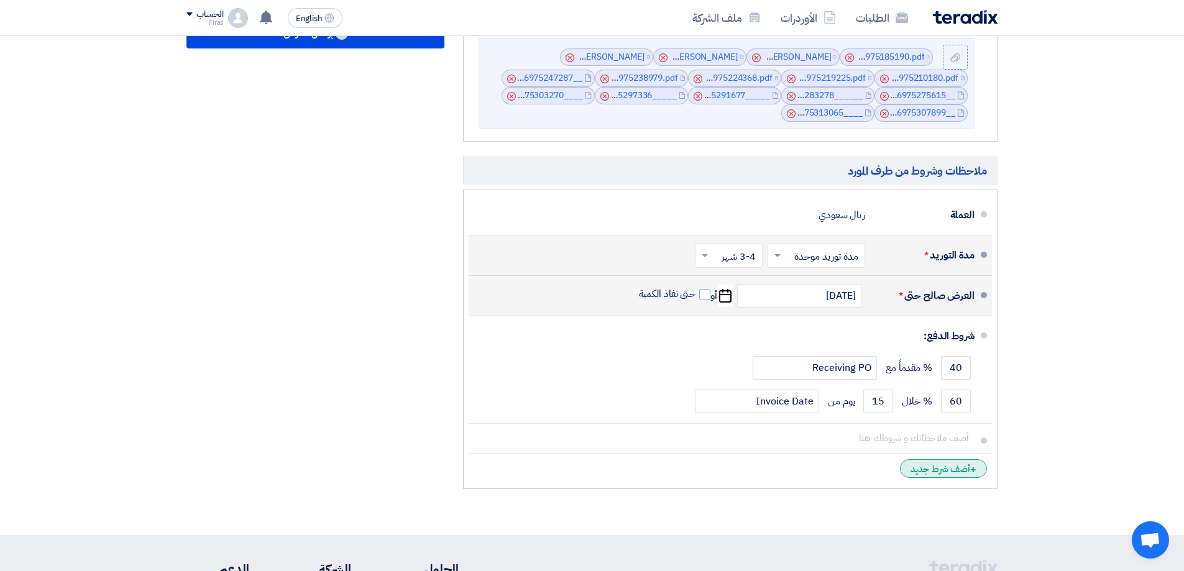
click at [935, 472] on div "+ أضف شرط جديد" at bounding box center [943, 468] width 87 height 19
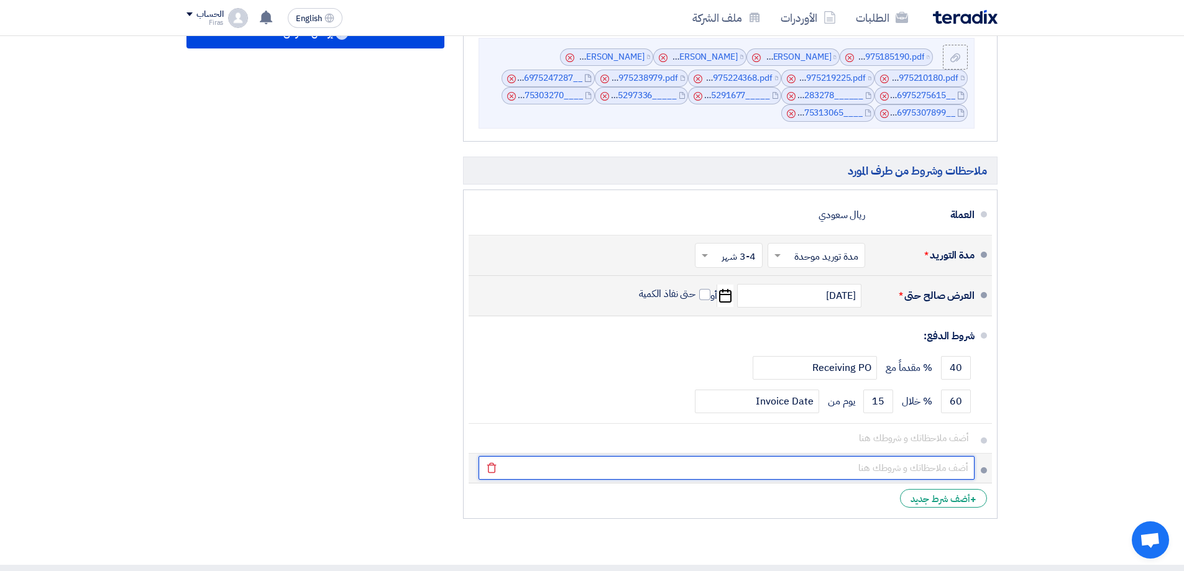
click at [944, 467] on input "text" at bounding box center [727, 468] width 496 height 24
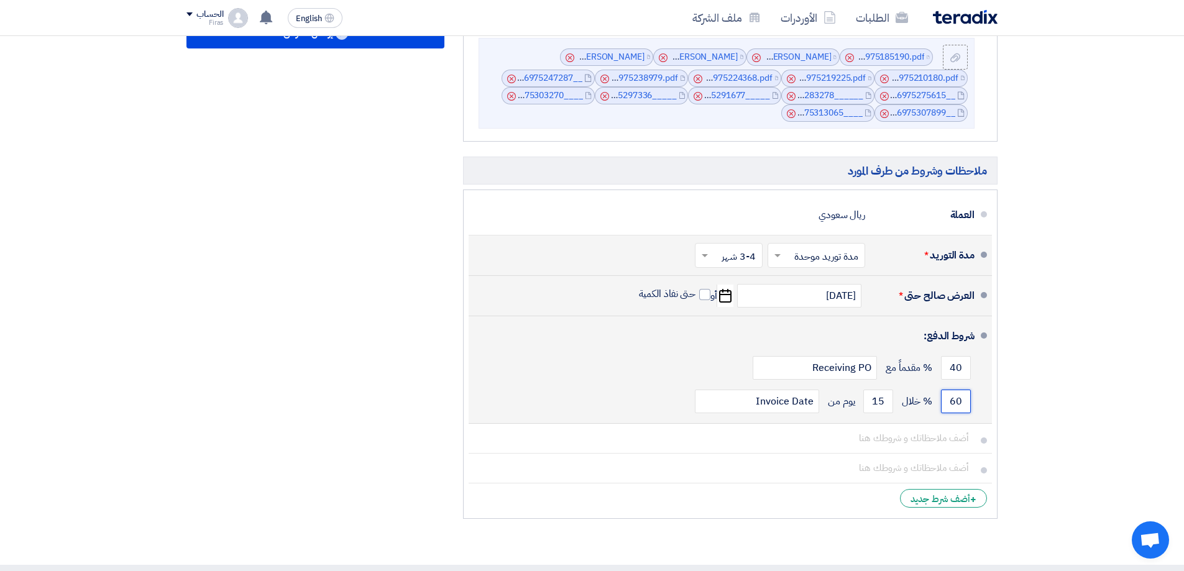
click at [953, 393] on input "60" at bounding box center [956, 402] width 30 height 24
drag, startPoint x: 942, startPoint y: 398, endPoint x: 959, endPoint y: 408, distance: 20.0
click at [1006, 399] on div "العرض المالي والملفات الداعمه له العرض المالي File Cancel" at bounding box center [730, 163] width 553 height 723
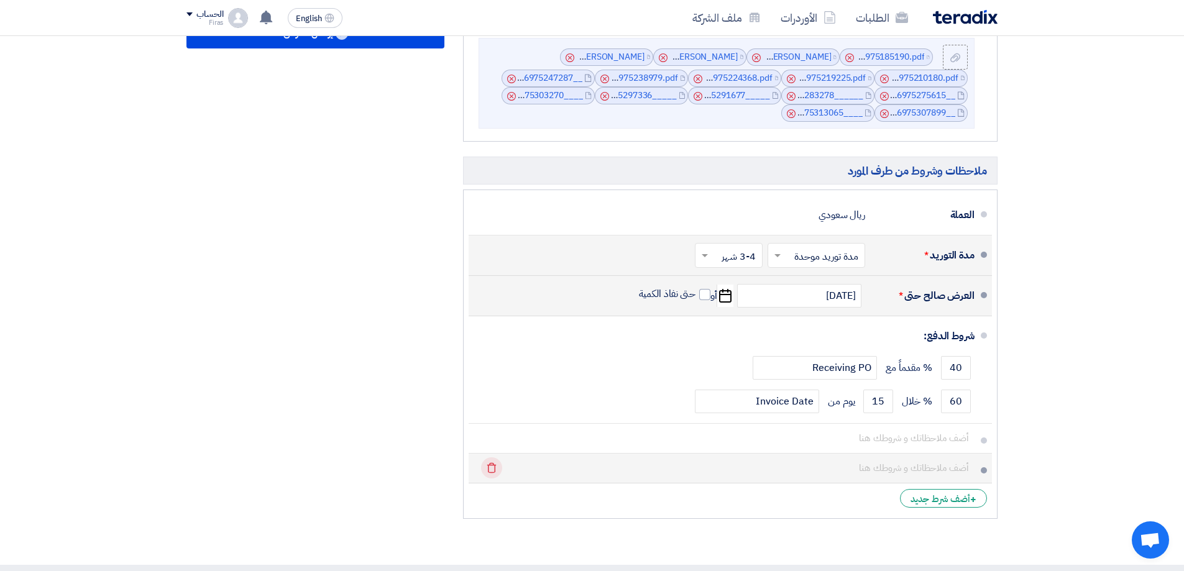
click at [487, 468] on icon "Delete" at bounding box center [491, 467] width 21 height 21
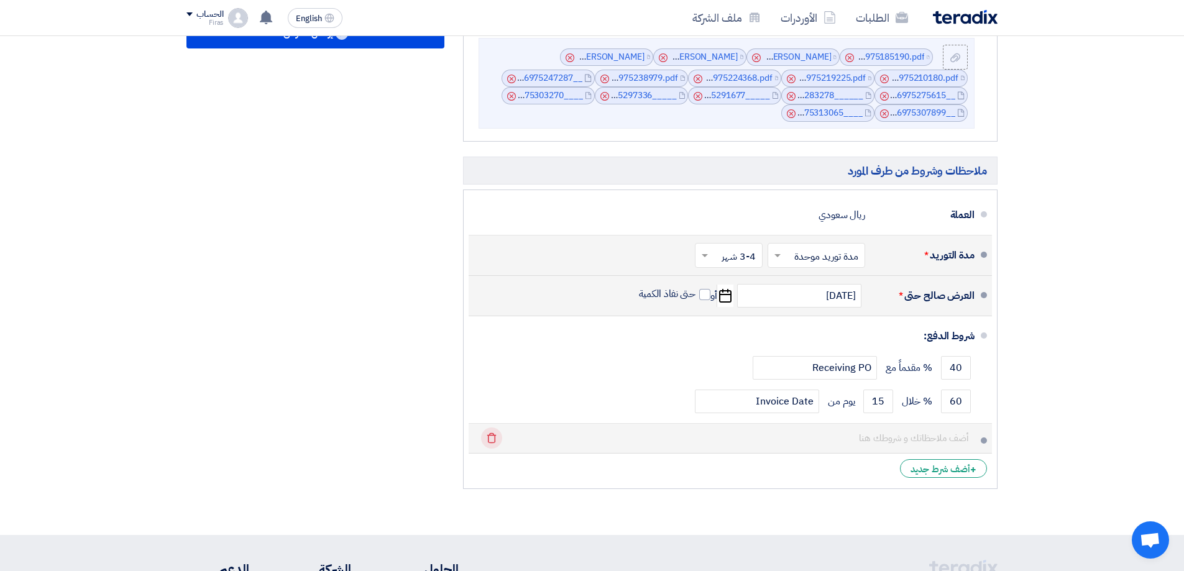
click at [489, 438] on icon "Delete" at bounding box center [491, 438] width 21 height 21
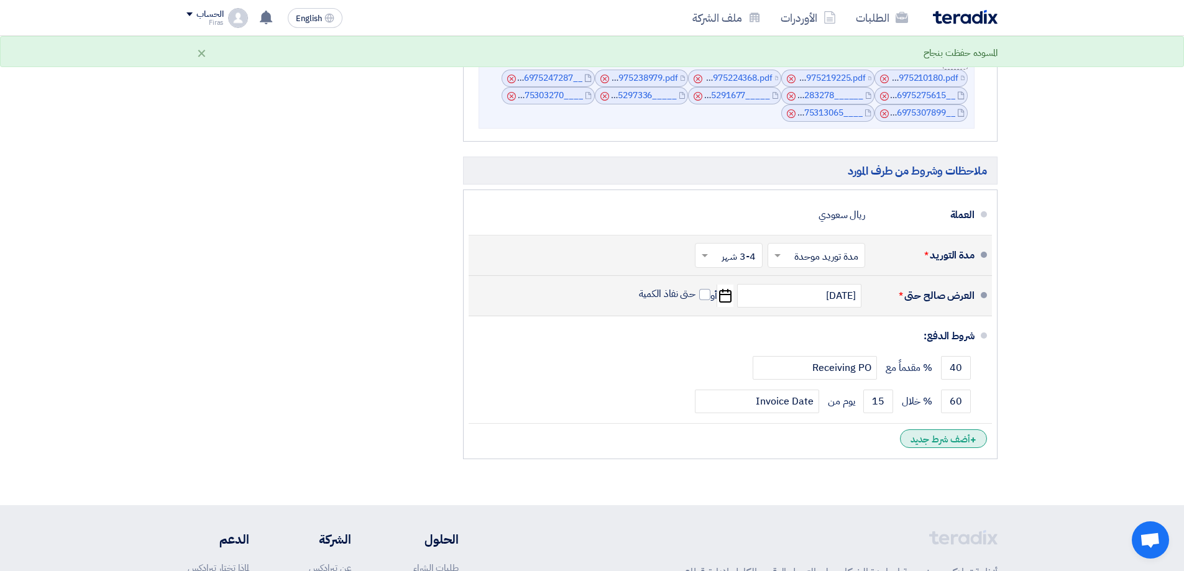
click at [961, 437] on div "+ أضف شرط جديد" at bounding box center [943, 438] width 87 height 19
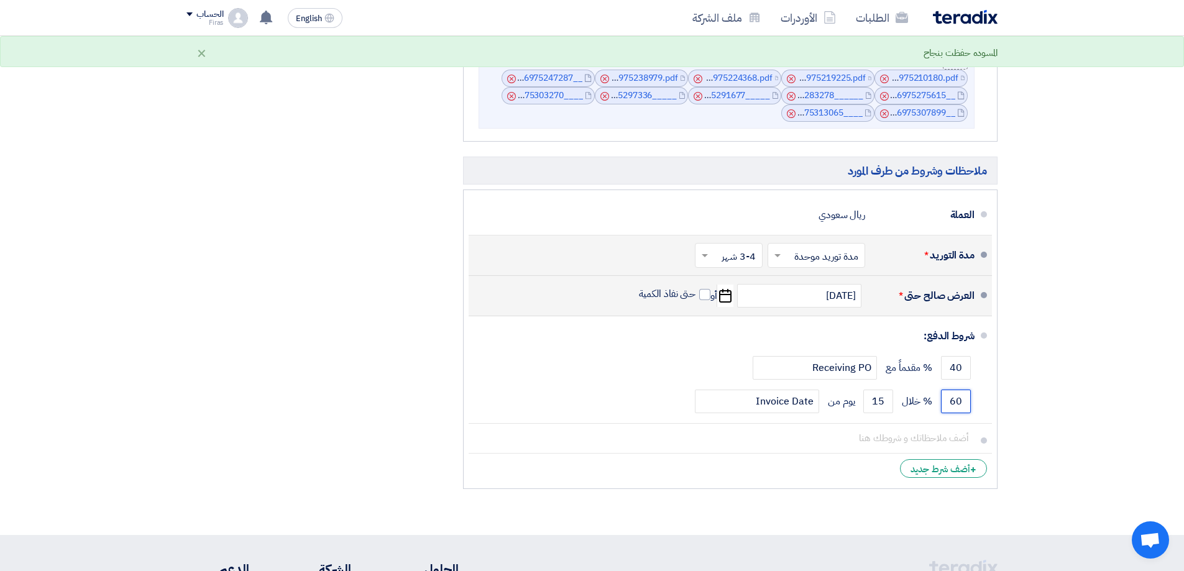
drag, startPoint x: 945, startPoint y: 399, endPoint x: 1031, endPoint y: 393, distance: 86.0
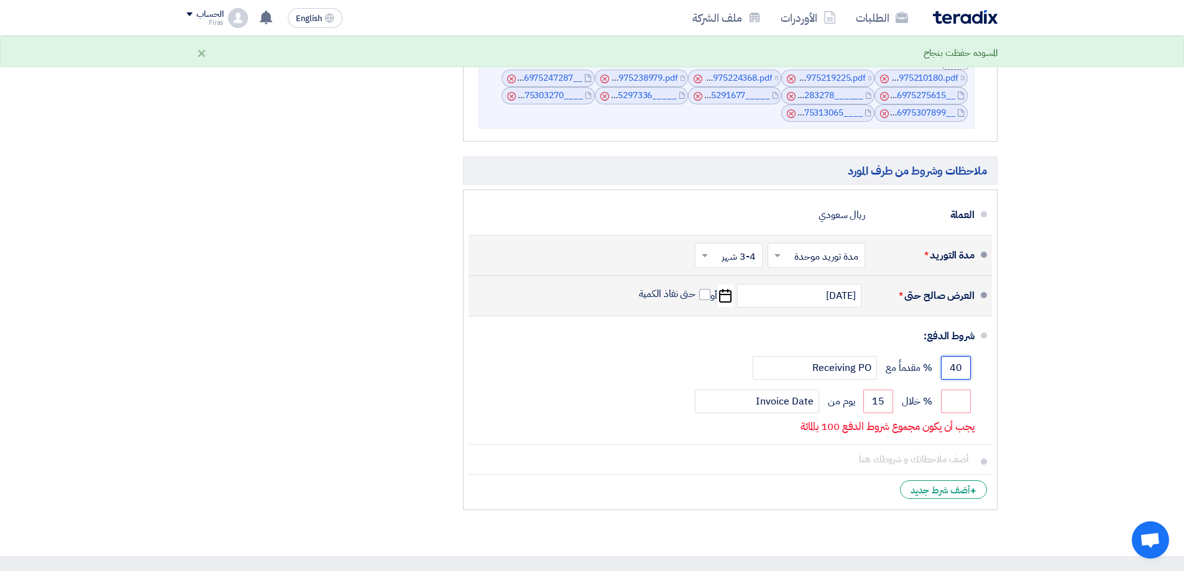
drag, startPoint x: 950, startPoint y: 362, endPoint x: 1062, endPoint y: 391, distance: 116.1
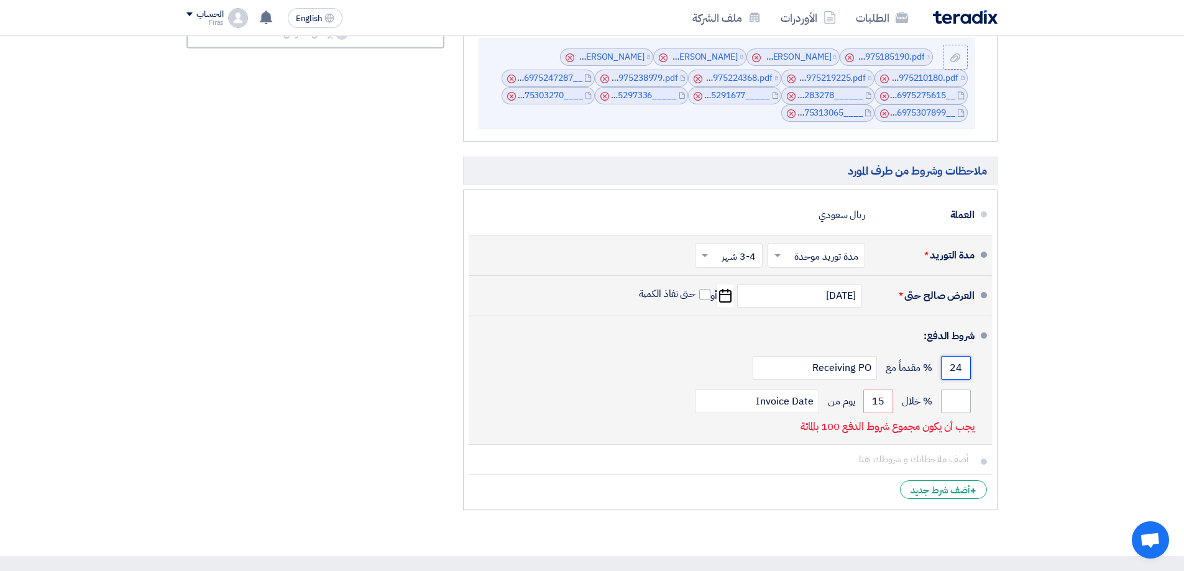
type input "2"
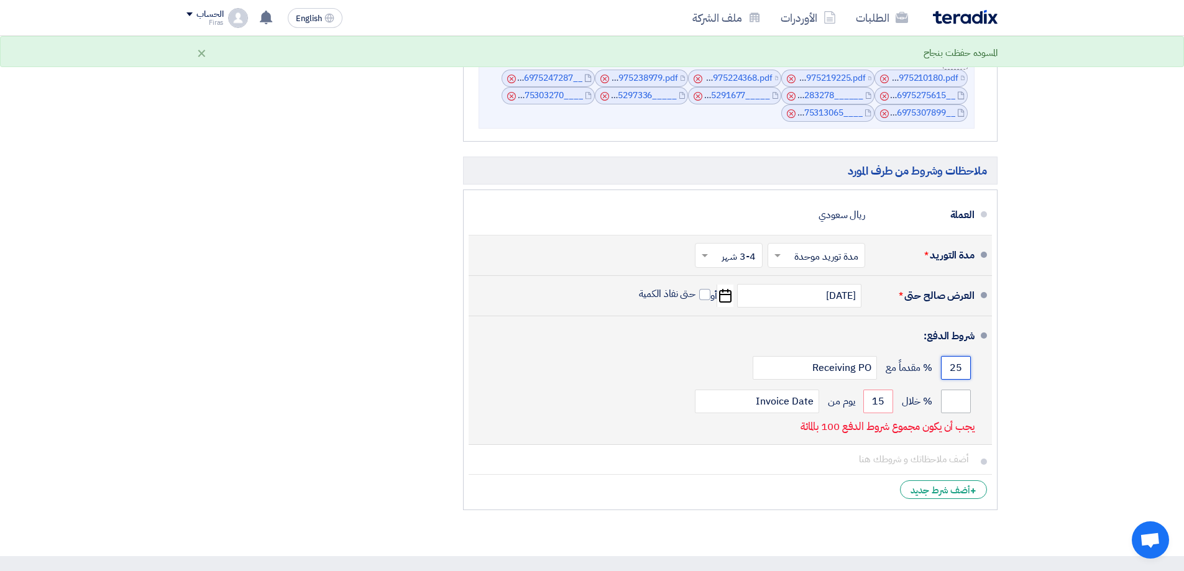
type input "25"
click at [955, 392] on input "number" at bounding box center [956, 402] width 30 height 24
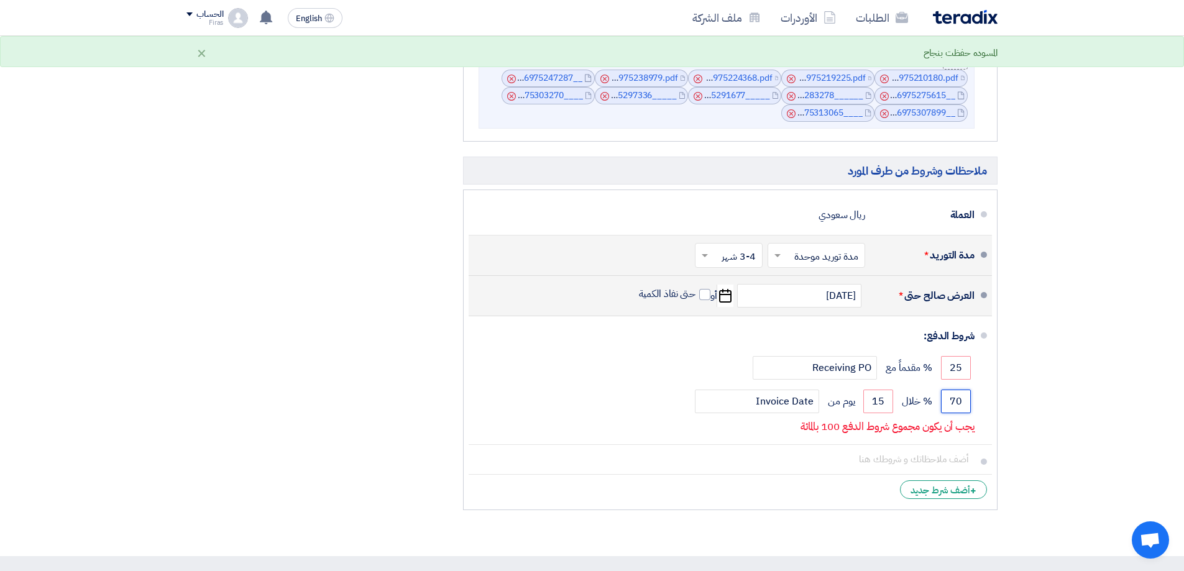
type input "70"
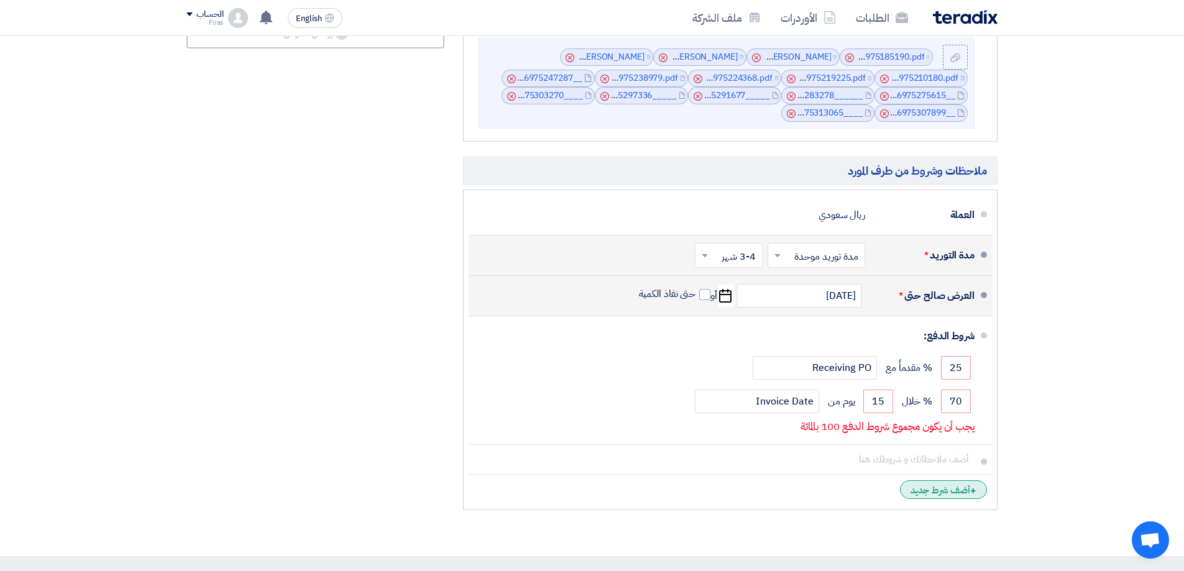
click at [931, 497] on div "+ أضف شرط جديد" at bounding box center [943, 489] width 87 height 19
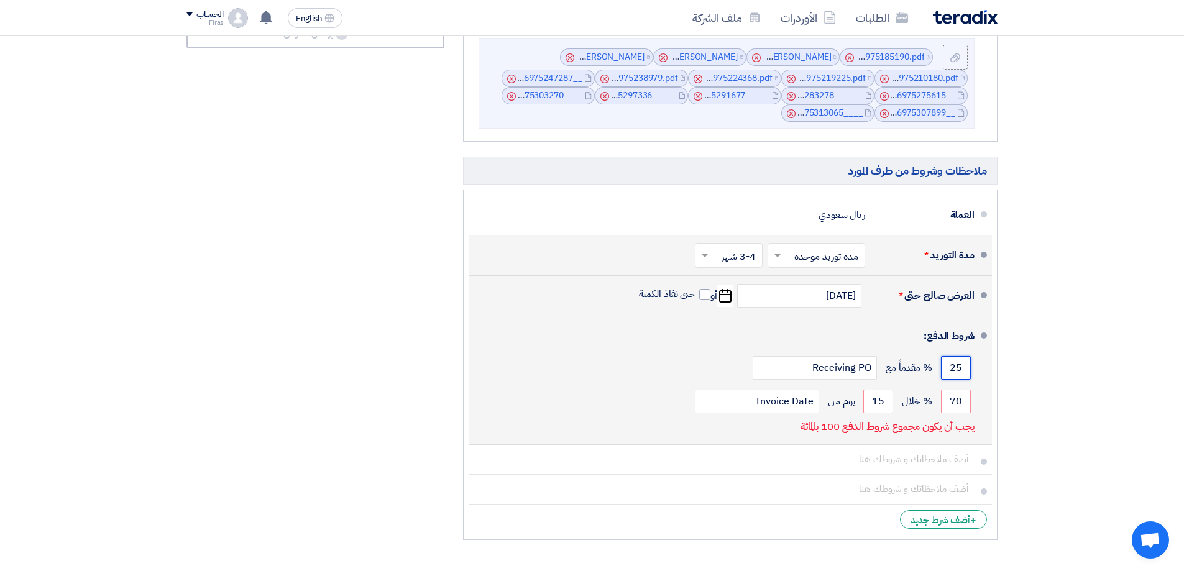
drag, startPoint x: 963, startPoint y: 367, endPoint x: 858, endPoint y: 388, distance: 106.4
click at [863, 380] on div "25 % مقدماً مع Receiving PO" at bounding box center [727, 368] width 496 height 34
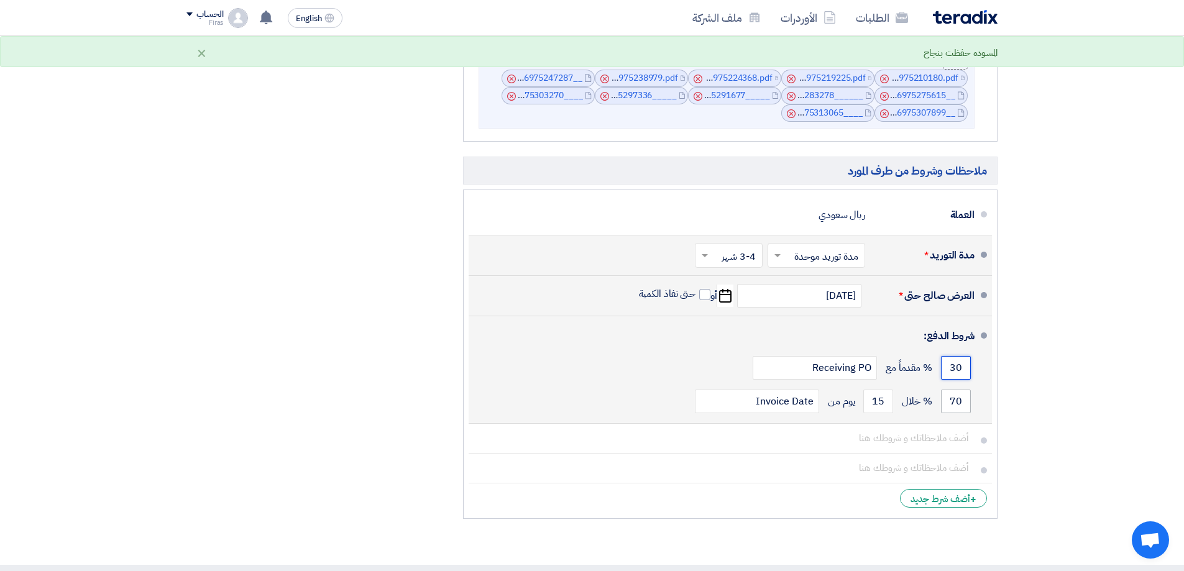
type input "30"
drag, startPoint x: 963, startPoint y: 399, endPoint x: 889, endPoint y: 413, distance: 75.3
click at [889, 412] on div "70 % خلال 15 يوم من Invoice Date" at bounding box center [727, 402] width 496 height 34
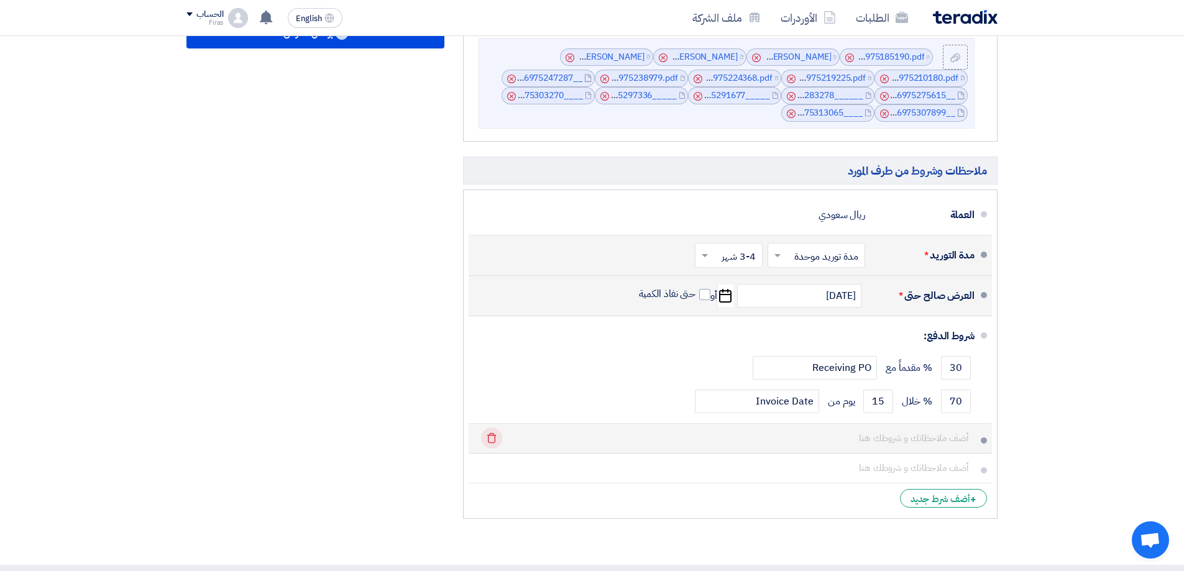
click at [485, 443] on icon "Delete" at bounding box center [491, 438] width 21 height 21
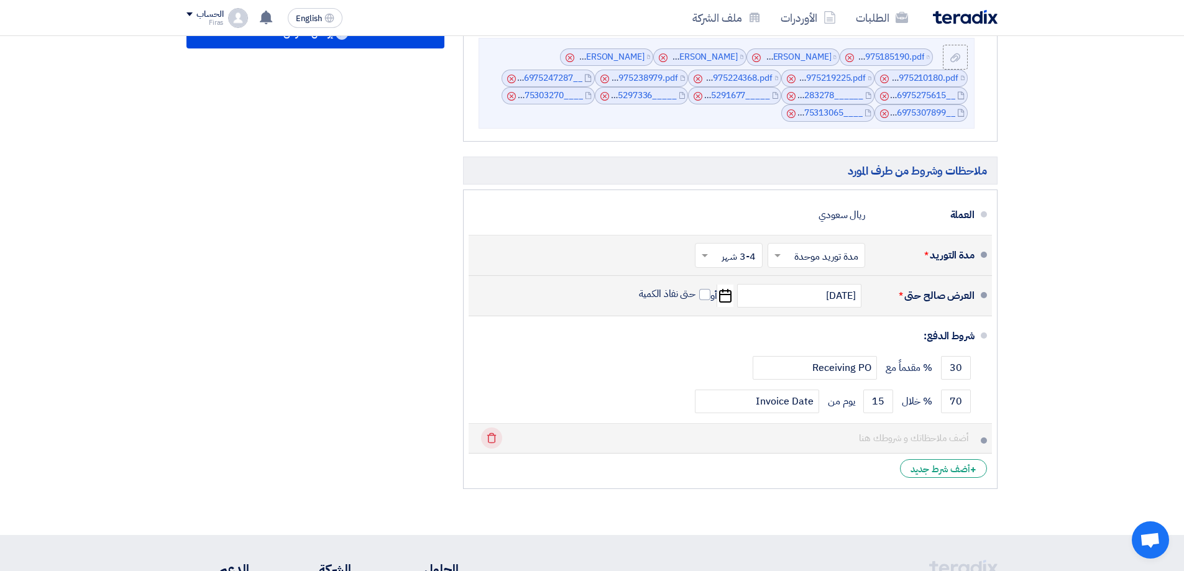
click at [494, 436] on use at bounding box center [491, 438] width 9 height 11
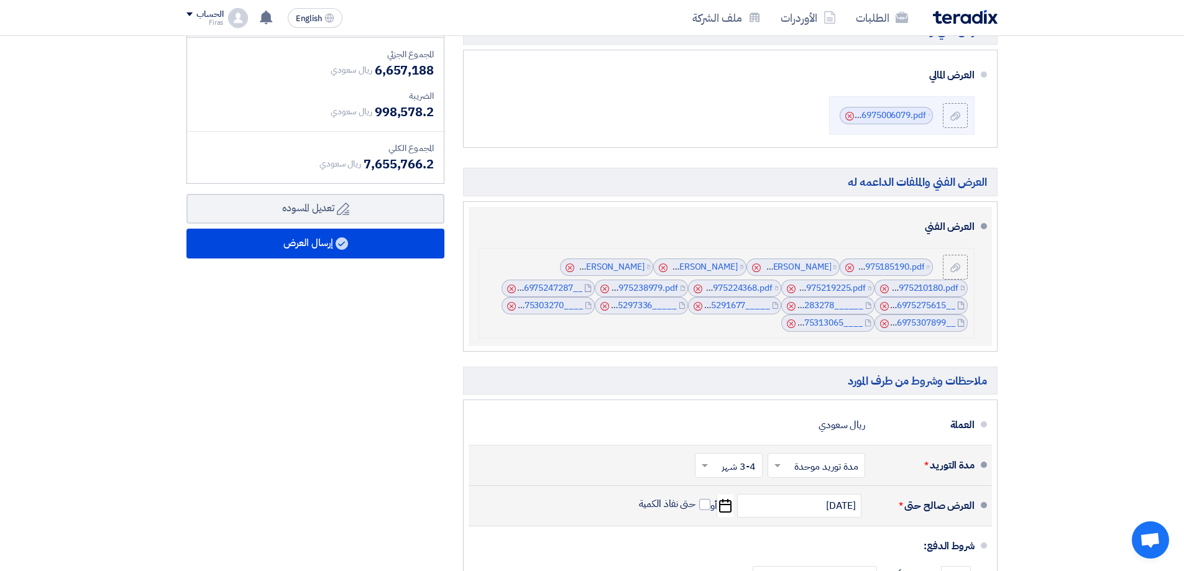
scroll to position [968, 0]
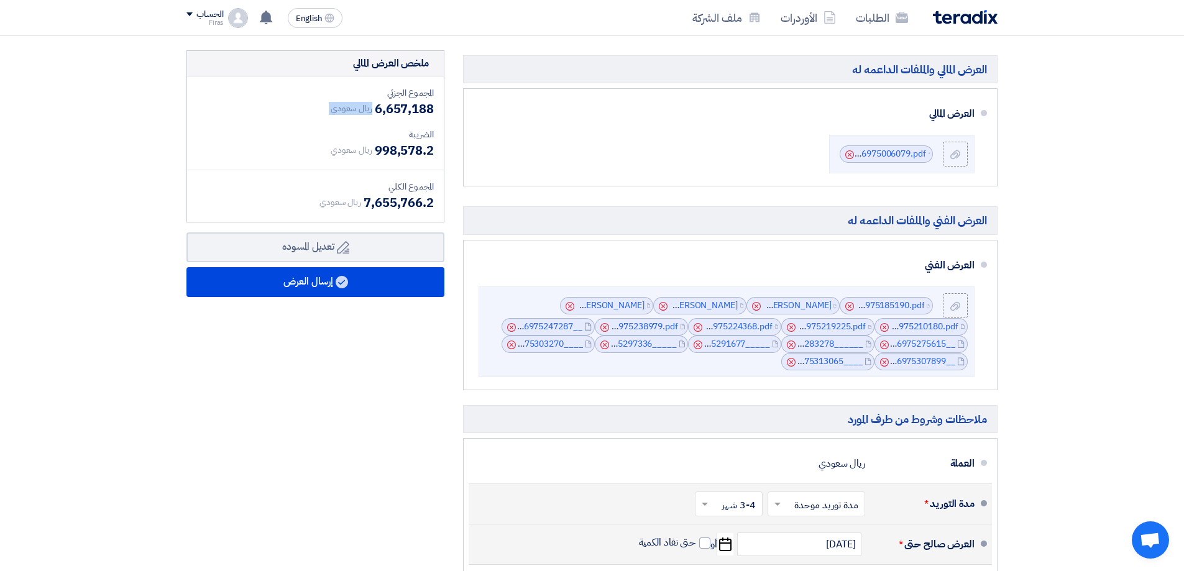
drag, startPoint x: 371, startPoint y: 112, endPoint x: 434, endPoint y: 110, distance: 63.4
click at [434, 110] on div "المجموع الجزئي ريال سعودي 6,657,188 الضريبة ريال سعودي 998,578.2 المجموع الكلي" at bounding box center [315, 148] width 257 height 145
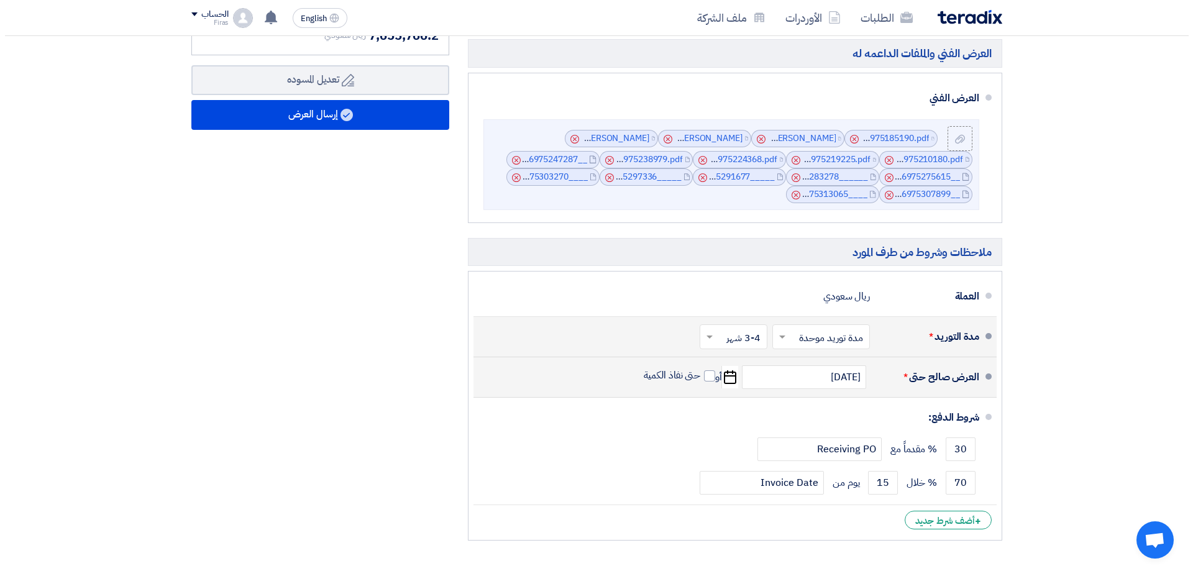
scroll to position [1154, 0]
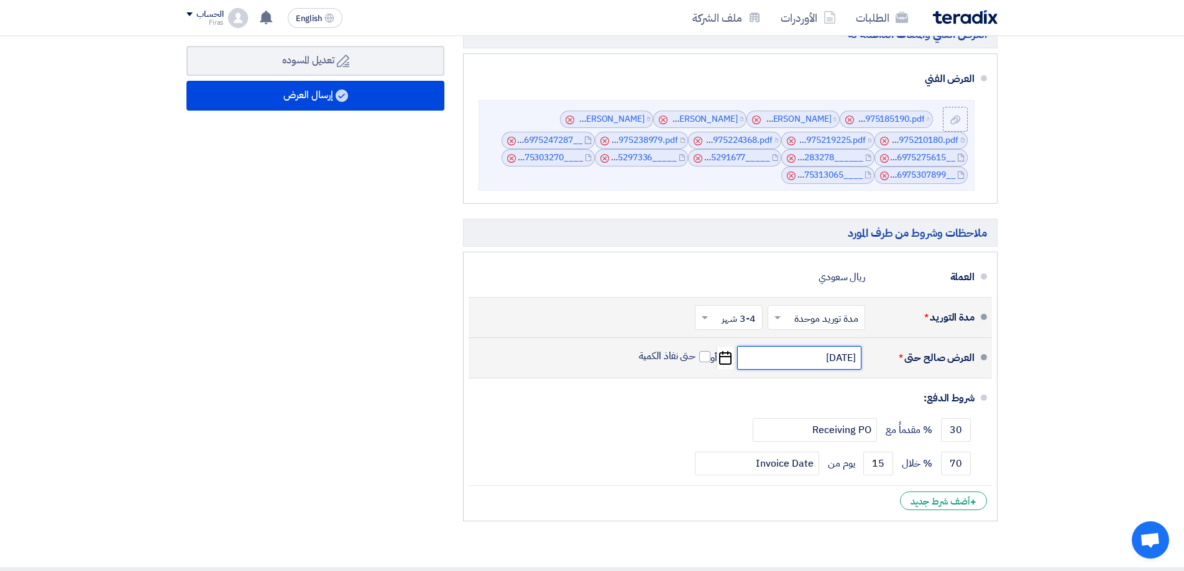
click at [827, 352] on input "[DATE]" at bounding box center [799, 358] width 124 height 24
select select "10"
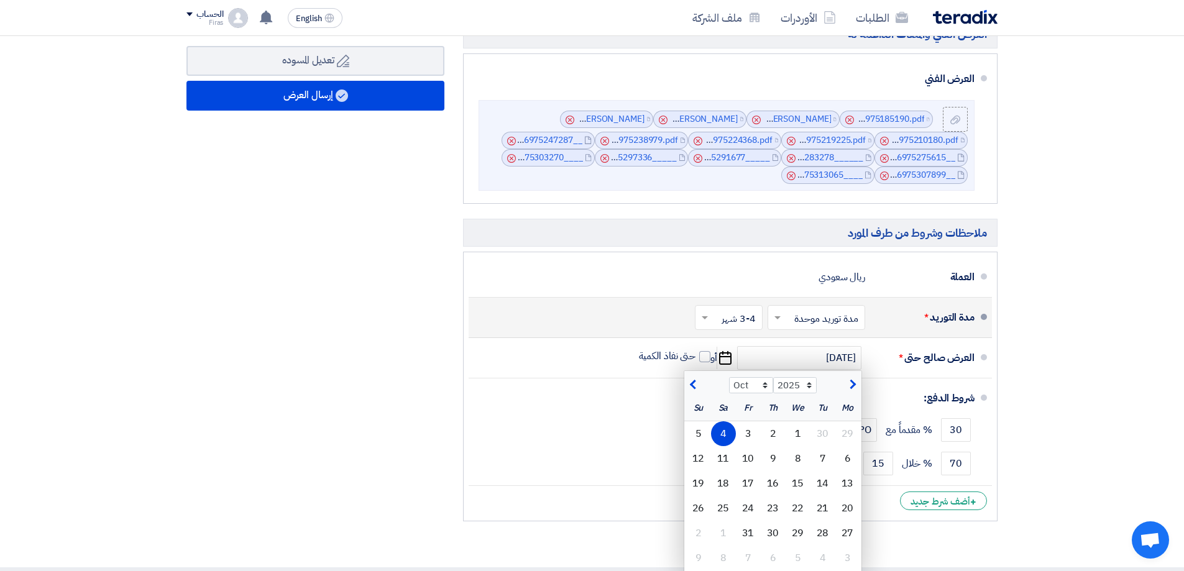
click at [200, 425] on div "ملخص العرض المالي المجموع الجزئي ريال سعودي 6,657,188 الضريبة ريال سعودي" at bounding box center [315, 196] width 277 height 664
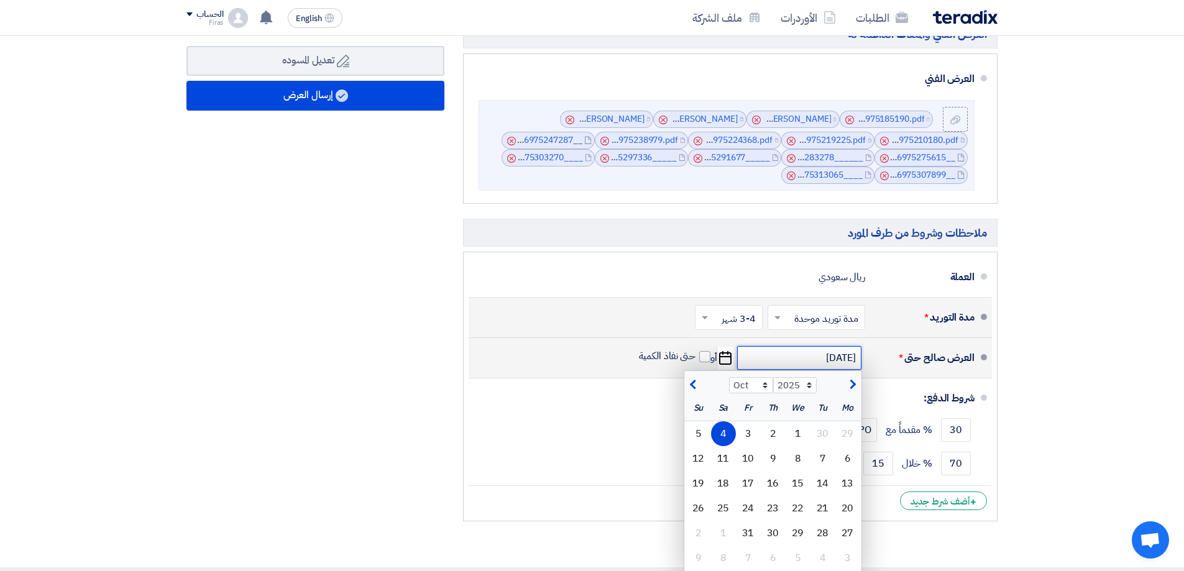
click at [774, 359] on input "[DATE]" at bounding box center [799, 358] width 124 height 24
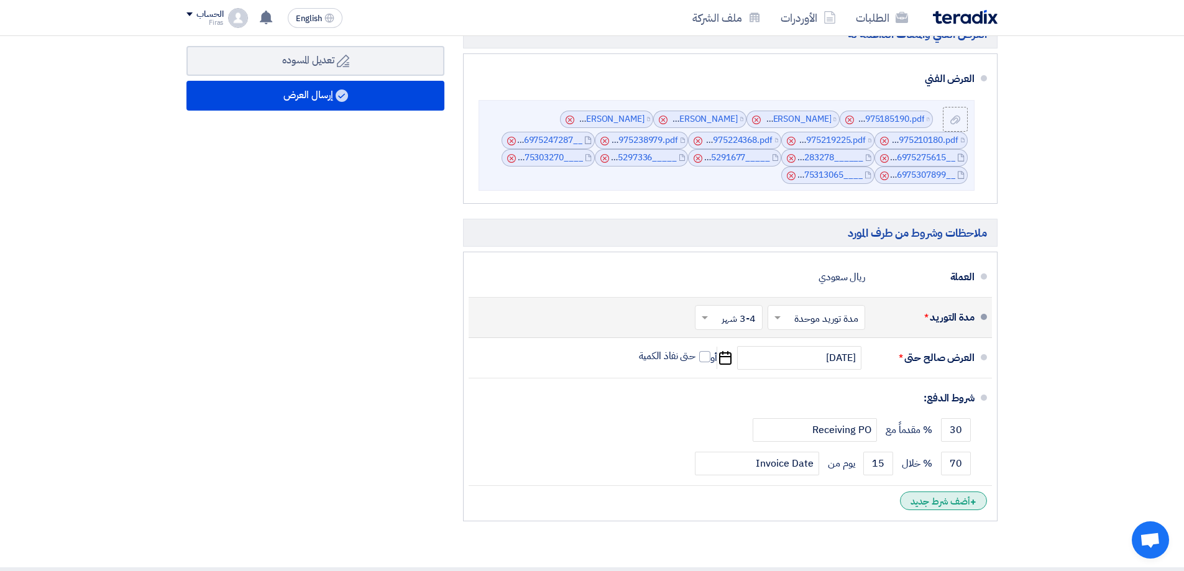
click at [960, 503] on div "+ أضف شرط جديد" at bounding box center [943, 501] width 87 height 19
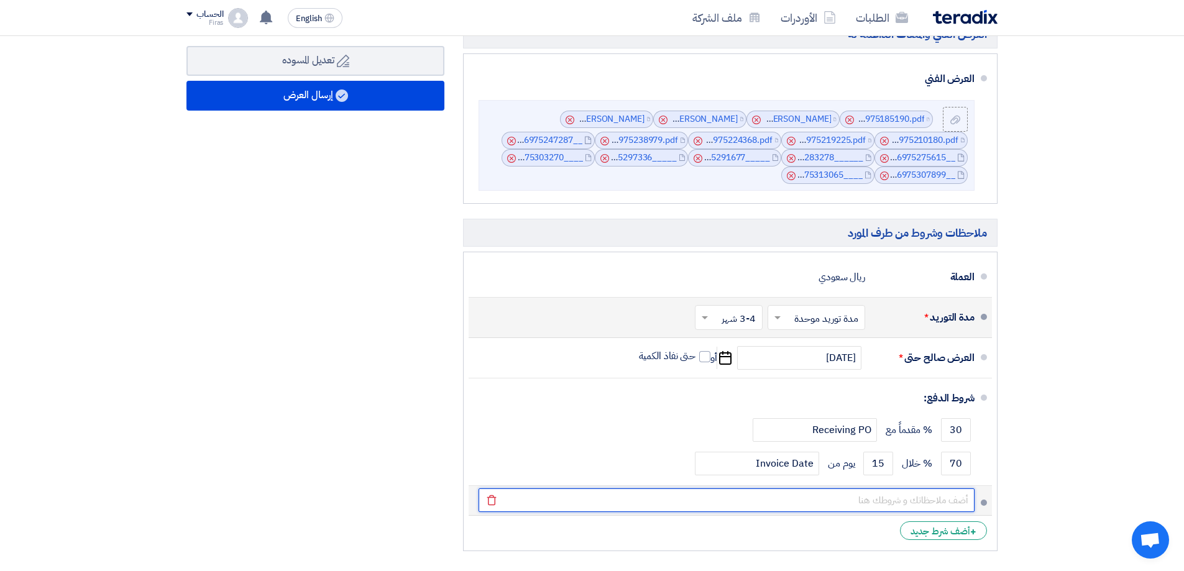
click at [837, 498] on input "text" at bounding box center [727, 501] width 496 height 24
type input "k"
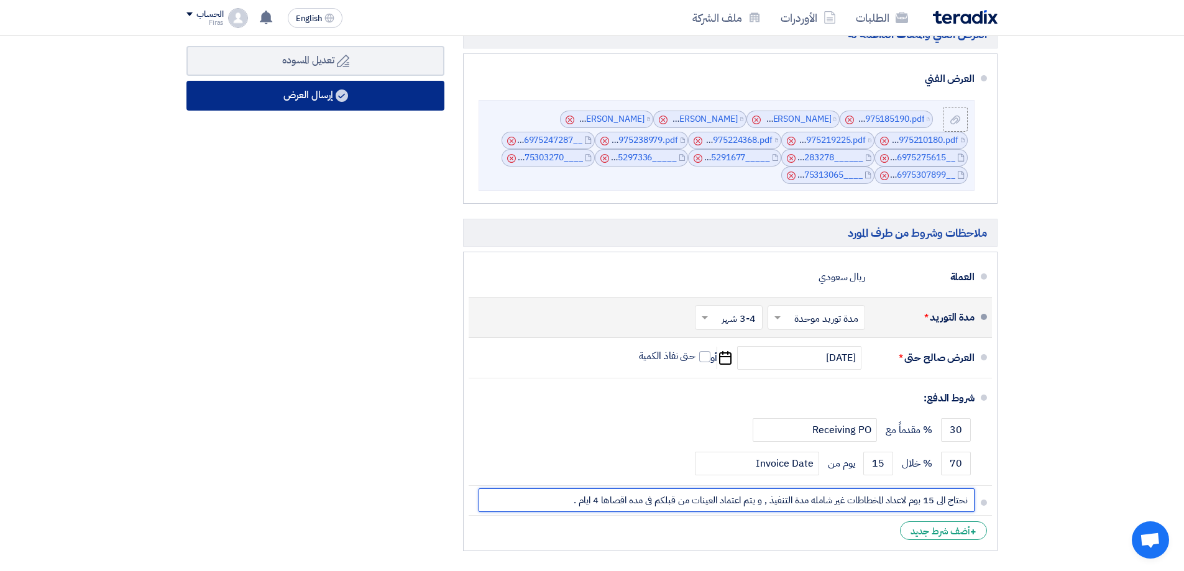
type input "نحتاج الى 15 بوم لاعداد المخطاطات غير شامله مدة التنفيذ , و يتم اعتماد العينات …"
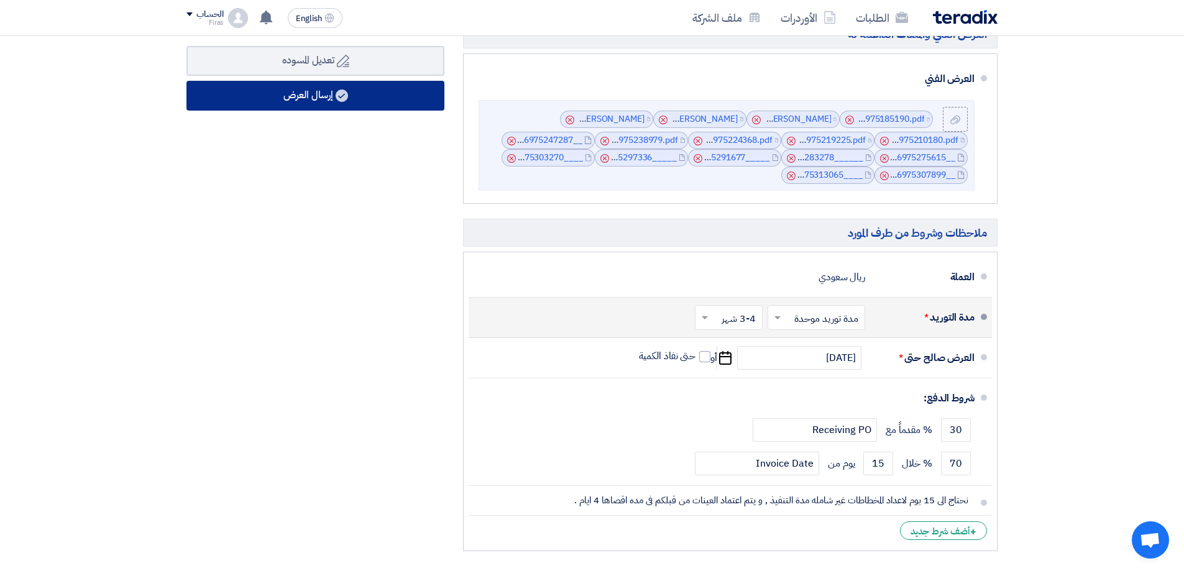
click at [278, 88] on button "إرسال العرض" at bounding box center [315, 96] width 258 height 30
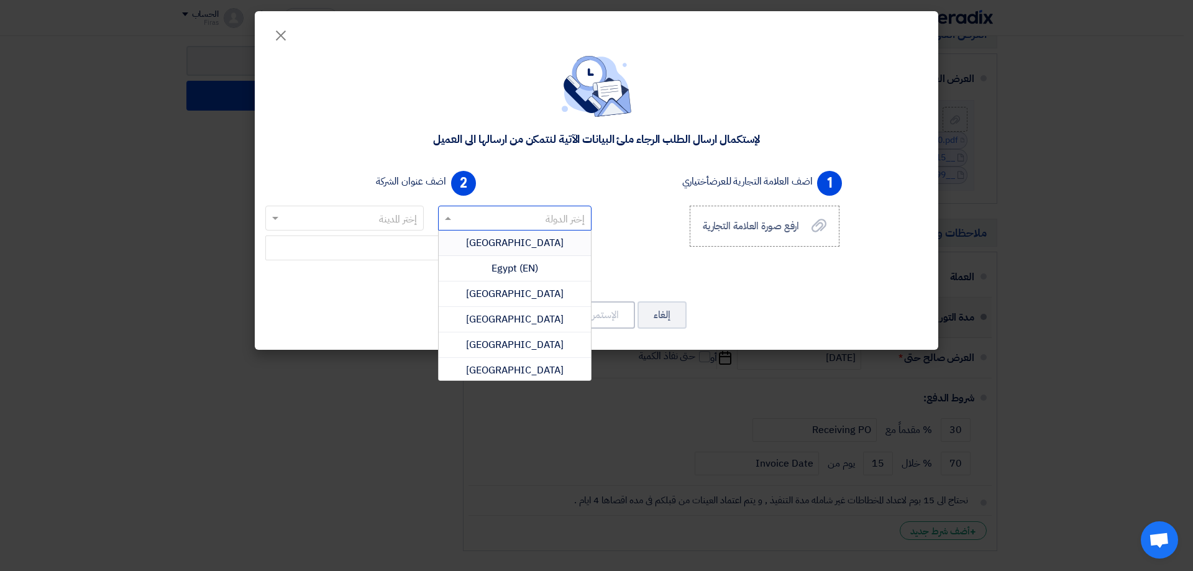
click at [506, 214] on input "text" at bounding box center [521, 219] width 129 height 21
type input "س"
type input "s"
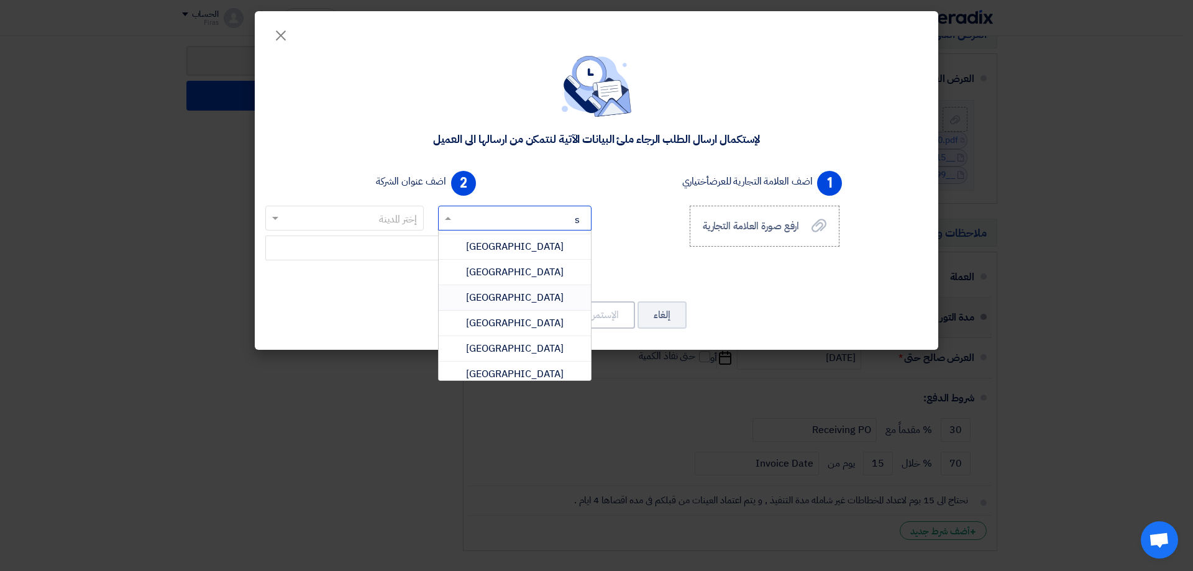
scroll to position [808, 0]
click at [533, 298] on span "[GEOGRAPHIC_DATA]" at bounding box center [515, 301] width 98 height 15
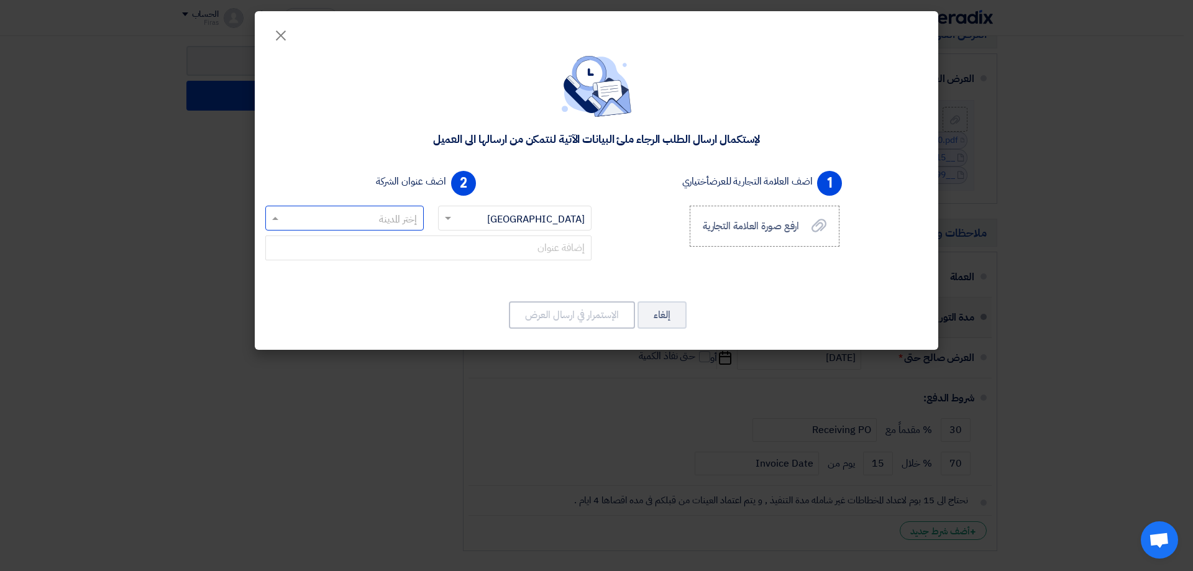
click at [373, 220] on input "text" at bounding box center [352, 219] width 134 height 21
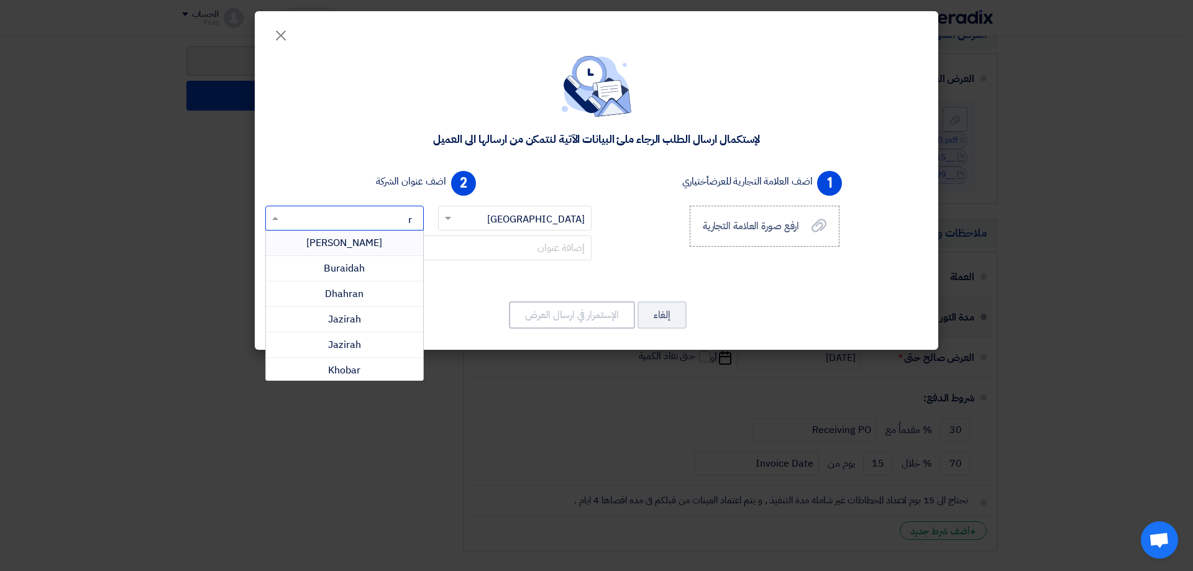
type input "ri"
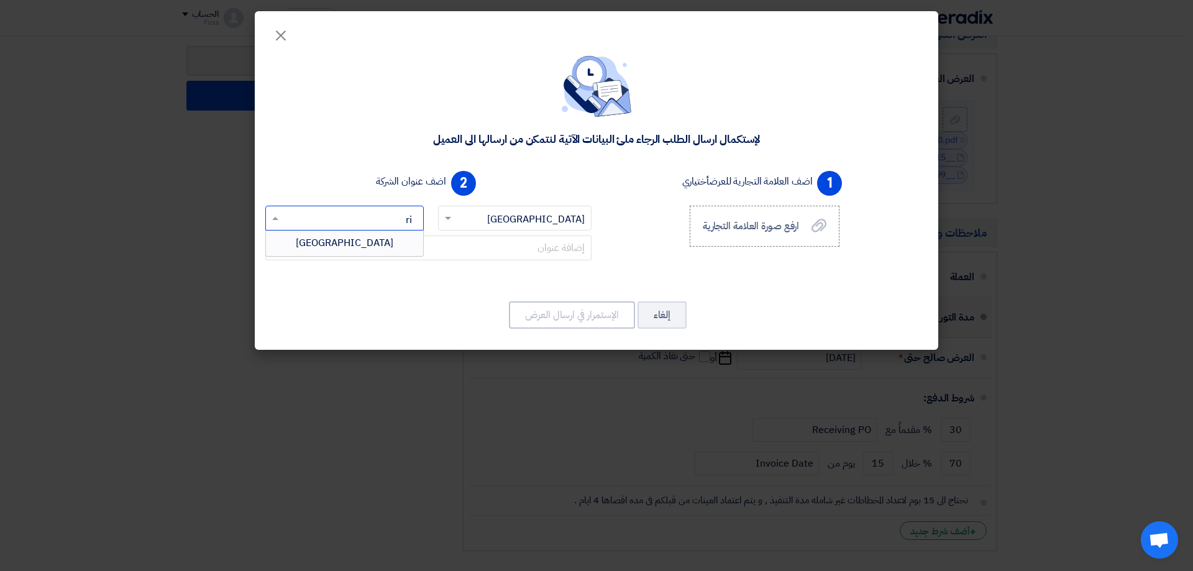
click at [370, 245] on div "[GEOGRAPHIC_DATA]" at bounding box center [344, 243] width 157 height 25
click at [538, 250] on input "text" at bounding box center [428, 248] width 326 height 25
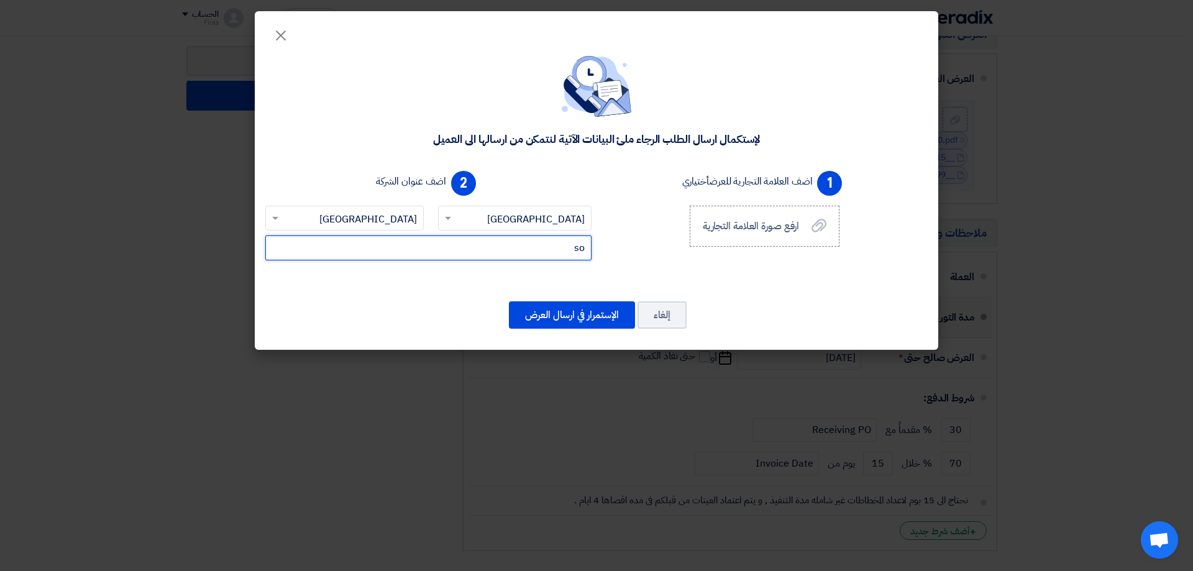
type input "s"
click at [587, 247] on input "El solay , jo steer" at bounding box center [428, 248] width 326 height 25
click at [487, 237] on input "El solay , jo steer" at bounding box center [428, 248] width 326 height 25
click at [573, 250] on input "El solay , jo steert" at bounding box center [428, 248] width 326 height 25
click at [571, 250] on input "El solay , jo steert" at bounding box center [428, 248] width 326 height 25
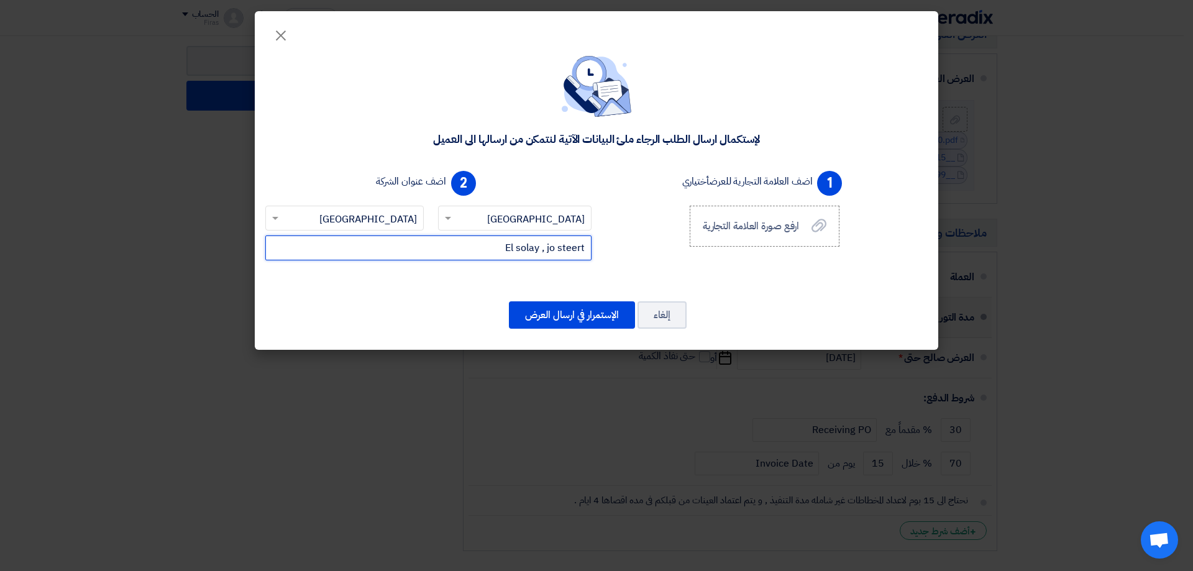
click at [571, 250] on input "El solay , jo steert" at bounding box center [428, 248] width 326 height 25
click at [571, 248] on input "El solay , jo steert" at bounding box center [428, 248] width 326 height 25
click at [572, 248] on input "El solay , jo steert" at bounding box center [428, 248] width 326 height 25
click at [573, 248] on input "El solay , jo steert" at bounding box center [428, 248] width 326 height 25
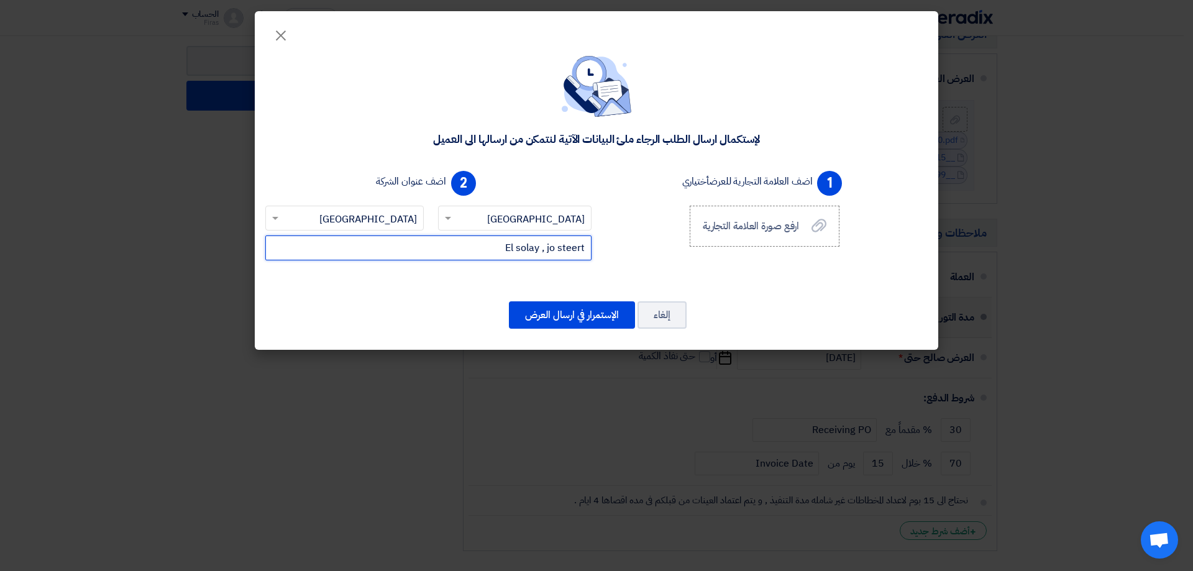
click at [573, 248] on input "El solay , jo steert" at bounding box center [428, 248] width 326 height 25
drag, startPoint x: 573, startPoint y: 248, endPoint x: 546, endPoint y: 271, distance: 35.3
click at [542, 273] on div "El solay , jo steert" at bounding box center [428, 258] width 336 height 45
click at [579, 247] on input "El solay , jo steert" at bounding box center [428, 248] width 326 height 25
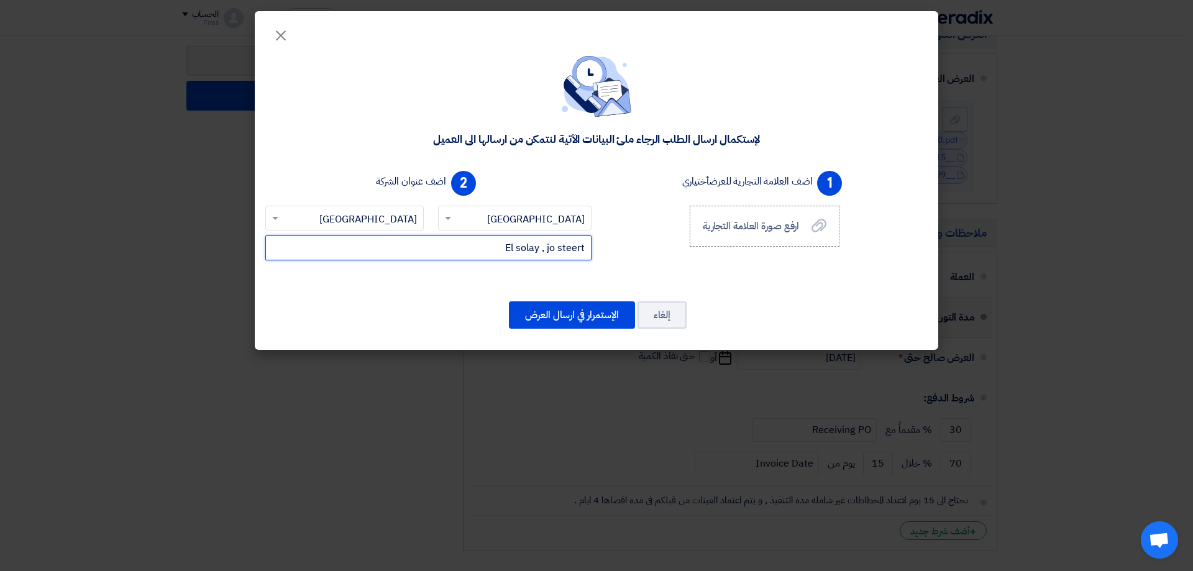
click at [582, 245] on input "El solay , jo steert" at bounding box center [428, 248] width 326 height 25
click at [586, 252] on input "El solay , jo steert" at bounding box center [428, 248] width 326 height 25
click at [555, 247] on input "El solay , jo steert" at bounding box center [428, 248] width 326 height 25
click at [505, 249] on input "El solay , jo steert" at bounding box center [428, 248] width 326 height 25
type input "El solay , jo street"
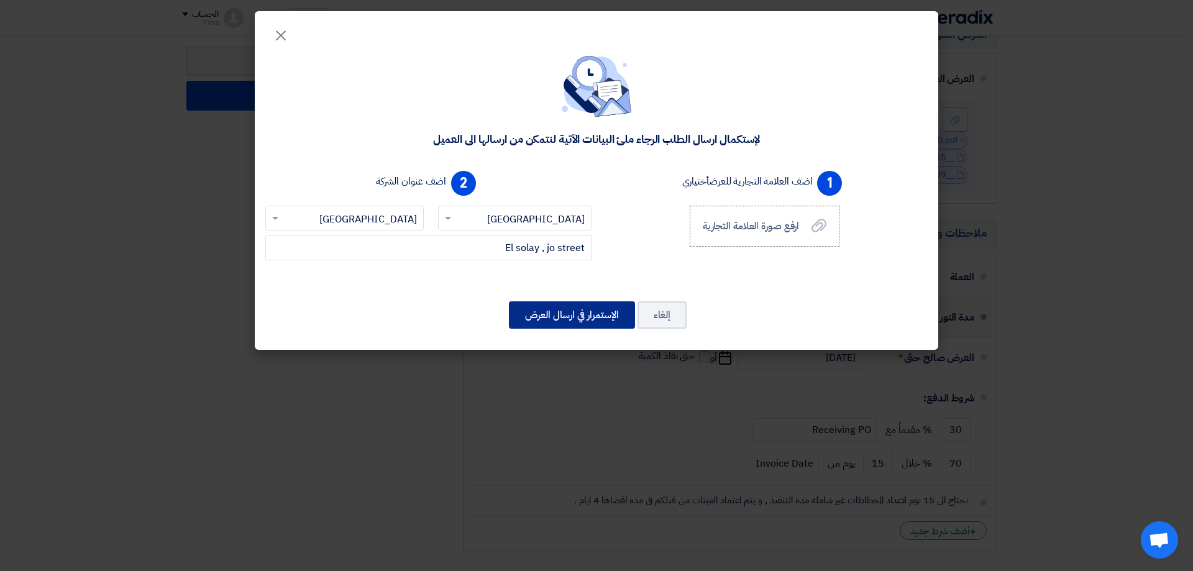
click at [557, 315] on button "الإستمرار في ارسال العرض" at bounding box center [572, 314] width 126 height 27
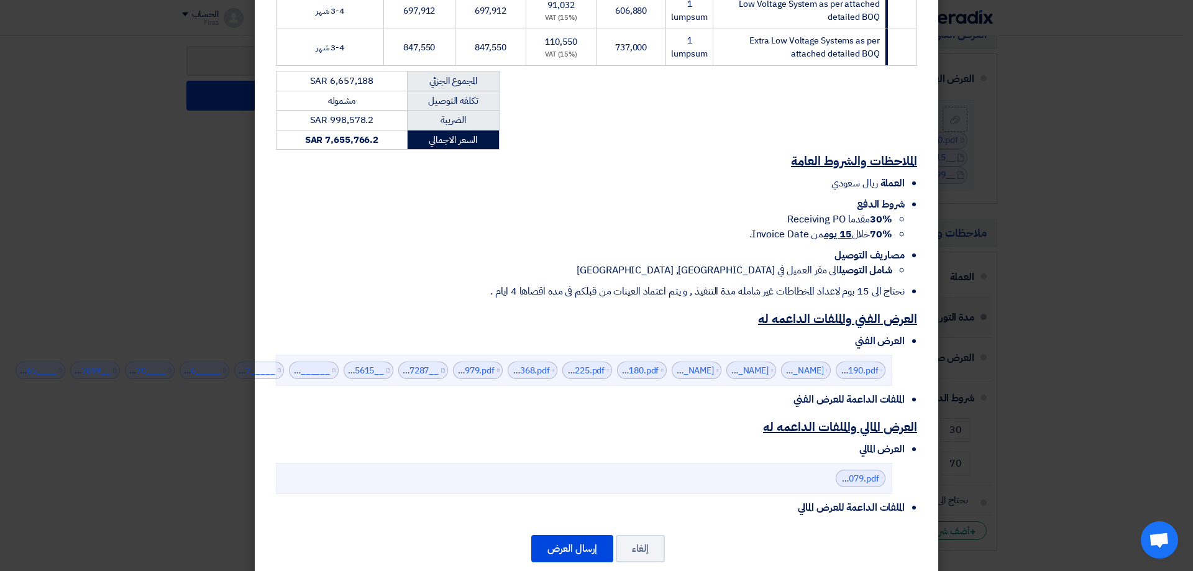
scroll to position [561, 0]
click at [587, 534] on button "إرسال العرض" at bounding box center [572, 547] width 82 height 27
